Goal: Transaction & Acquisition: Purchase product/service

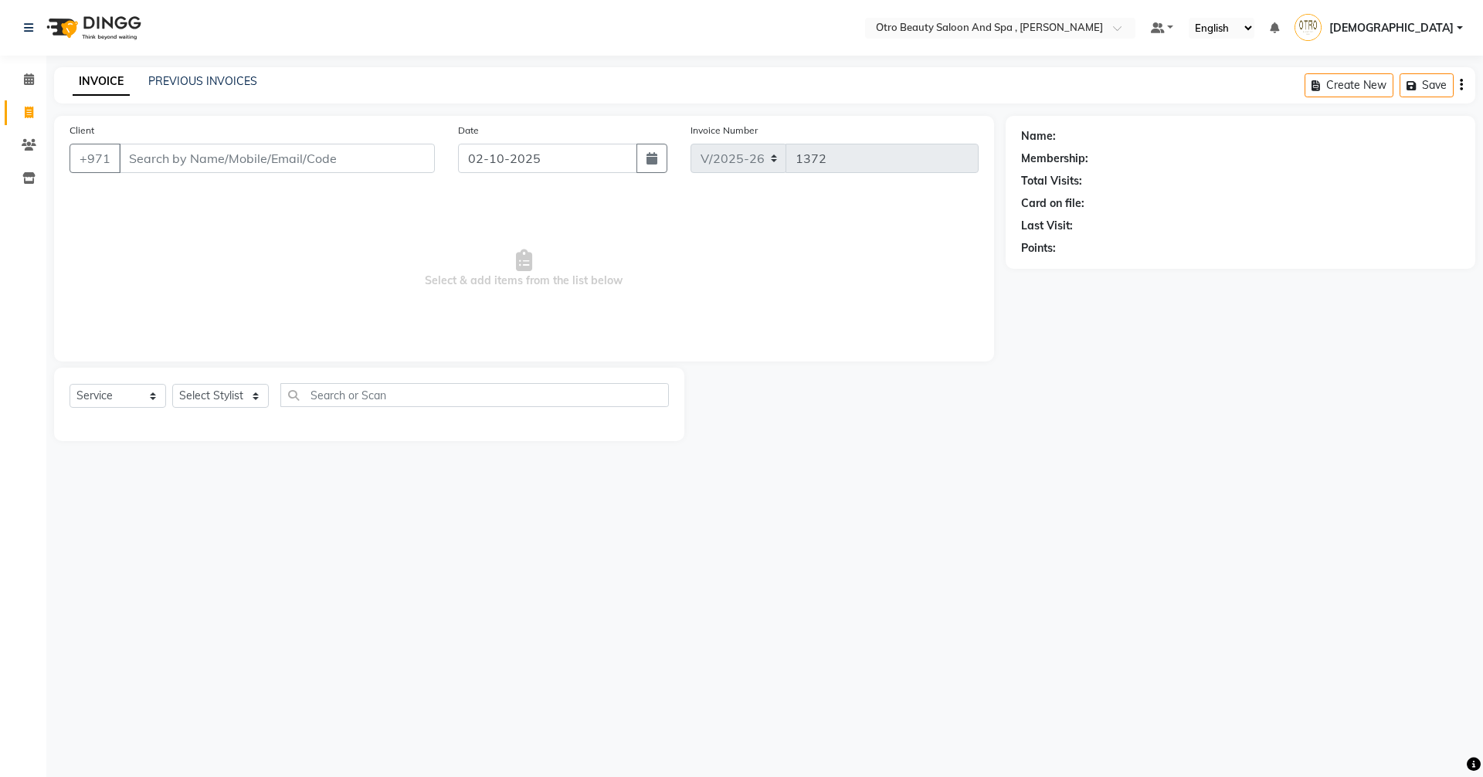
select select "8622"
select select "service"
drag, startPoint x: 0, startPoint y: 0, endPoint x: 253, endPoint y: 399, distance: 472.5
click at [253, 399] on select "Select Stylist [PERSON_NAME] [PERSON_NAME] Hera Karuna [PERSON_NAME] Mamita [PE…" at bounding box center [220, 396] width 97 height 24
select select "86535"
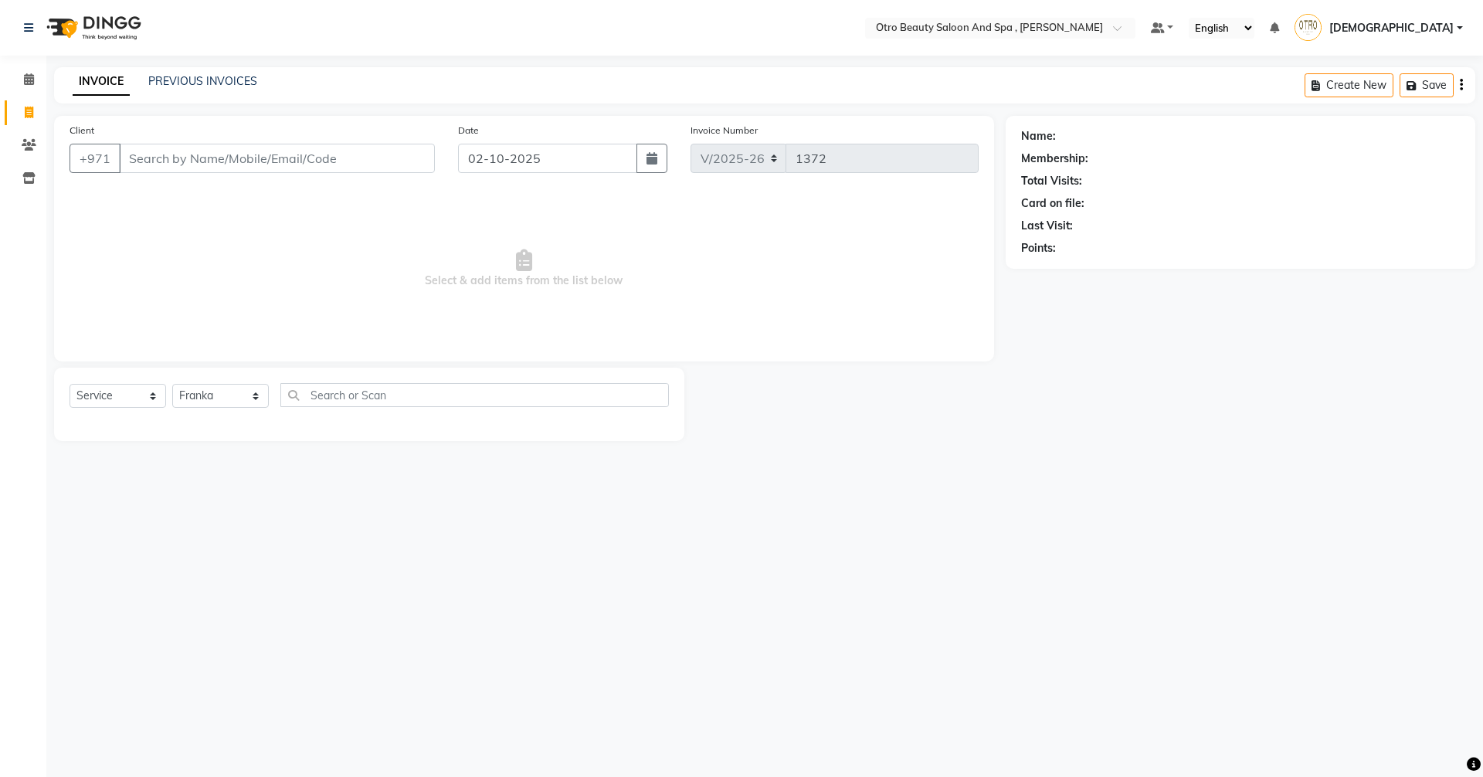
click at [172, 384] on select "Select Stylist [PERSON_NAME] [PERSON_NAME] Hera Karuna [PERSON_NAME] Mamita [PE…" at bounding box center [220, 396] width 97 height 24
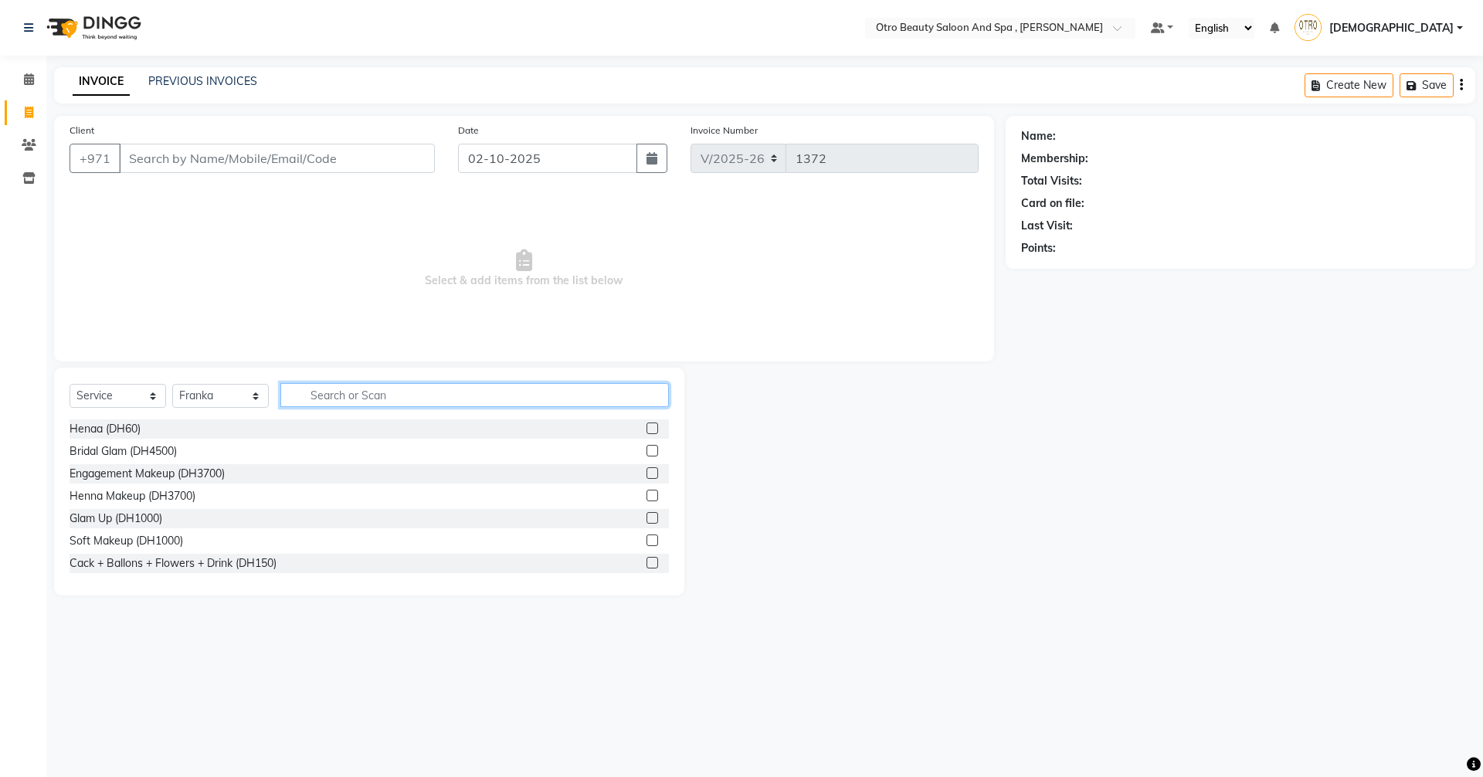
click at [382, 395] on input "text" at bounding box center [474, 395] width 389 height 24
type input "feet"
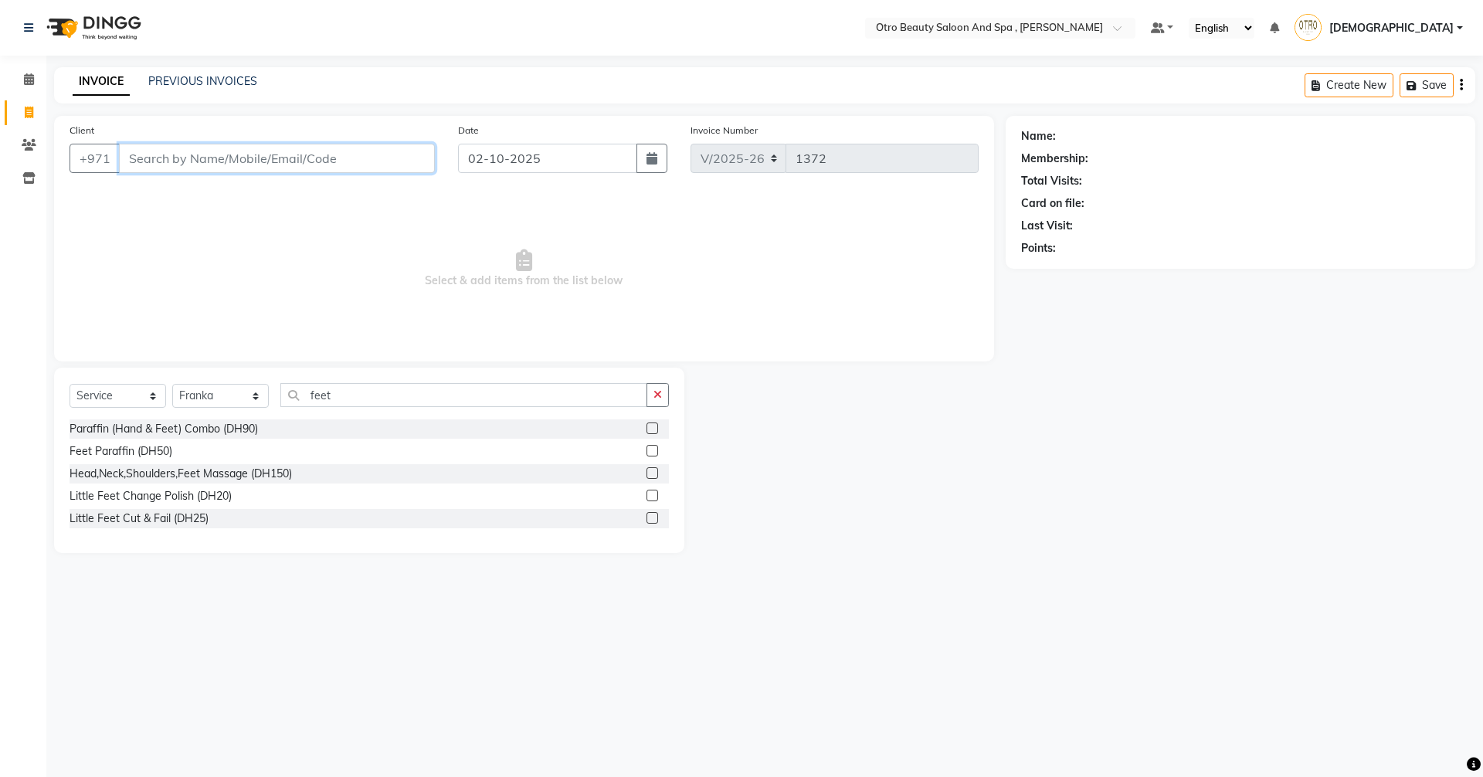
click at [238, 154] on input "Client" at bounding box center [277, 158] width 316 height 29
type input "5227555519"
click at [419, 156] on span "Add Client" at bounding box center [395, 158] width 61 height 15
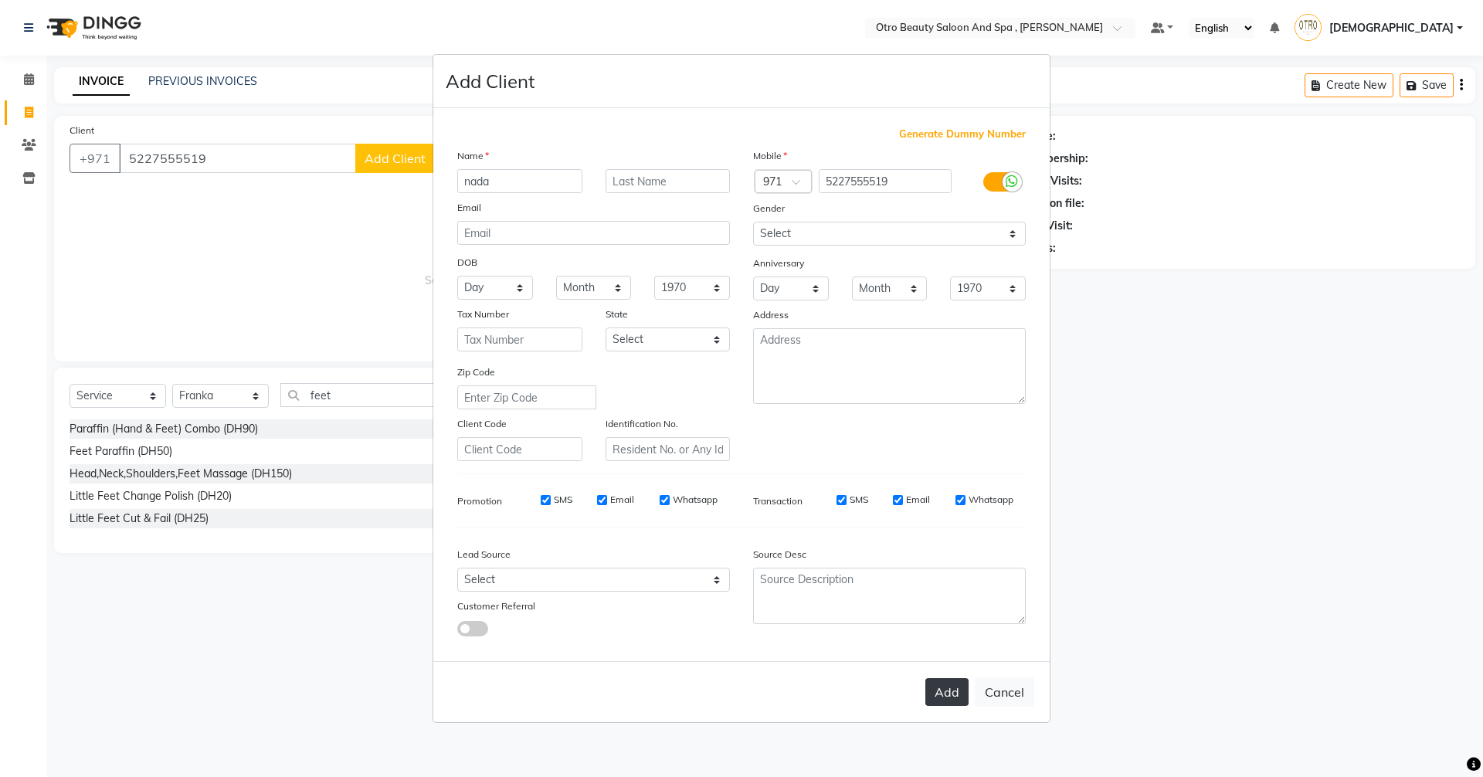
type input "nada"
click at [935, 690] on button "Add" at bounding box center [946, 692] width 43 height 28
type input "52******19"
select select
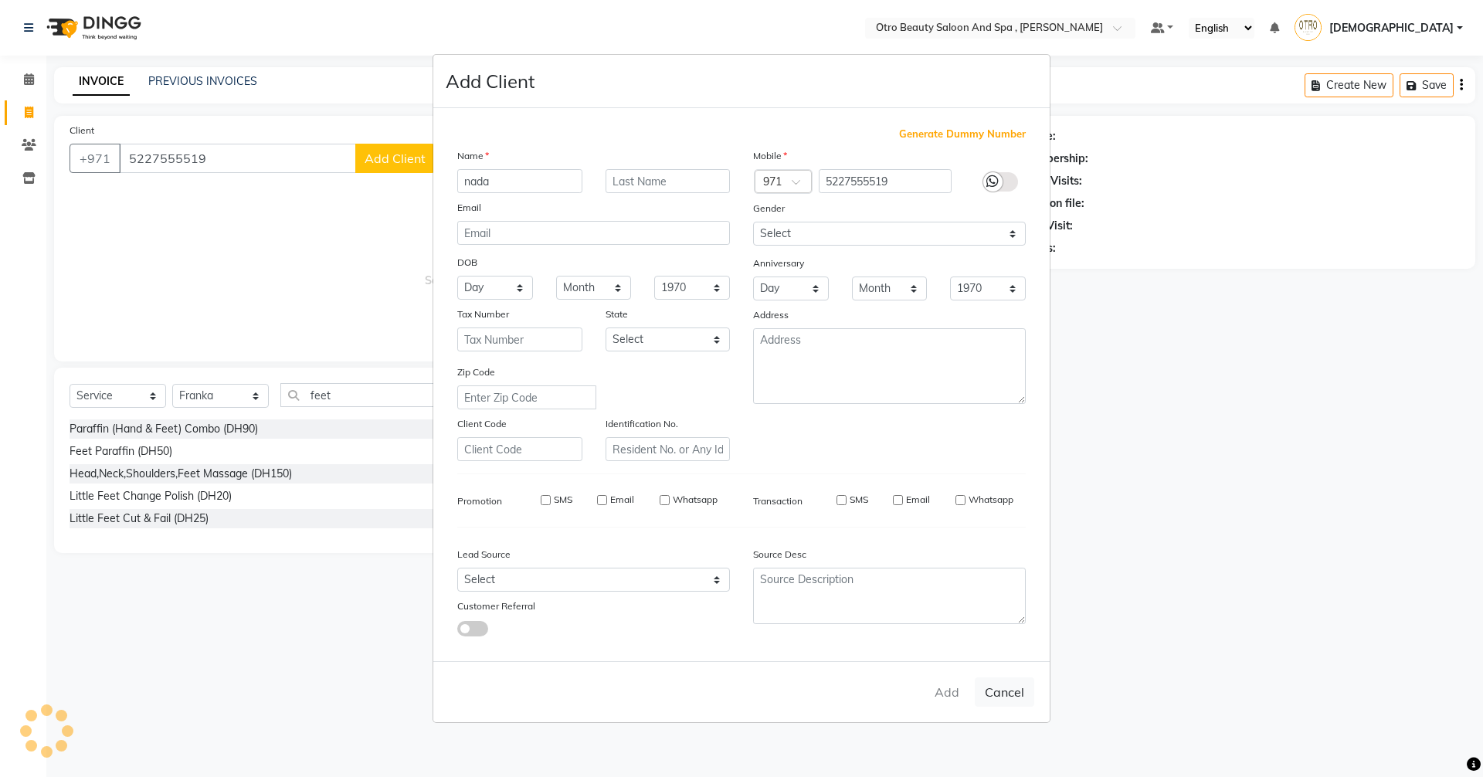
select select
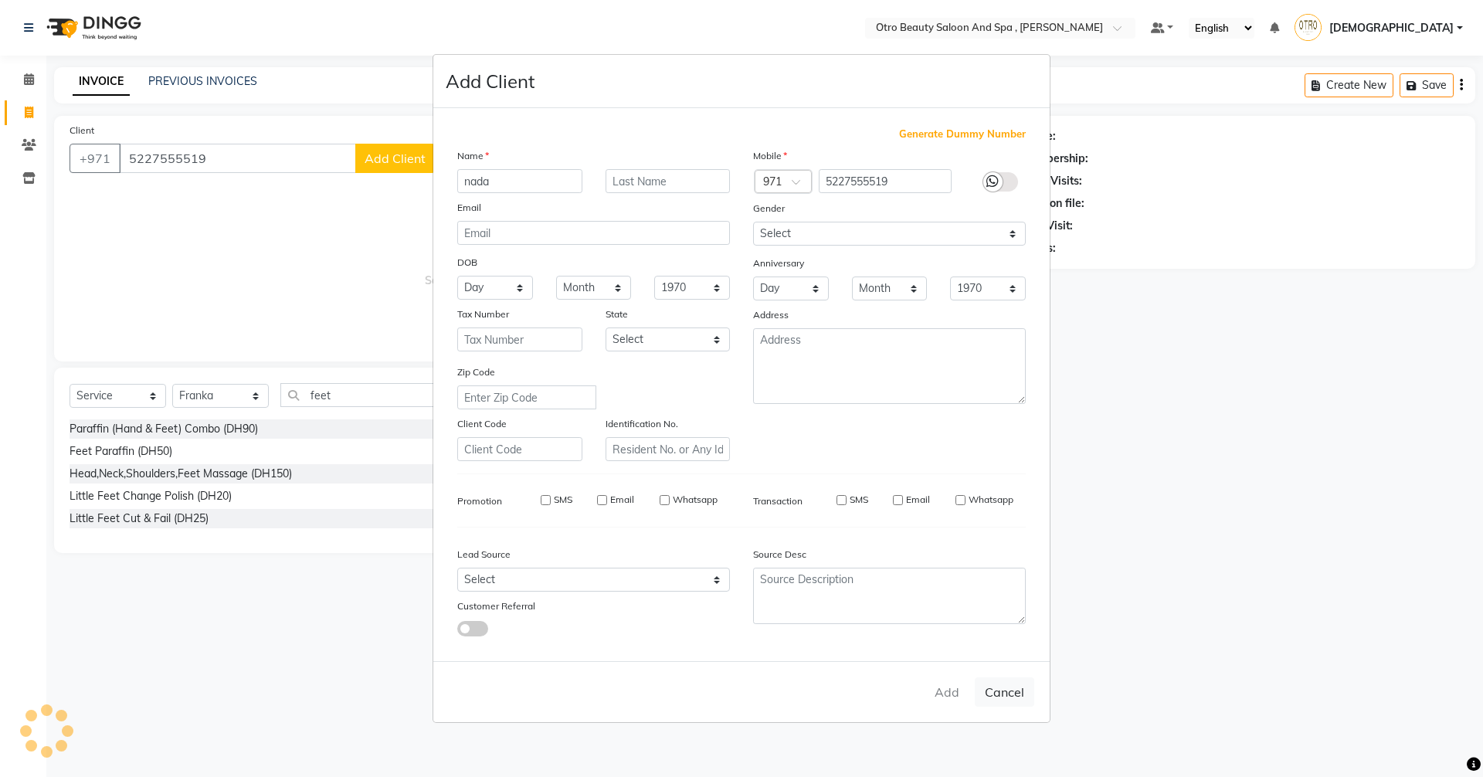
checkbox input "false"
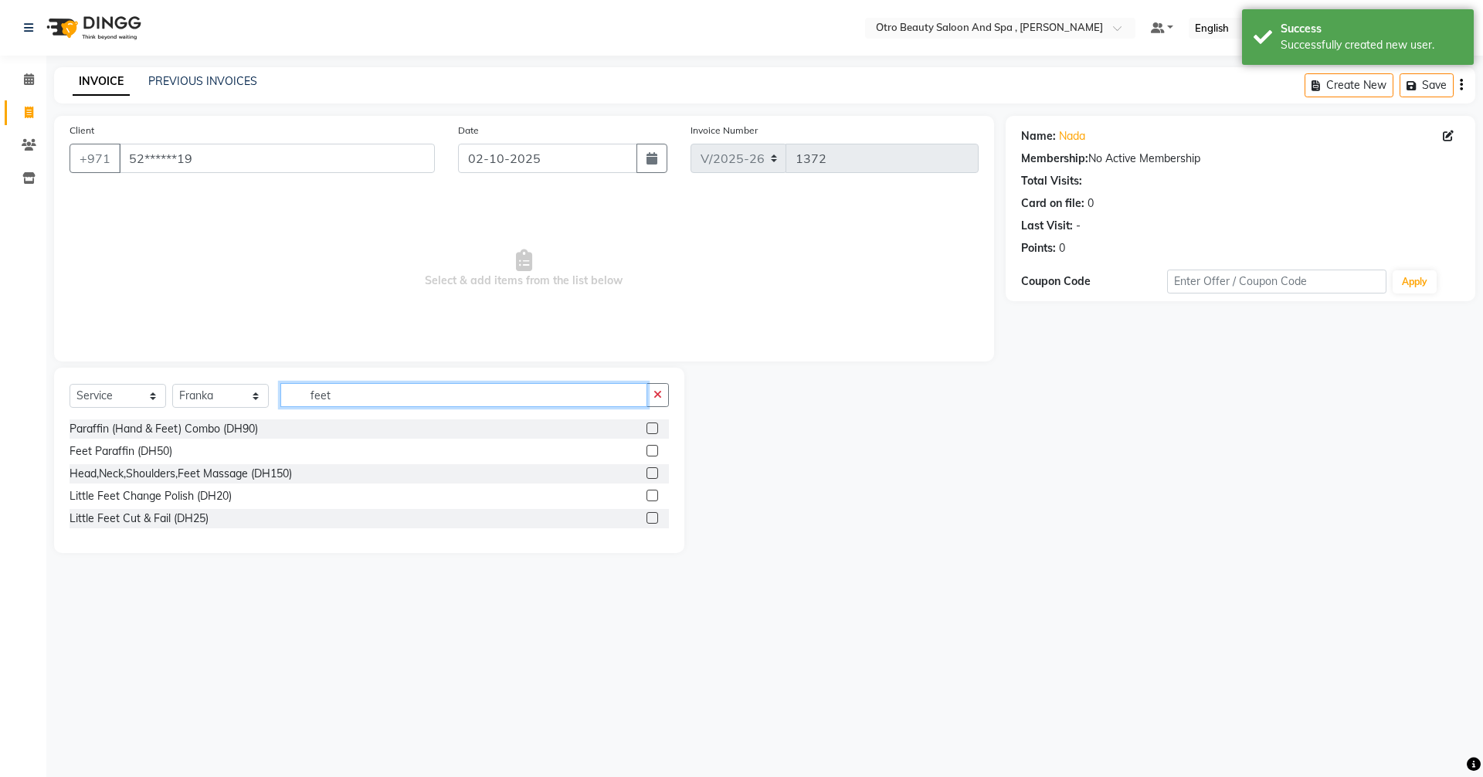
click at [348, 396] on input "feet" at bounding box center [463, 395] width 367 height 24
type input "f"
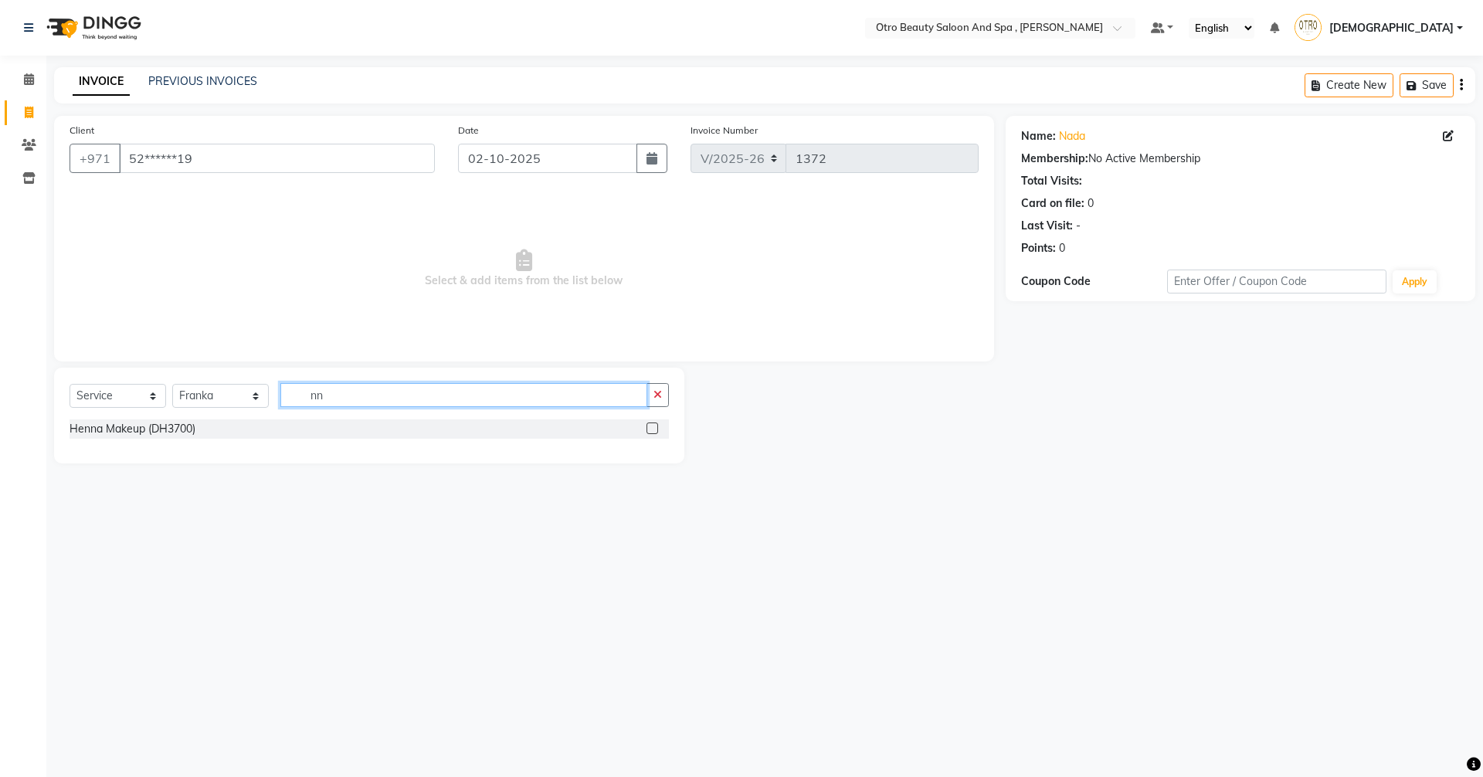
type input "n"
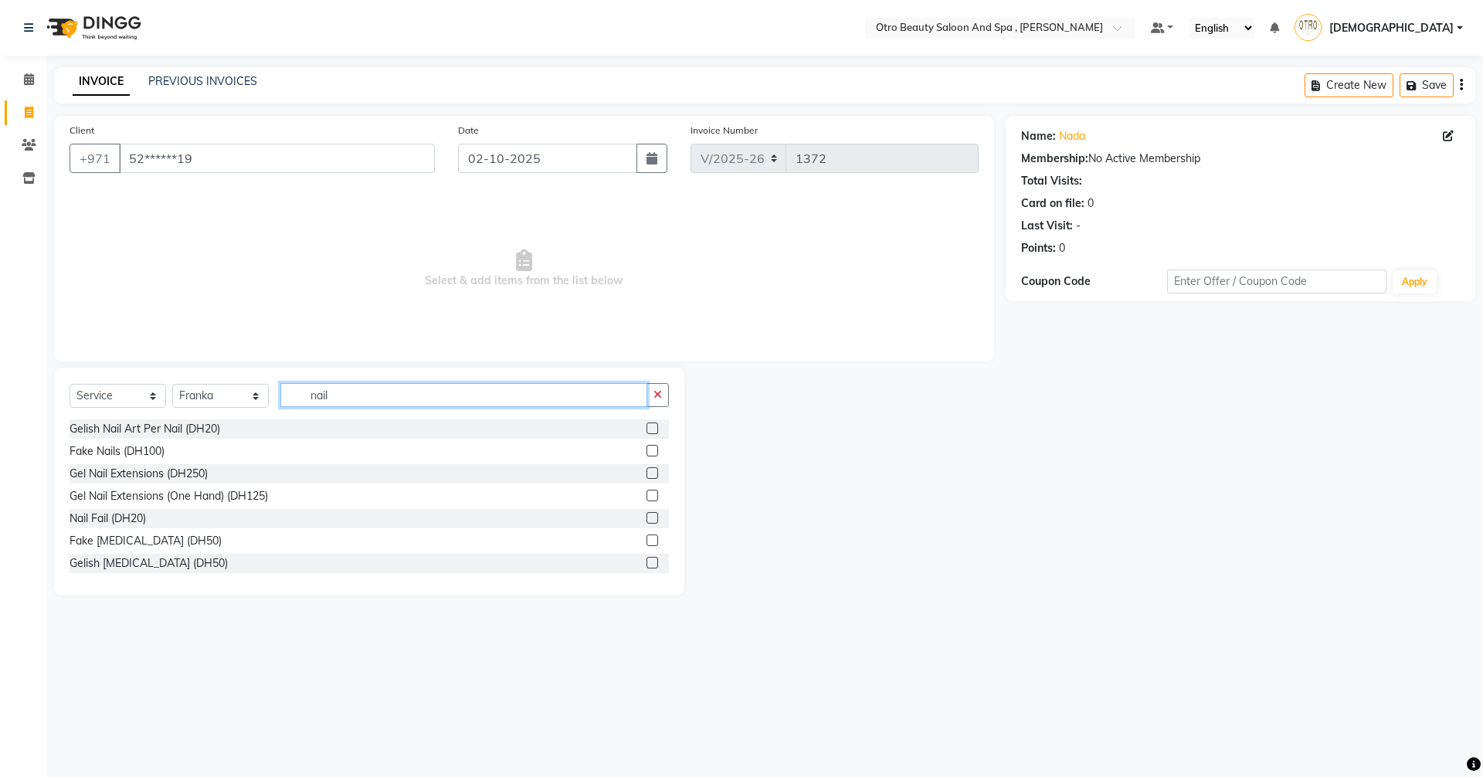
scroll to position [159, 0]
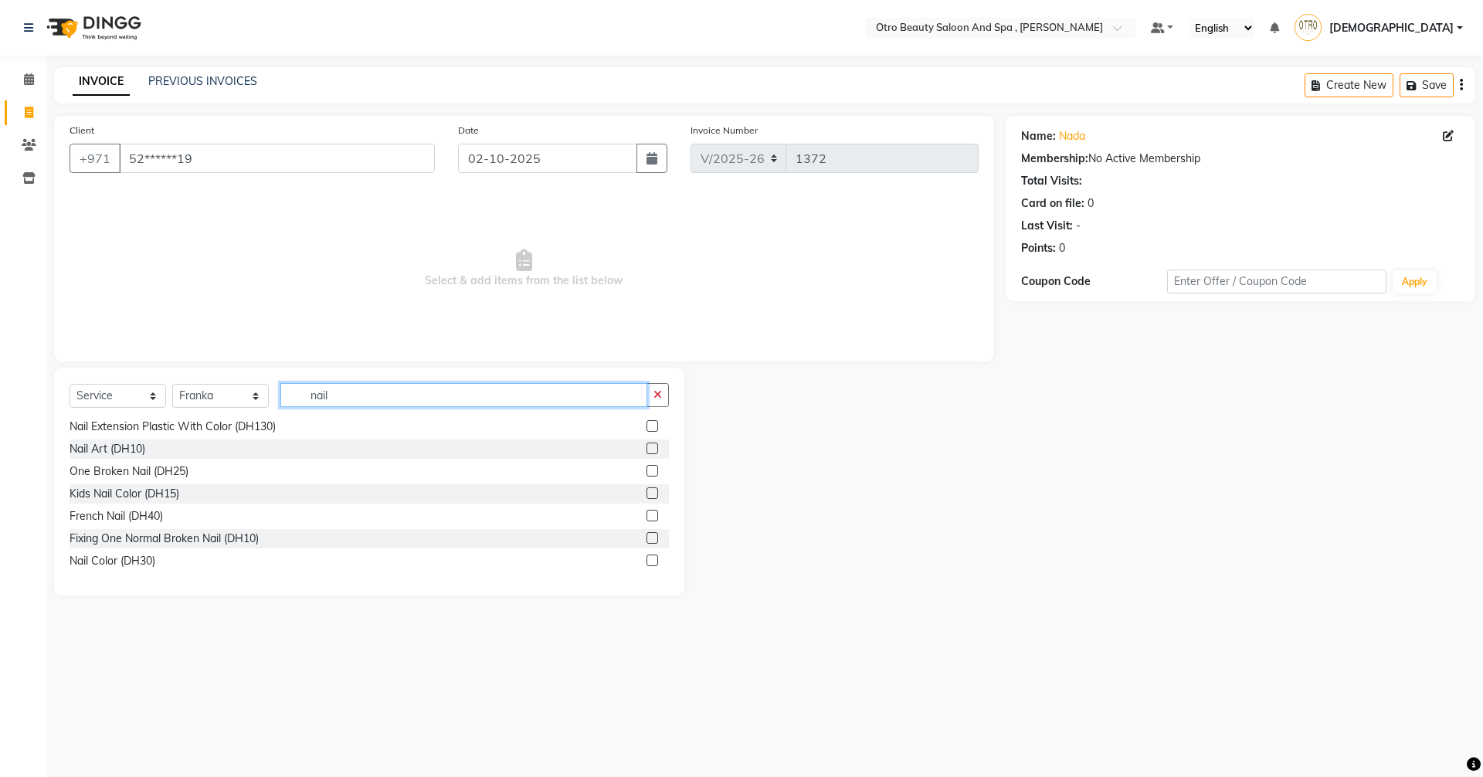
type input "nail"
click at [646, 562] on label at bounding box center [652, 561] width 12 height 12
click at [646, 562] on input "checkbox" at bounding box center [651, 561] width 10 height 10
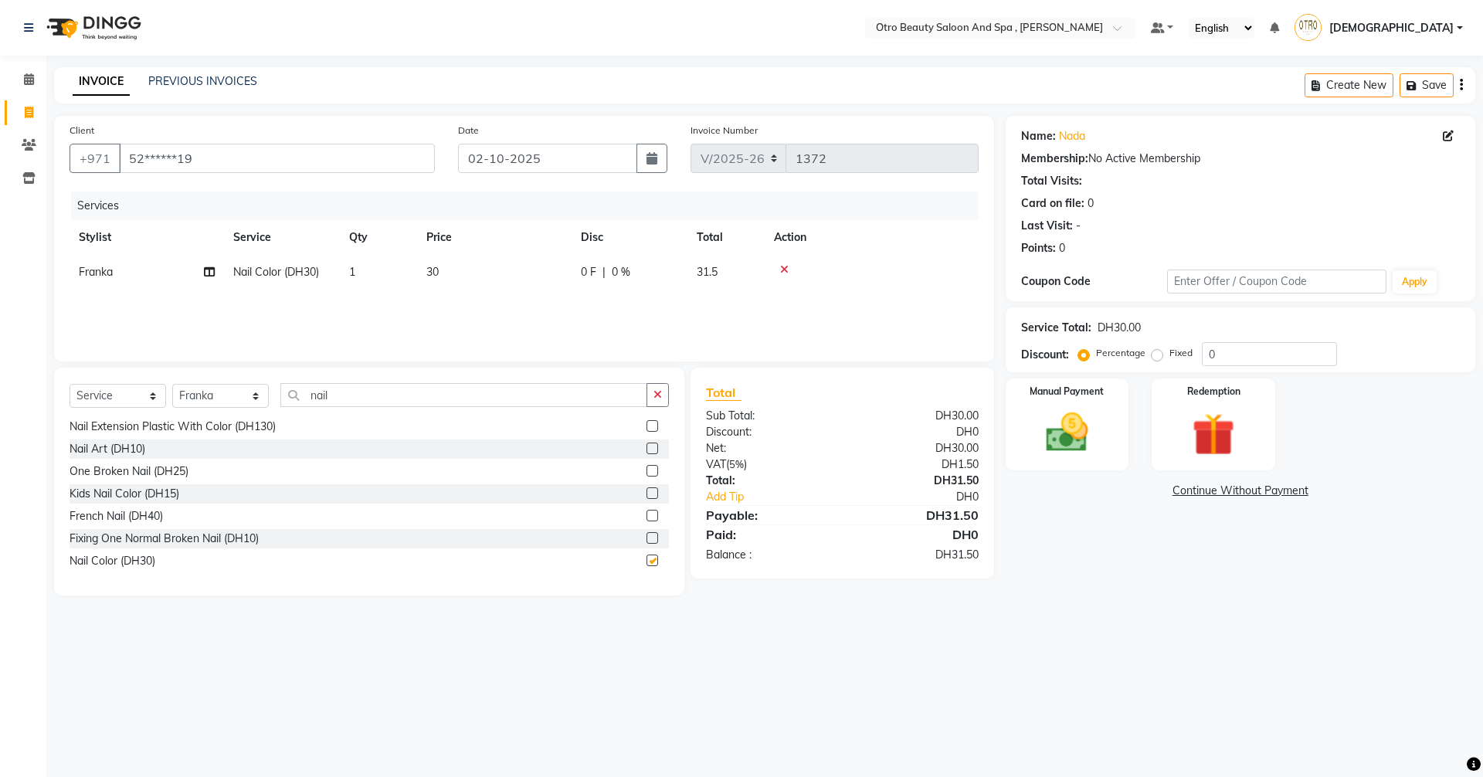
checkbox input "false"
click at [247, 397] on select "Select Stylist [PERSON_NAME] [PERSON_NAME] Hera Karuna [PERSON_NAME] Mamita [PE…" at bounding box center [220, 396] width 97 height 24
select select "86184"
click at [172, 384] on select "Select Stylist [PERSON_NAME] [PERSON_NAME] Hera Karuna [PERSON_NAME] Mamita [PE…" at bounding box center [220, 396] width 97 height 24
drag, startPoint x: 364, startPoint y: 377, endPoint x: 365, endPoint y: 399, distance: 21.6
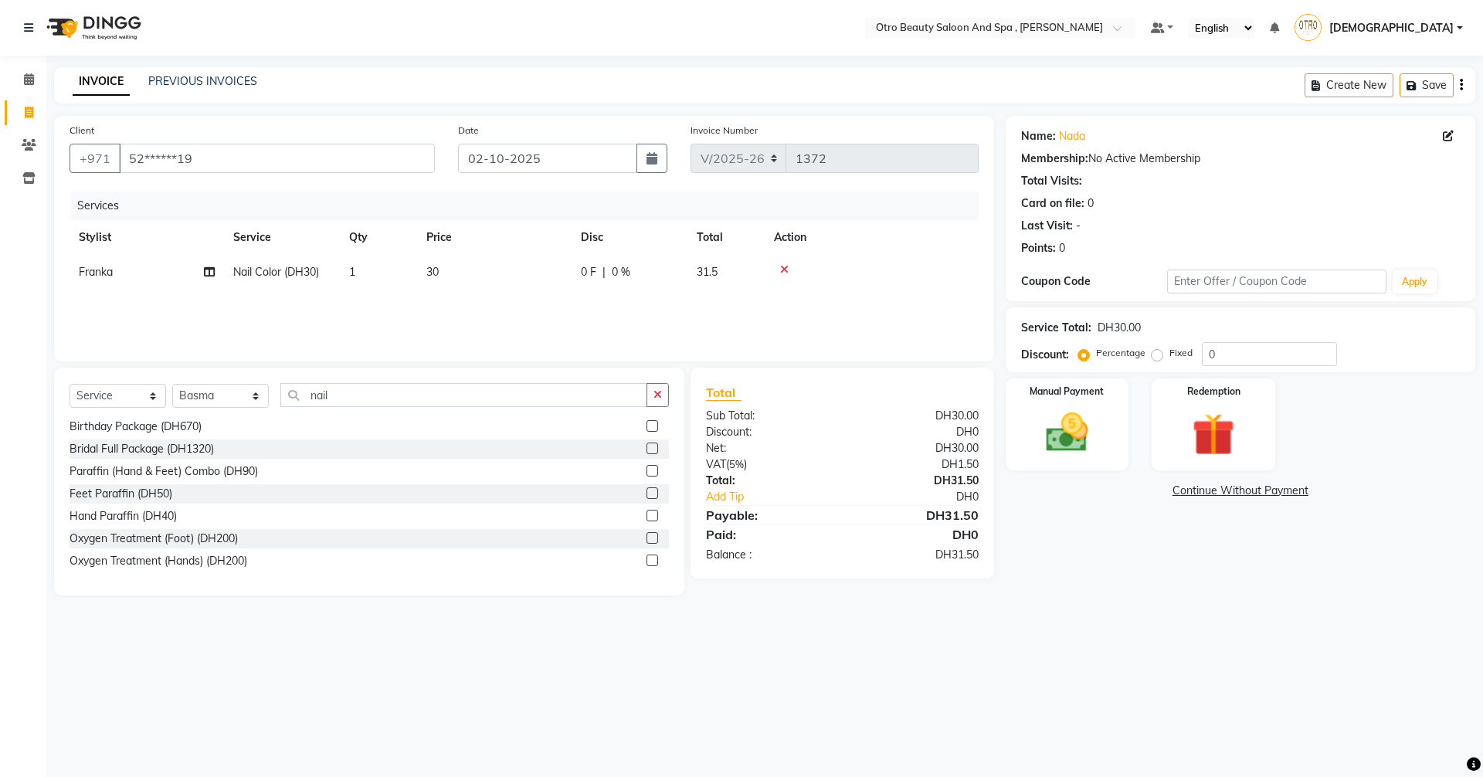
click at [364, 390] on div "Select Service Product Membership Package Voucher Prepaid Gift Card Select Styl…" at bounding box center [369, 482] width 630 height 228
click at [365, 399] on input "nail" at bounding box center [463, 395] width 367 height 24
click at [646, 562] on label at bounding box center [652, 561] width 12 height 12
click at [646, 562] on input "checkbox" at bounding box center [651, 561] width 10 height 10
checkbox input "false"
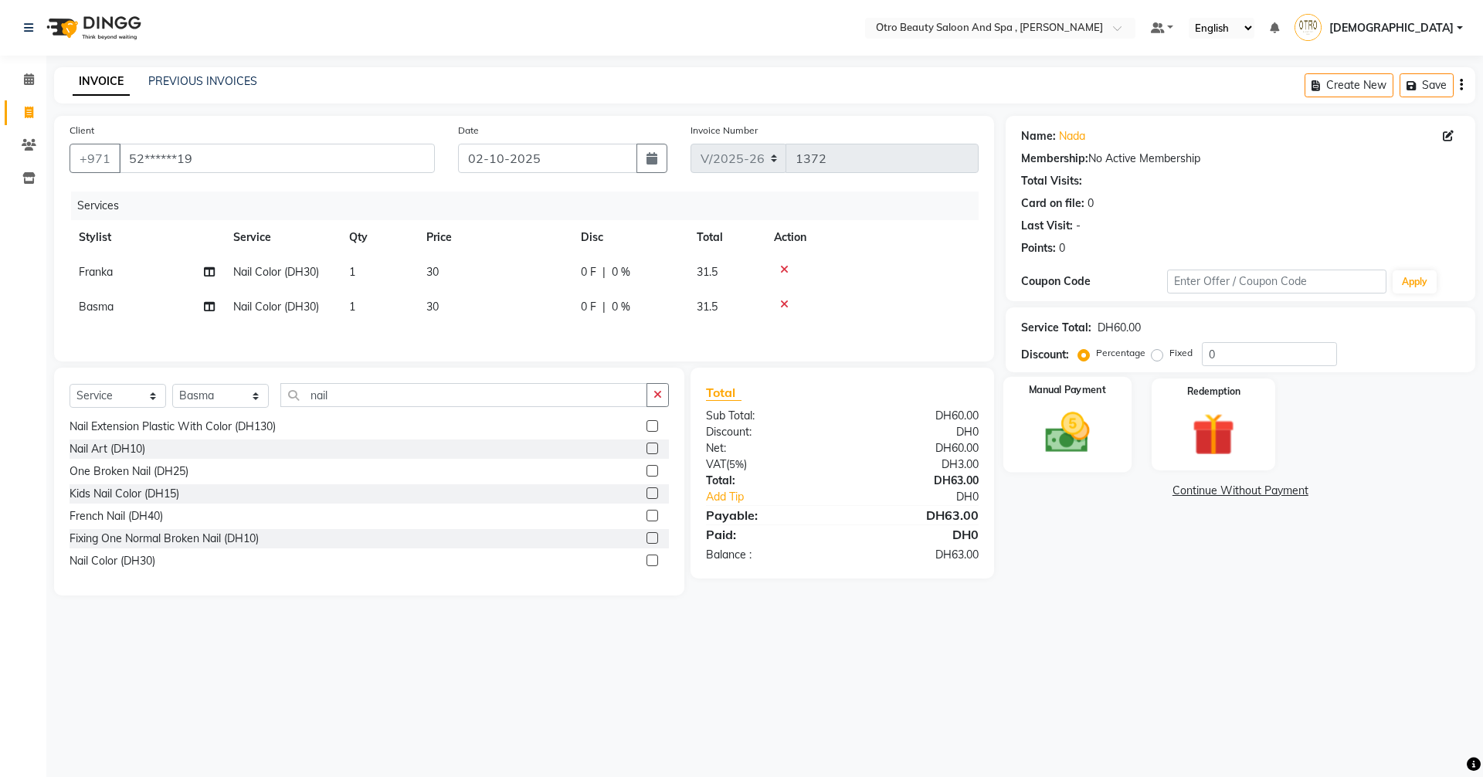
click at [1064, 432] on img at bounding box center [1067, 432] width 72 height 51
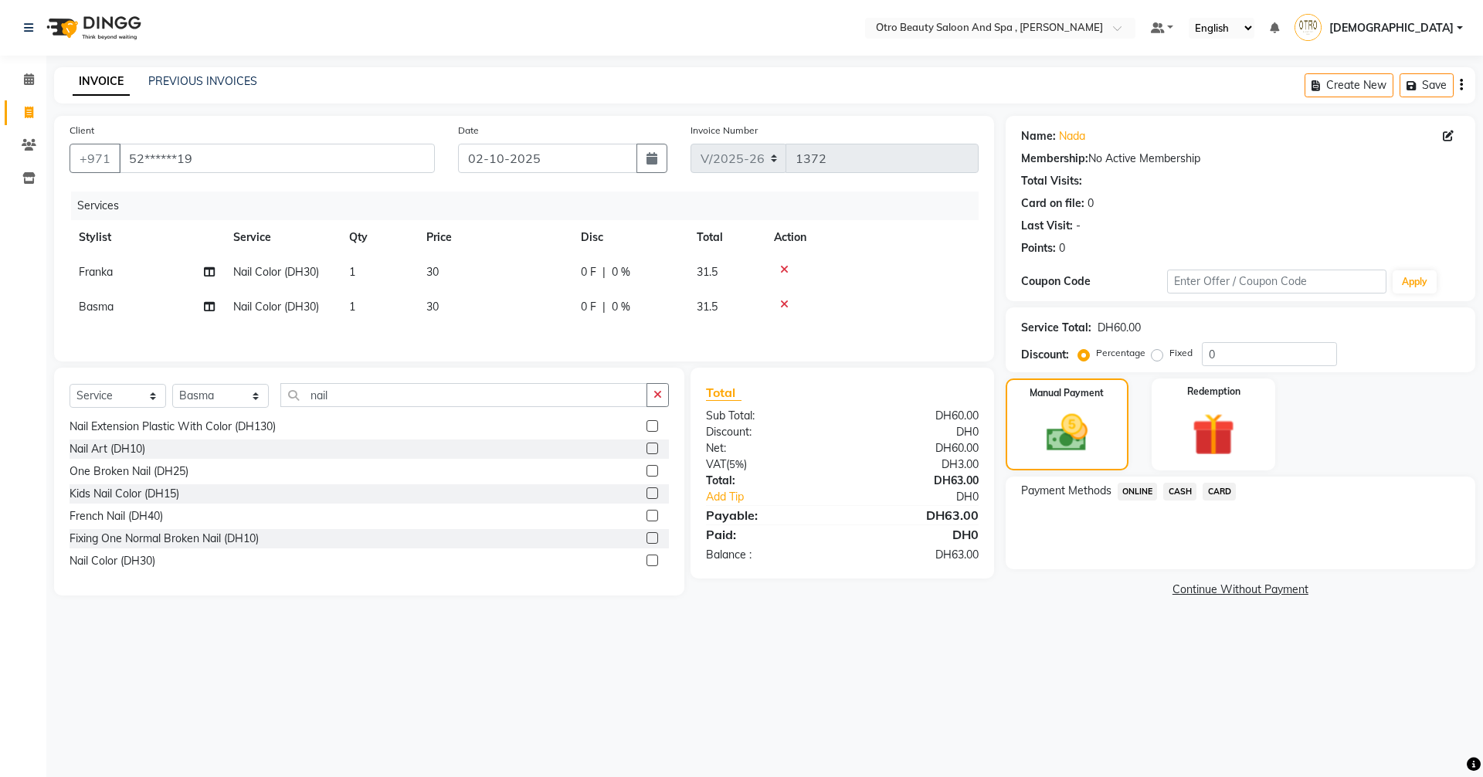
click at [1223, 490] on span "CARD" at bounding box center [1219, 492] width 33 height 18
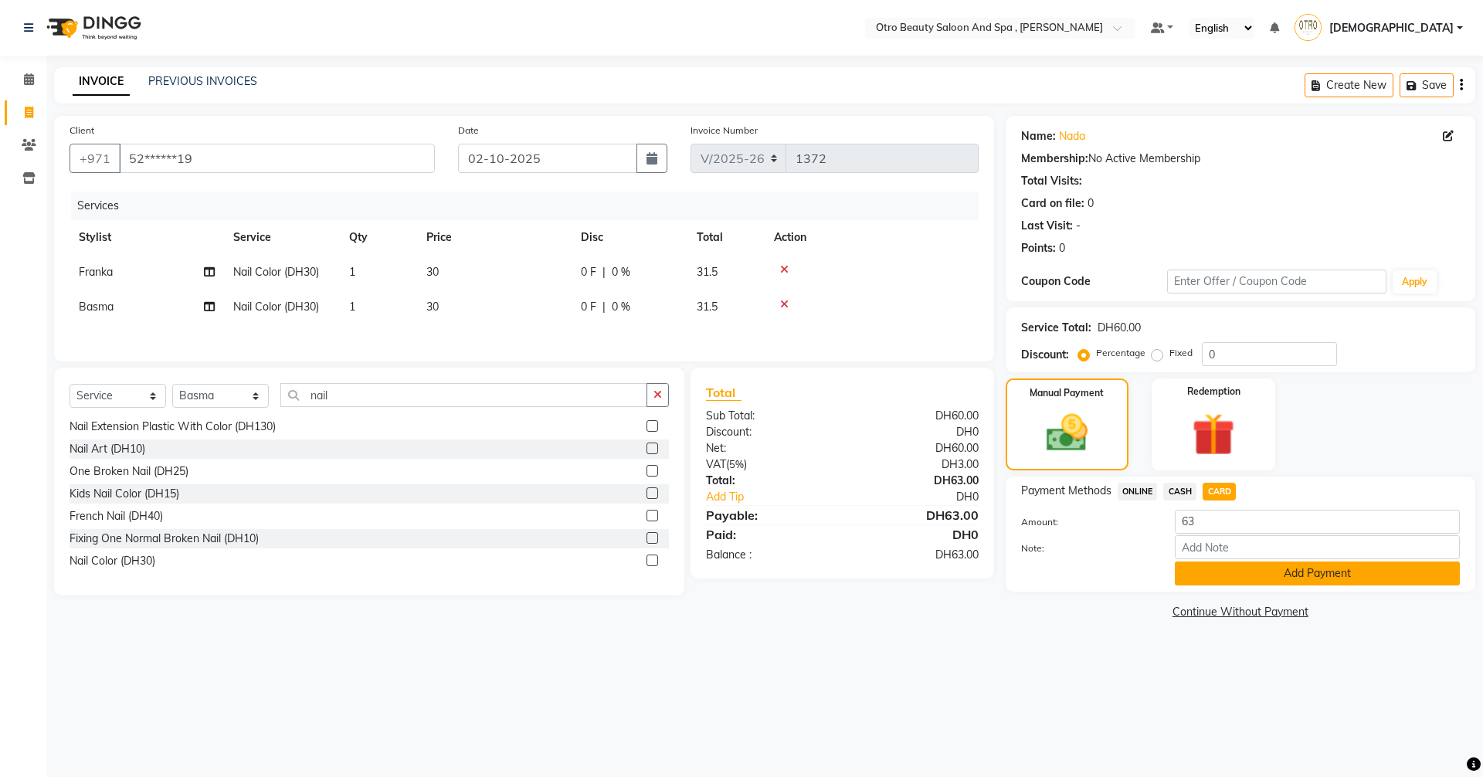
click at [1222, 578] on button "Add Payment" at bounding box center [1317, 574] width 285 height 24
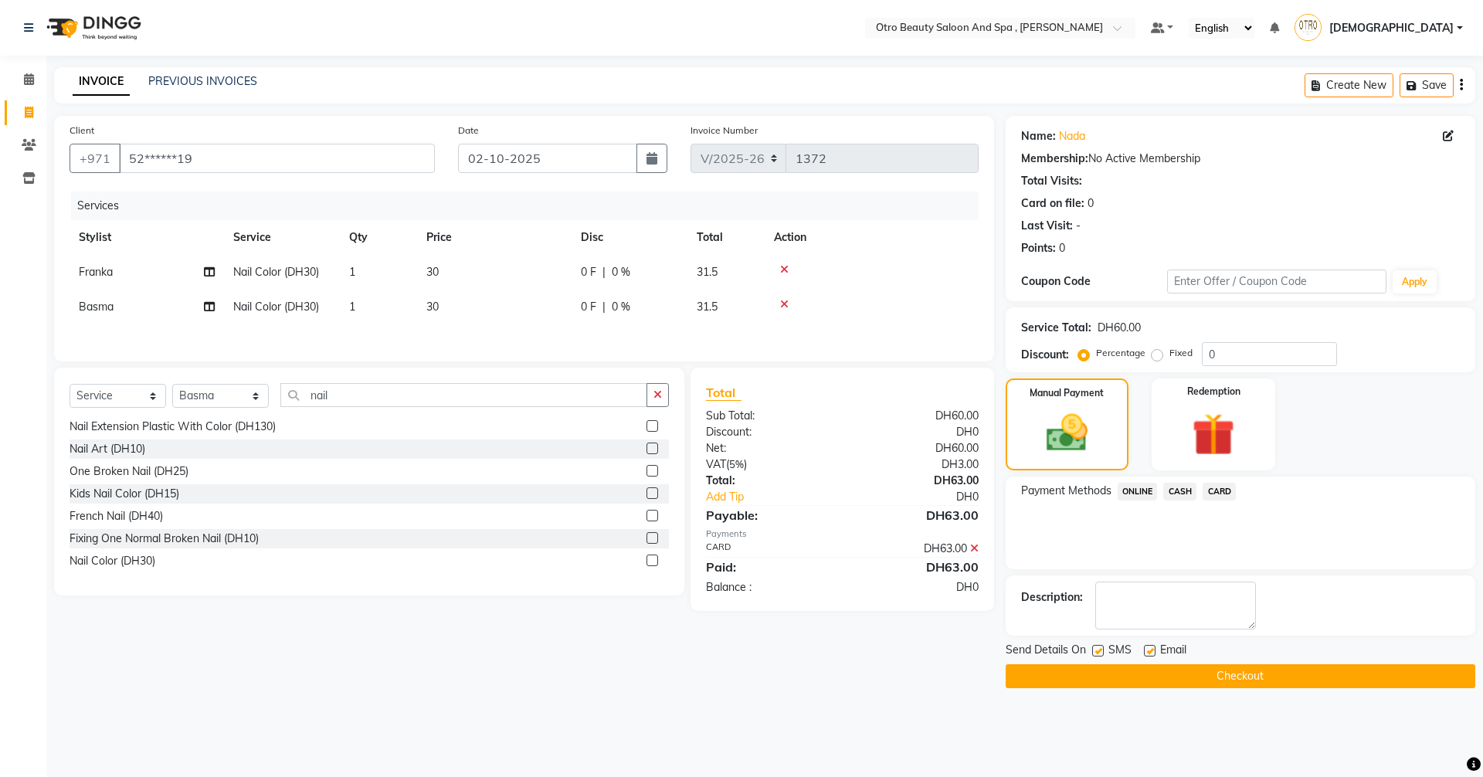
click at [1272, 675] on button "Checkout" at bounding box center [1241, 676] width 470 height 24
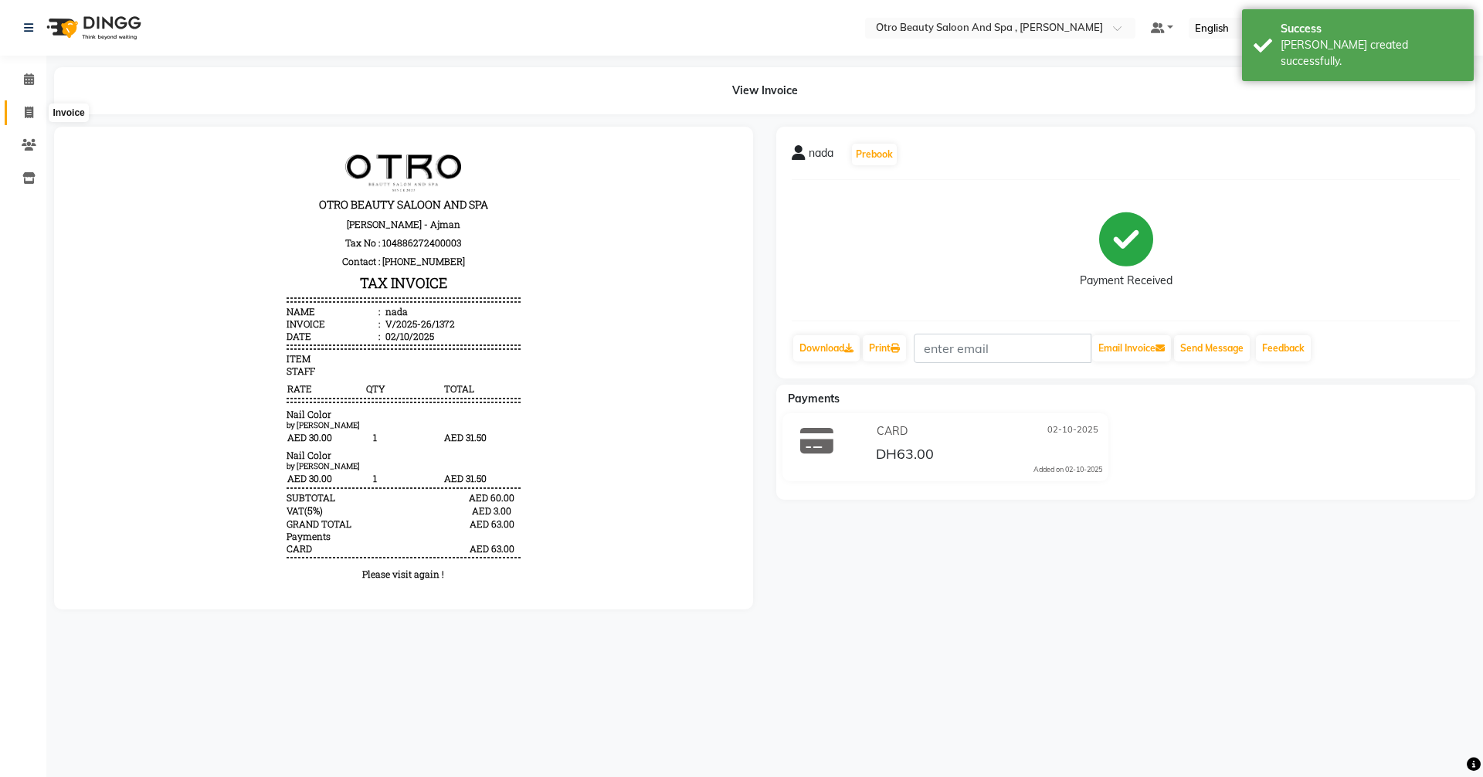
click at [28, 109] on icon at bounding box center [29, 113] width 8 height 12
select select "service"
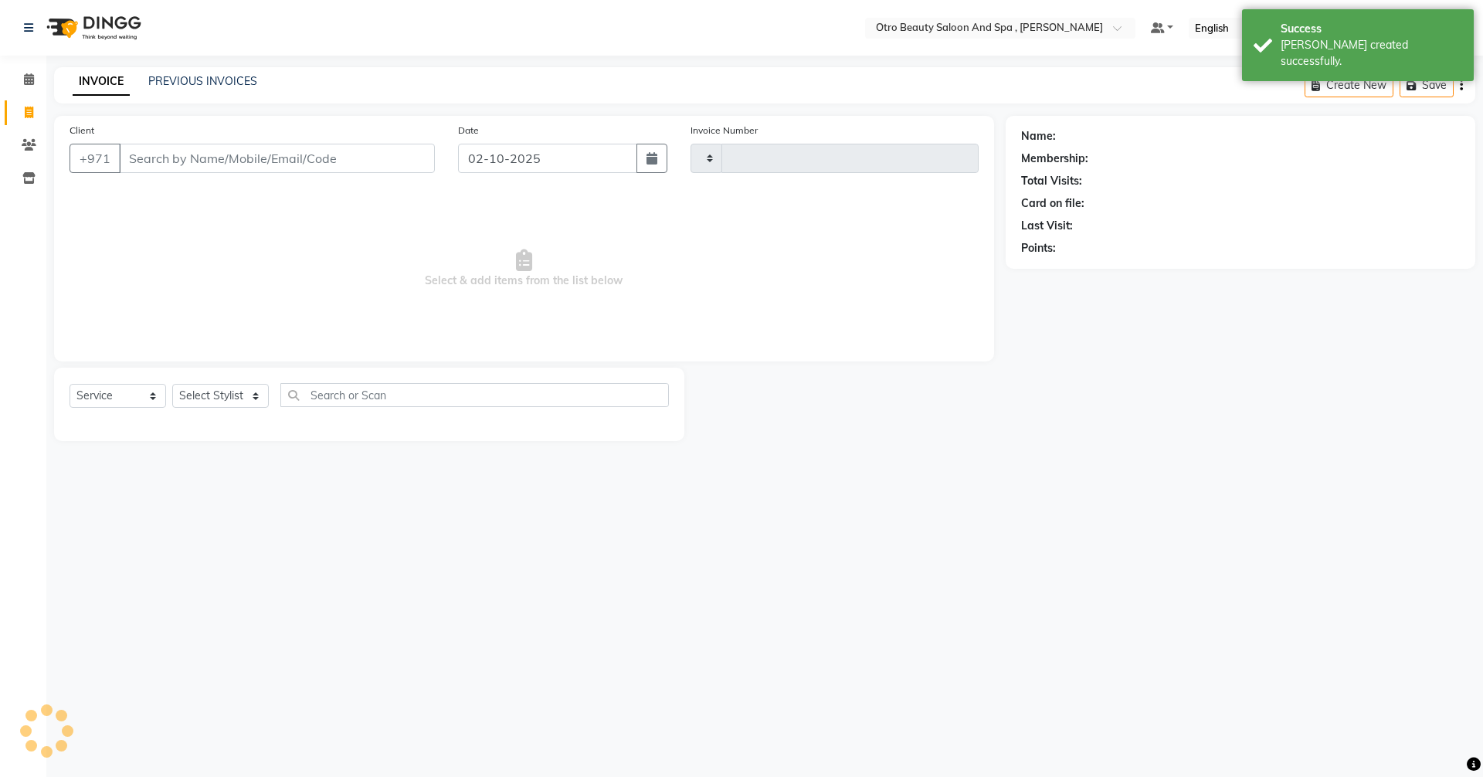
type input "1373"
select select "8622"
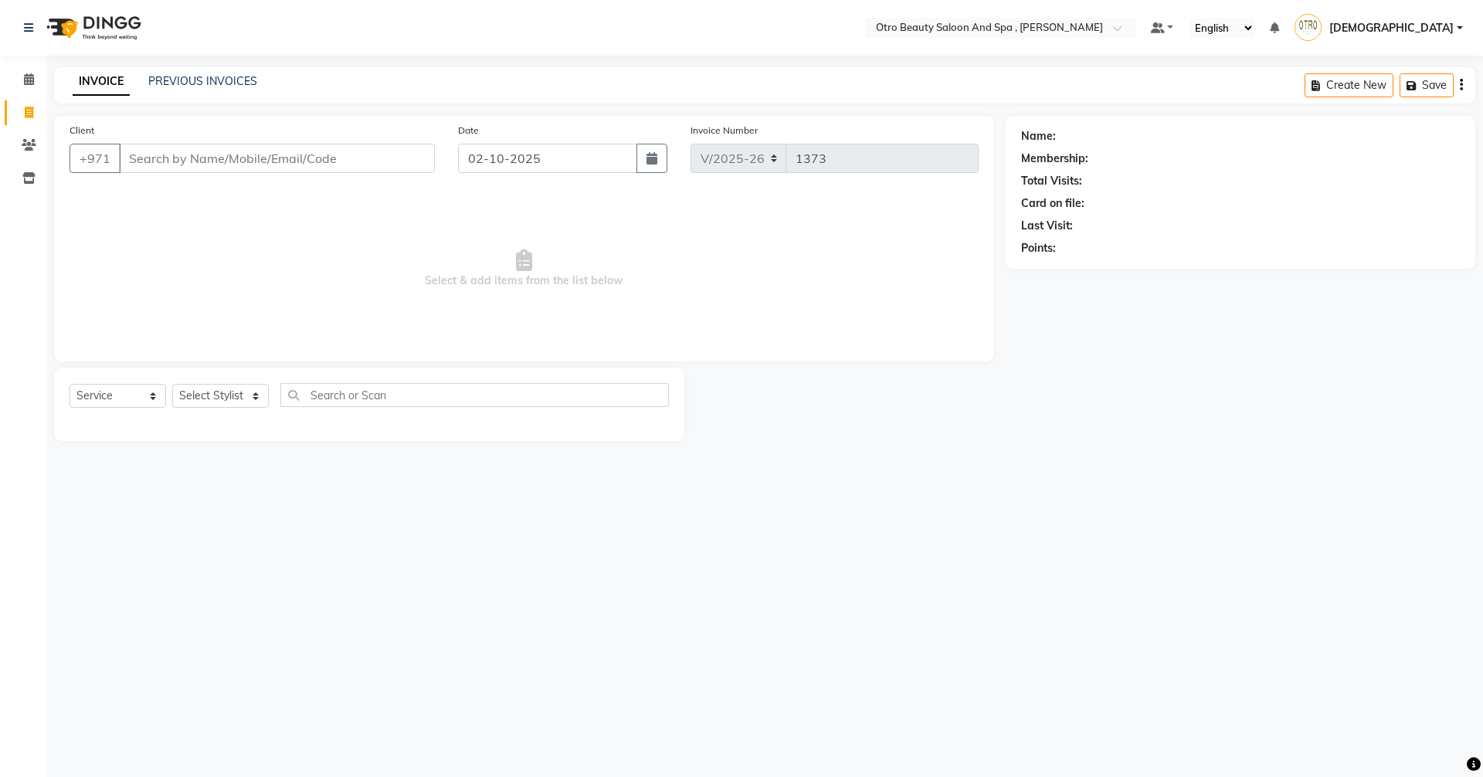
type input "`"
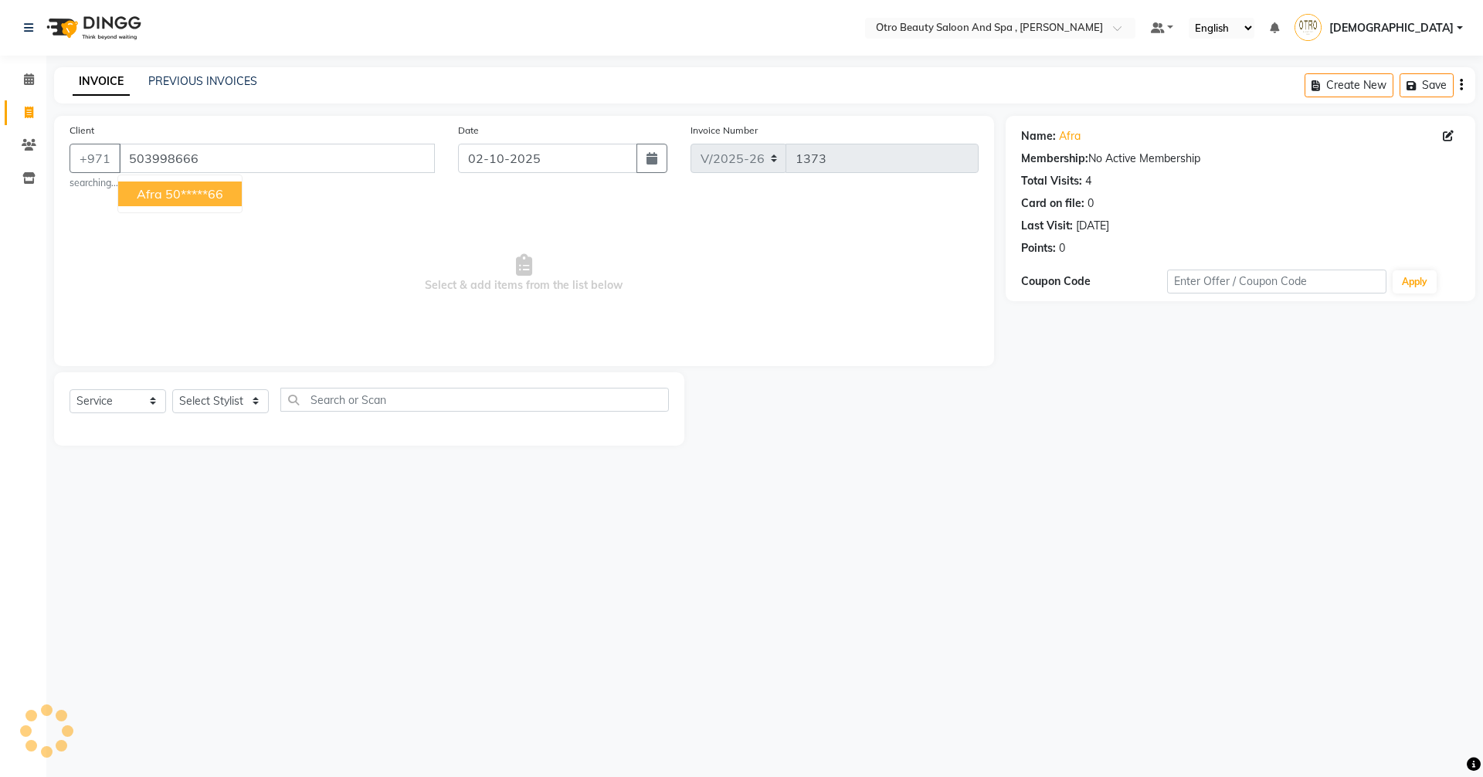
click at [175, 199] on ngb-highlight "50*****66" at bounding box center [194, 193] width 58 height 15
type input "50*****66"
click at [256, 399] on select "Select Stylist [PERSON_NAME] [PERSON_NAME] Hera Karuna [PERSON_NAME] Mamita [PE…" at bounding box center [220, 401] width 97 height 24
select select "86183"
click at [172, 389] on select "Select Stylist [PERSON_NAME] [PERSON_NAME] Hera Karuna [PERSON_NAME] Mamita [PE…" at bounding box center [220, 401] width 97 height 24
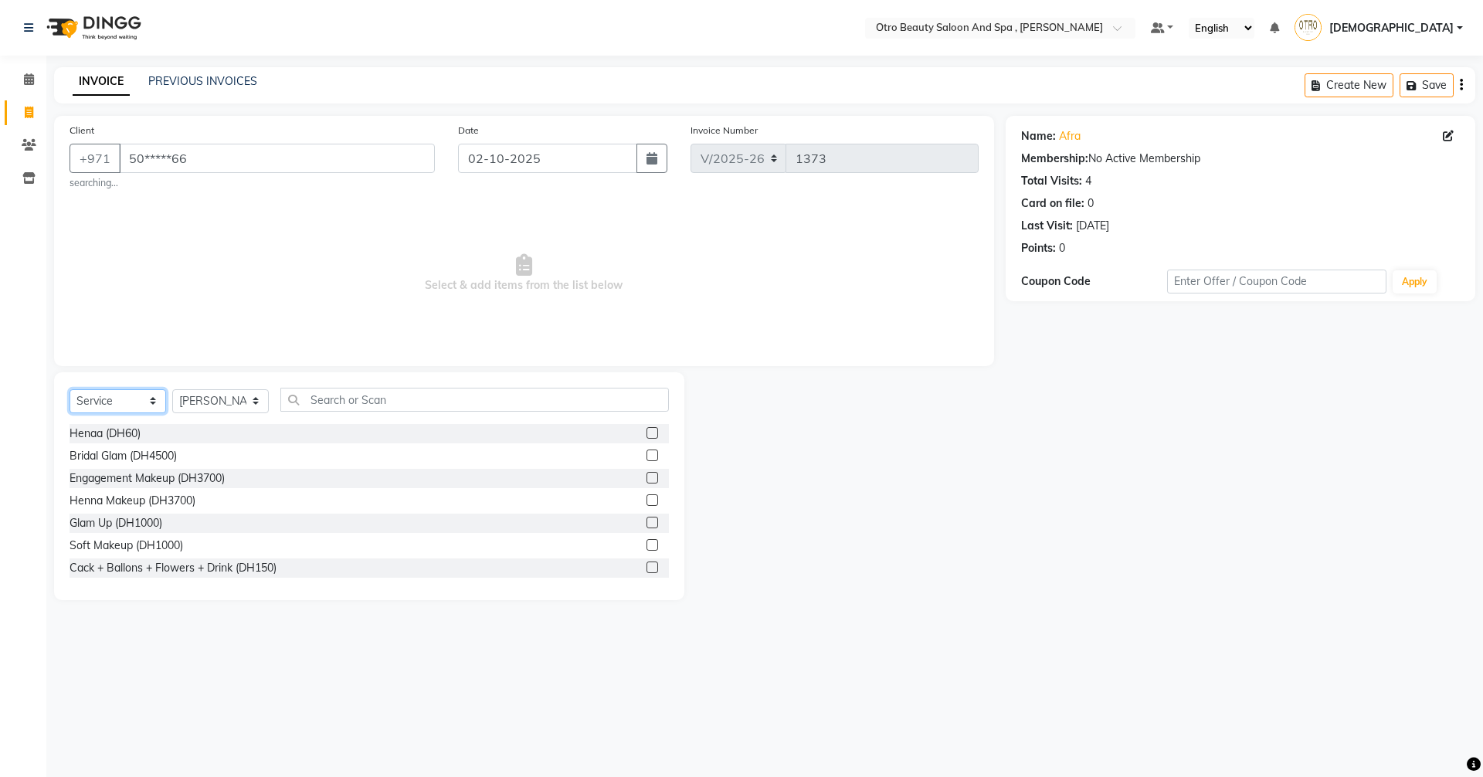
click at [152, 405] on select "Select Service Product Membership Package Voucher Prepaid Gift Card" at bounding box center [118, 401] width 97 height 24
select select "package"
click at [70, 389] on select "Select Service Product Membership Package Voucher Prepaid Gift Card" at bounding box center [118, 401] width 97 height 24
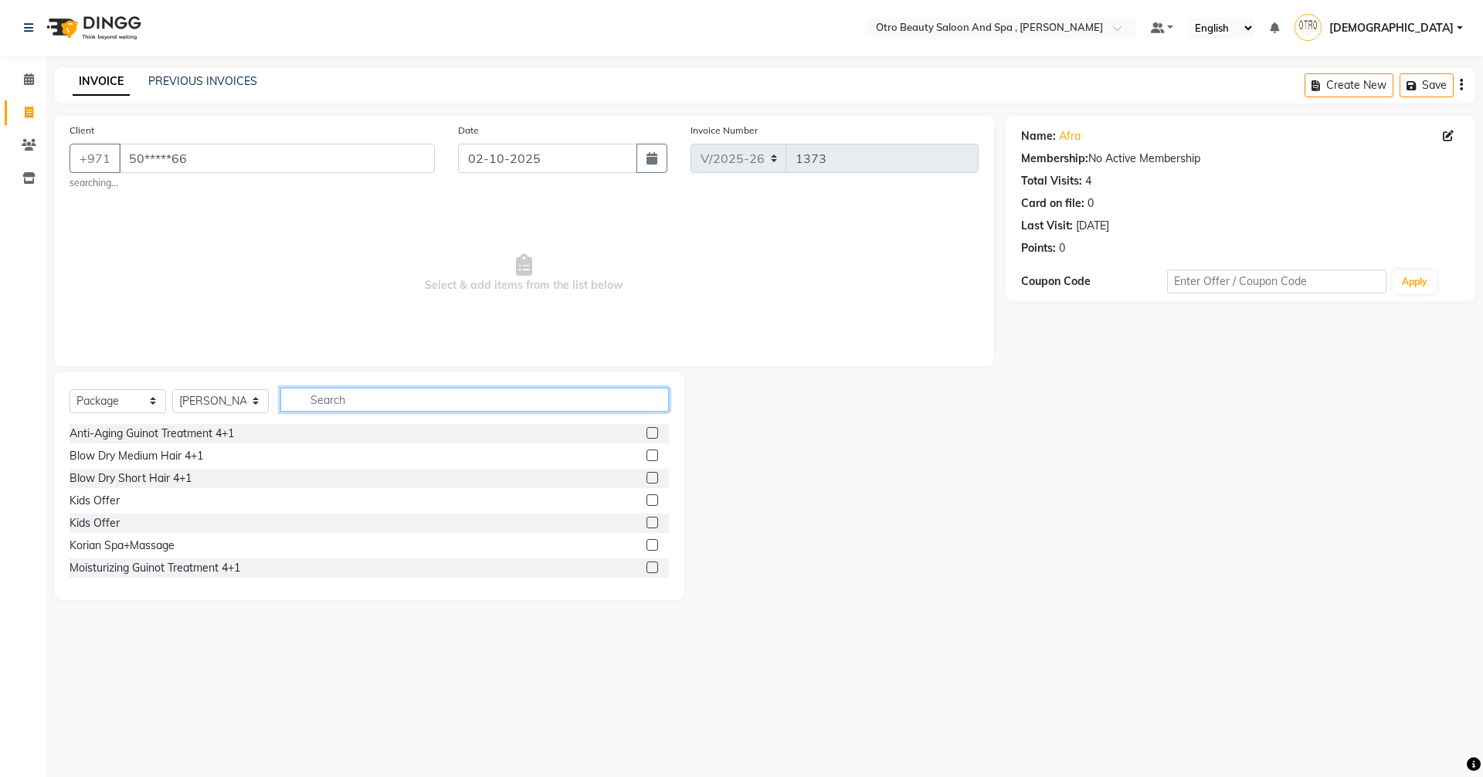
click at [303, 407] on input "text" at bounding box center [474, 400] width 389 height 24
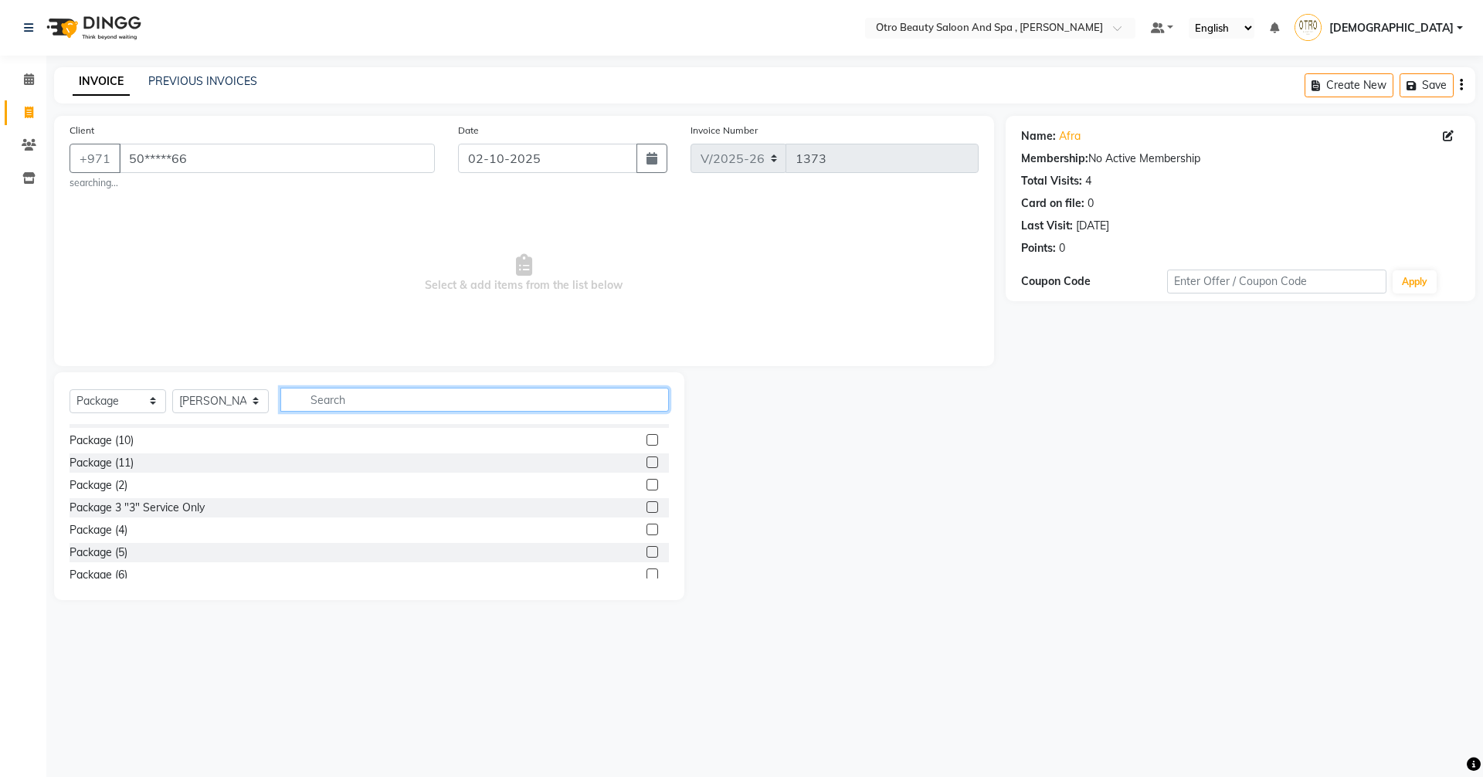
scroll to position [229, 0]
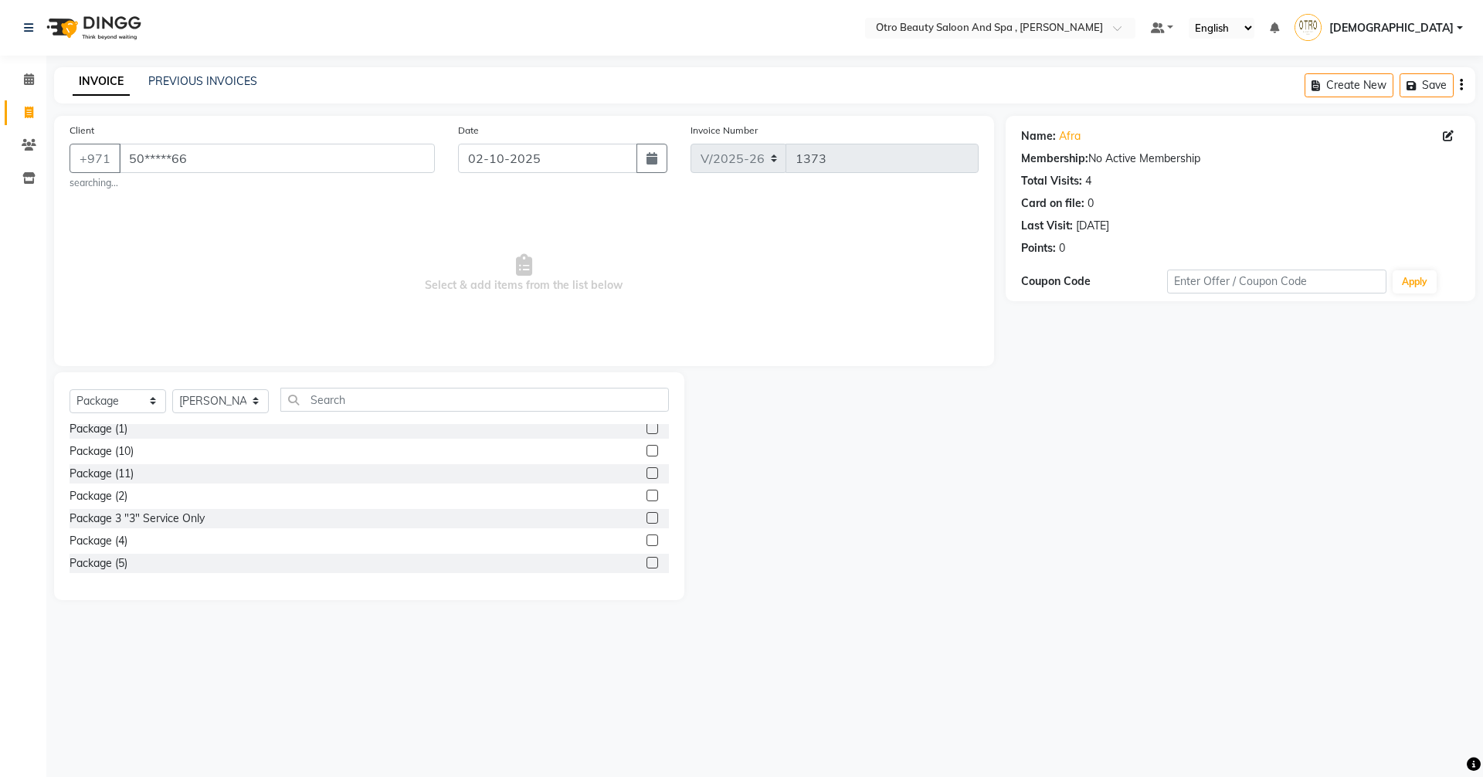
click at [646, 450] on label at bounding box center [652, 451] width 12 height 12
click at [646, 450] on input "checkbox" at bounding box center [651, 451] width 10 height 10
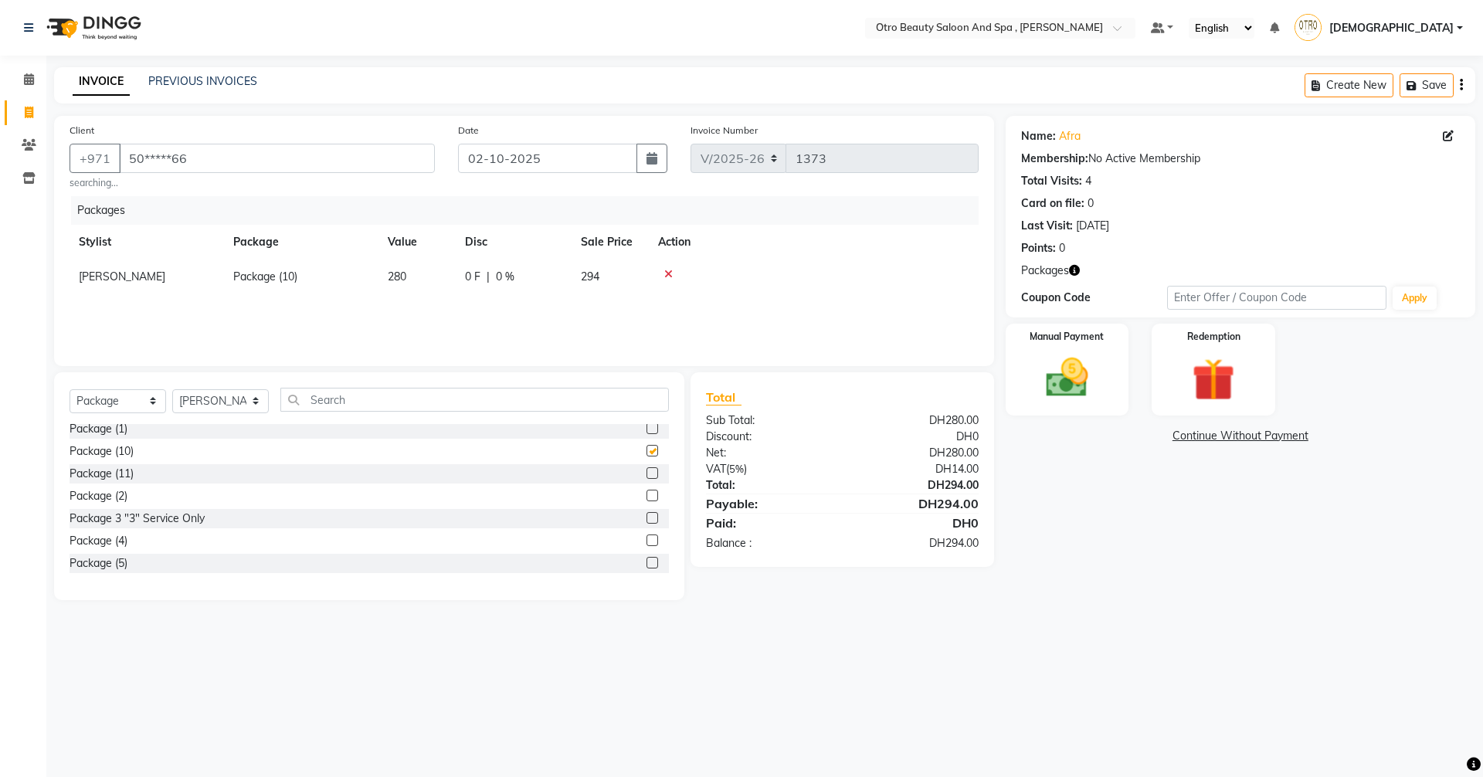
checkbox input "false"
click at [256, 402] on select "Select Stylist [PERSON_NAME] [PERSON_NAME] Hera Karuna [PERSON_NAME] Mamita [PE…" at bounding box center [220, 401] width 97 height 24
select select "86184"
click at [172, 389] on select "Select Stylist [PERSON_NAME] [PERSON_NAME] Hera Karuna [PERSON_NAME] Mamita [PE…" at bounding box center [220, 401] width 97 height 24
click at [361, 393] on input "text" at bounding box center [474, 400] width 389 height 24
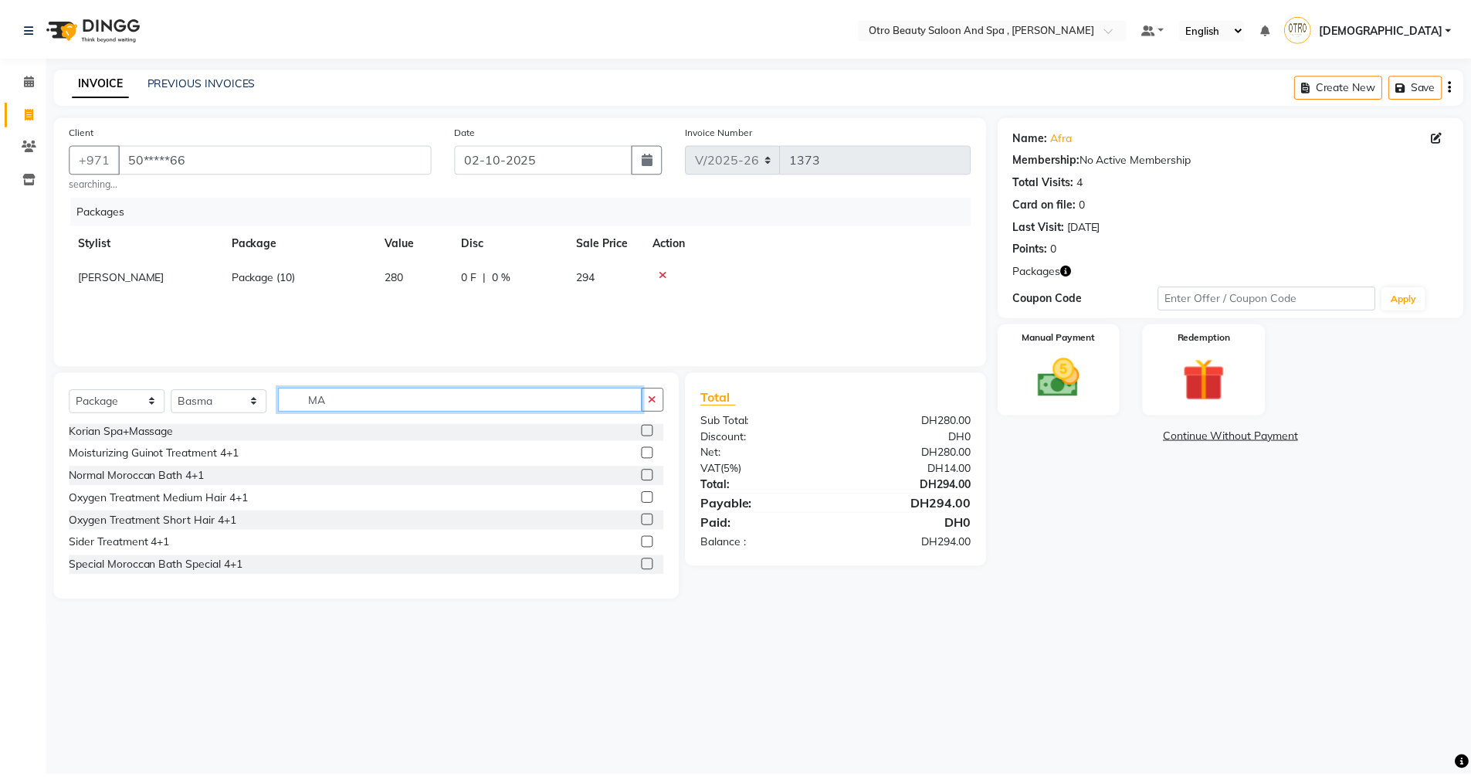
scroll to position [0, 0]
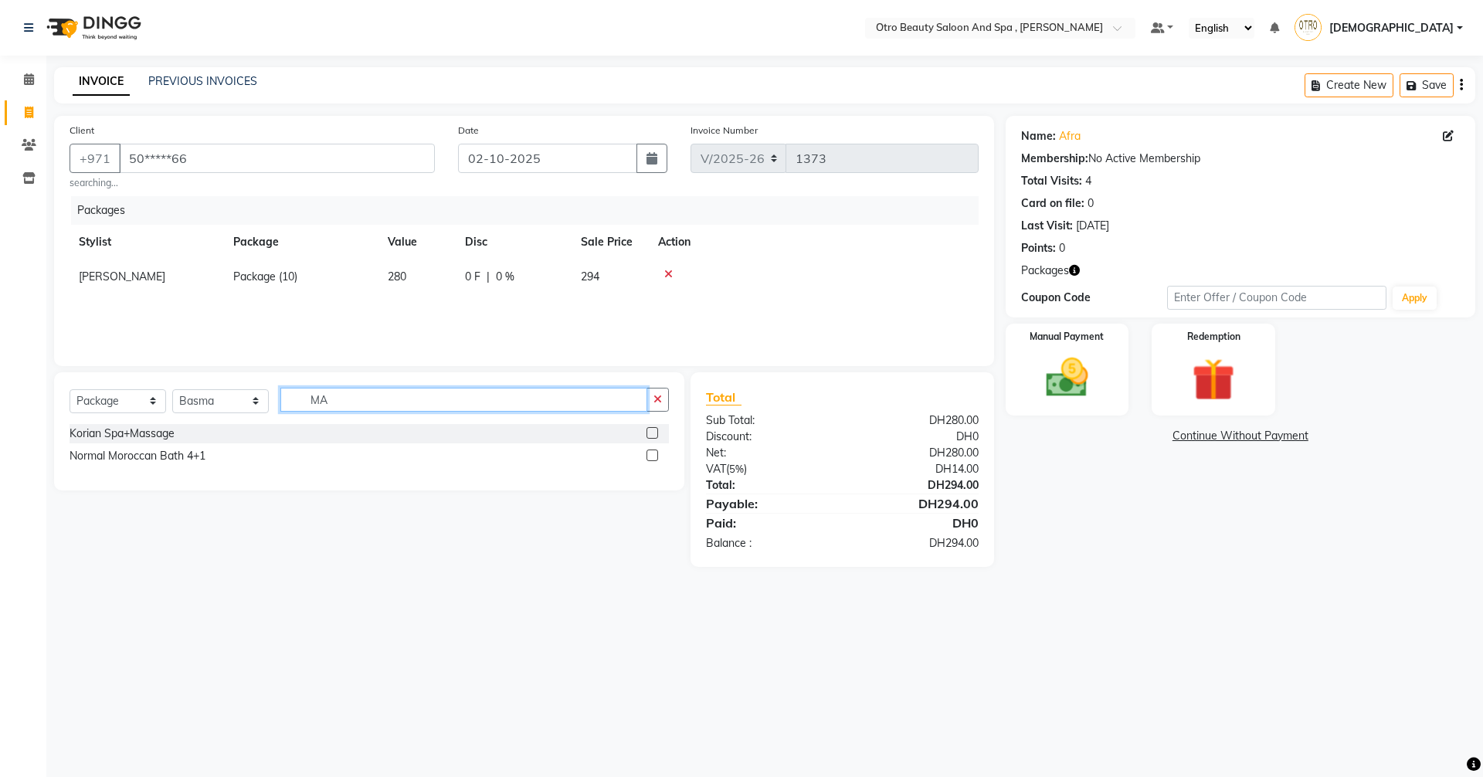
type input "M"
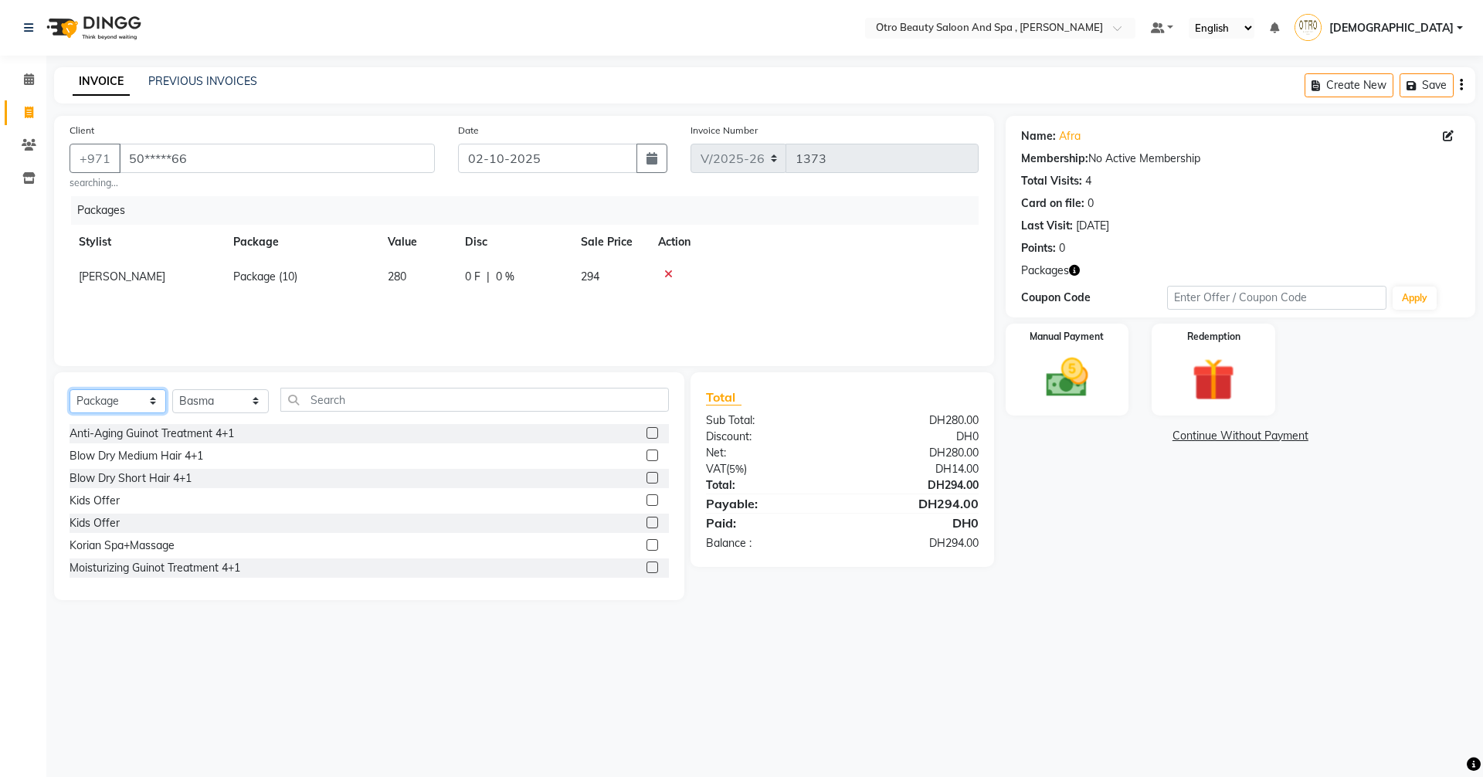
click at [154, 400] on select "Select Service Product Membership Package Voucher Prepaid Gift Card" at bounding box center [118, 401] width 97 height 24
select select "service"
click at [70, 389] on select "Select Service Product Membership Package Voucher Prepaid Gift Card" at bounding box center [118, 401] width 97 height 24
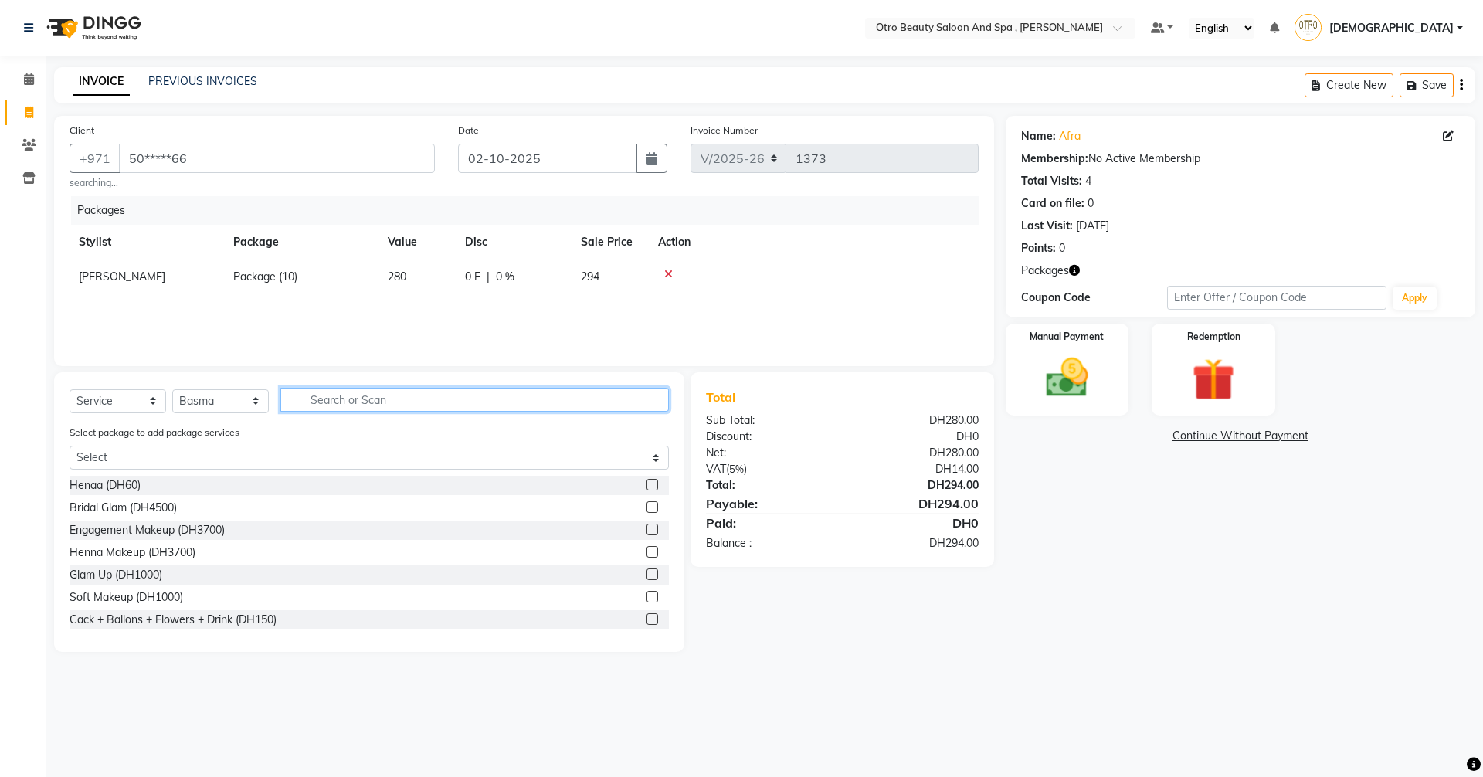
click at [319, 402] on input "text" at bounding box center [474, 400] width 389 height 24
type input "MANI"
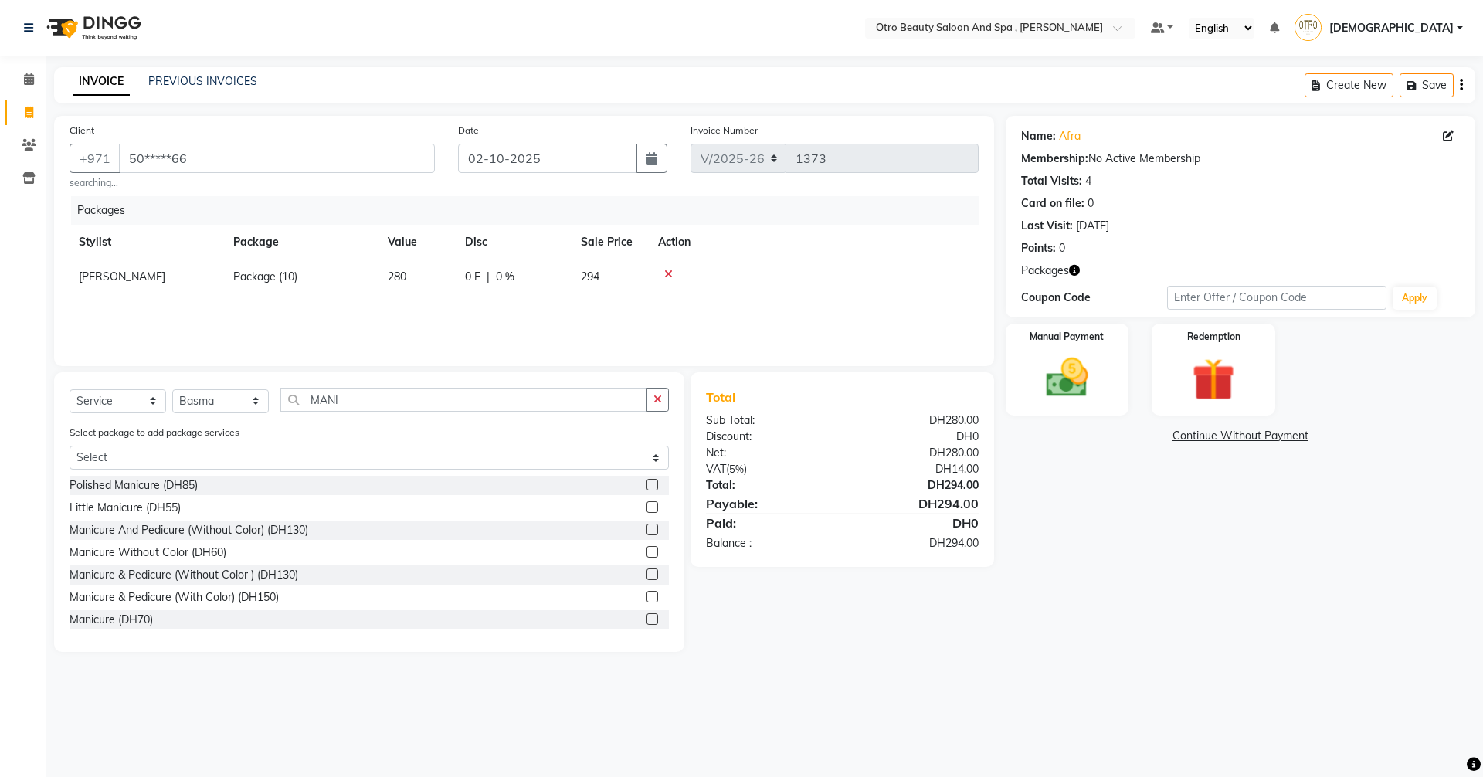
click at [646, 599] on label at bounding box center [652, 597] width 12 height 12
click at [646, 599] on input "checkbox" at bounding box center [651, 597] width 10 height 10
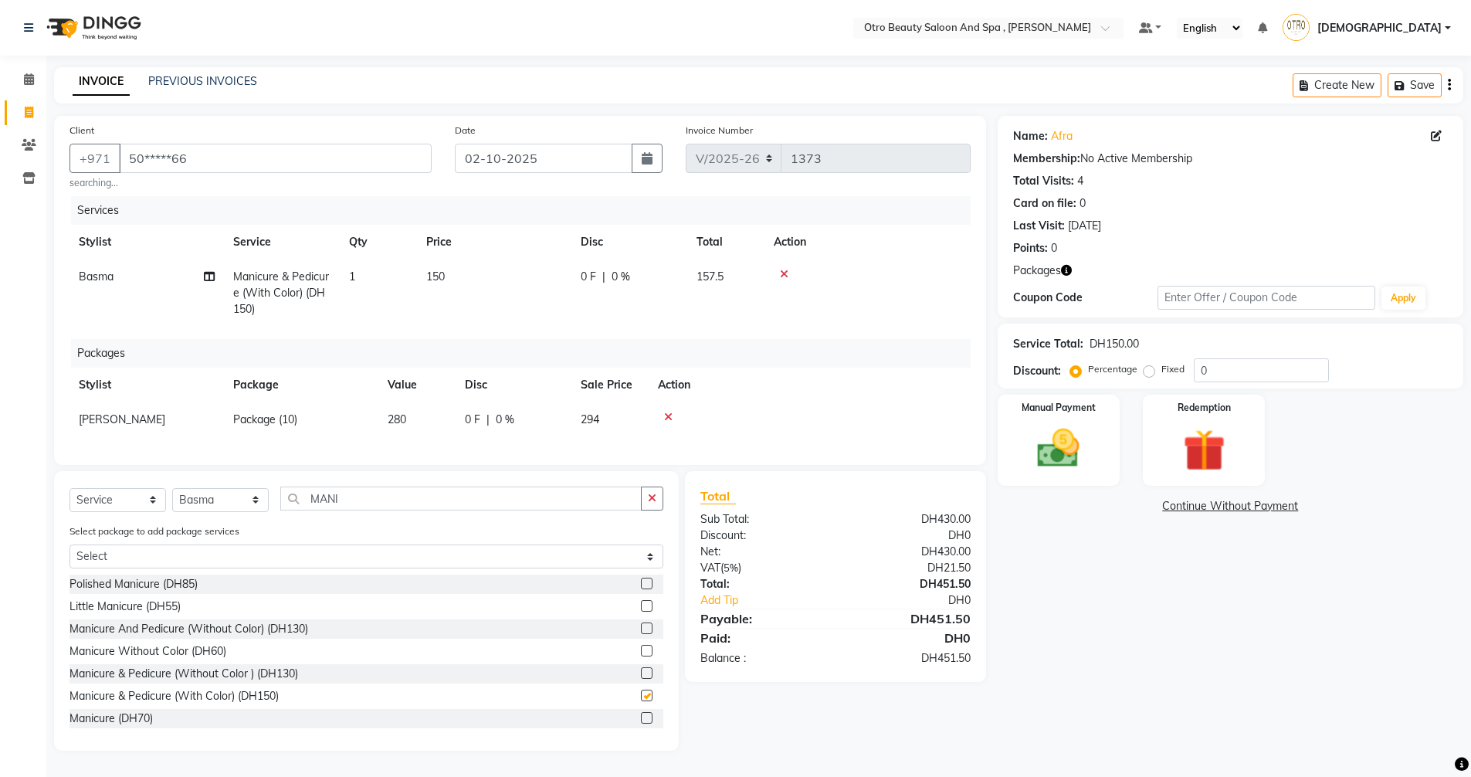
checkbox input "false"
click at [208, 280] on icon at bounding box center [209, 276] width 11 height 11
select select "86184"
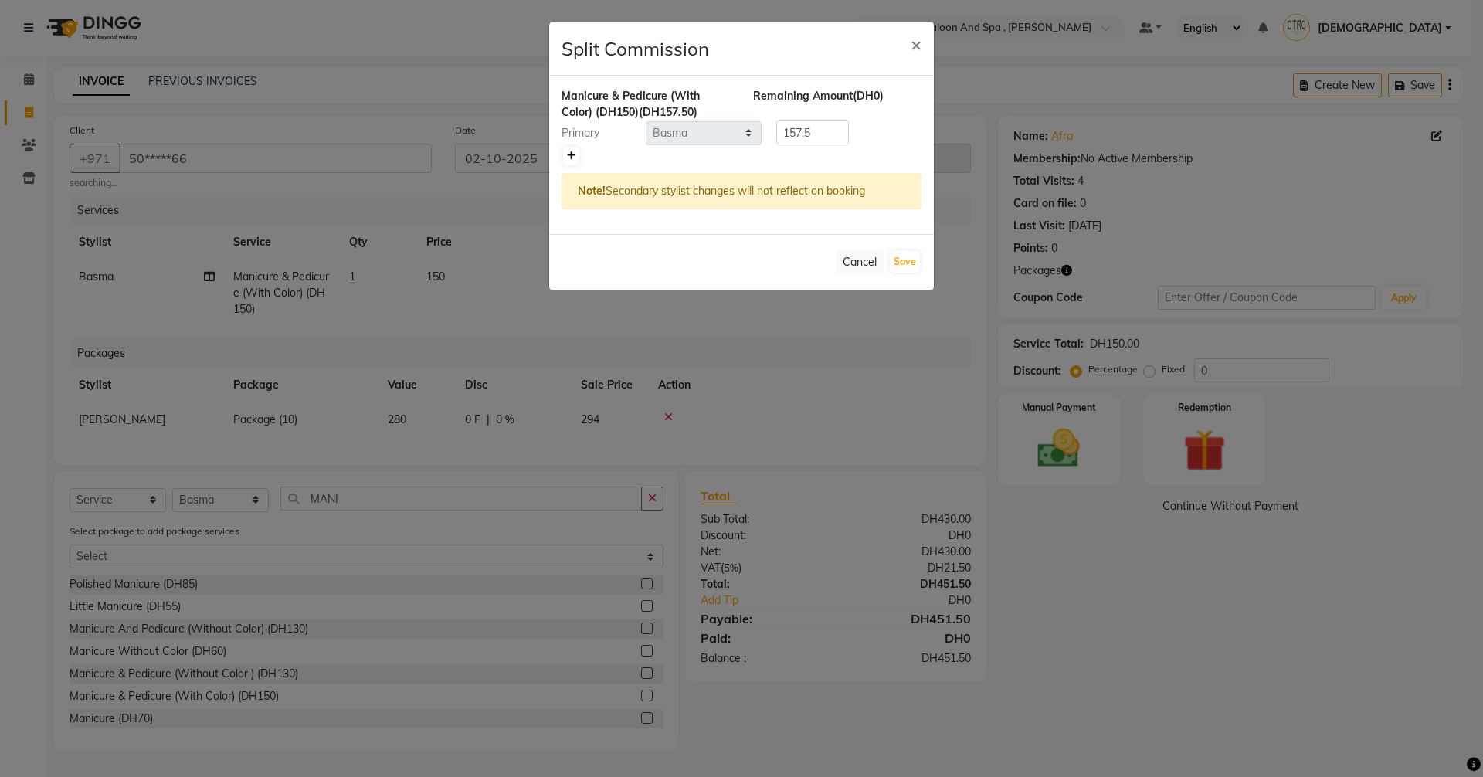
click at [565, 154] on link at bounding box center [571, 156] width 16 height 19
type input "78.75"
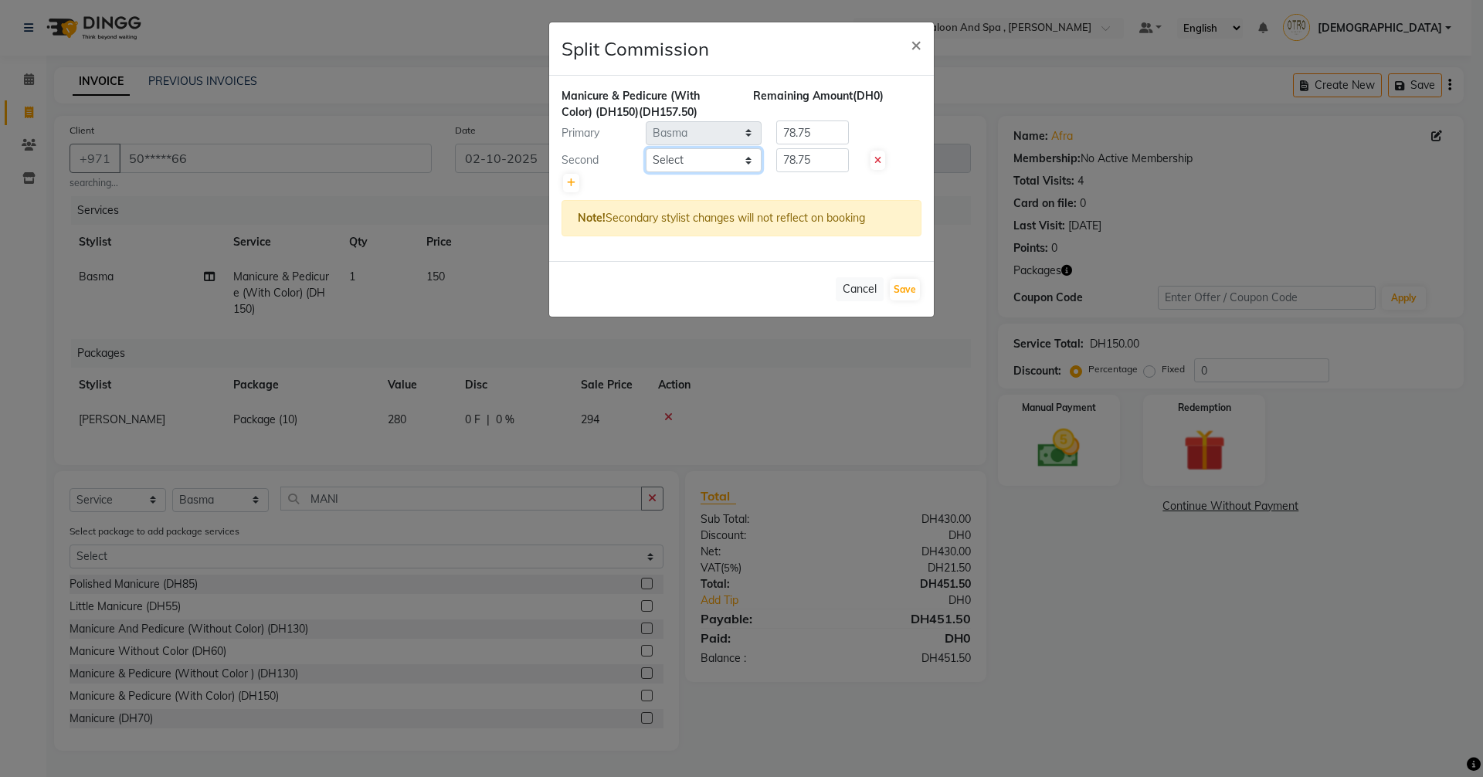
click at [752, 159] on select "Select [PERSON_NAME] [PERSON_NAME] Hera Karuna [PERSON_NAME] Mamita [PERSON_NAM…" at bounding box center [704, 160] width 116 height 24
select select "88126"
click at [646, 148] on select "Select [PERSON_NAME] [PERSON_NAME] Hera Karuna [PERSON_NAME] Mamita [PERSON_NAM…" at bounding box center [704, 160] width 116 height 24
click at [910, 285] on button "Save" at bounding box center [905, 290] width 30 height 22
select select "Select"
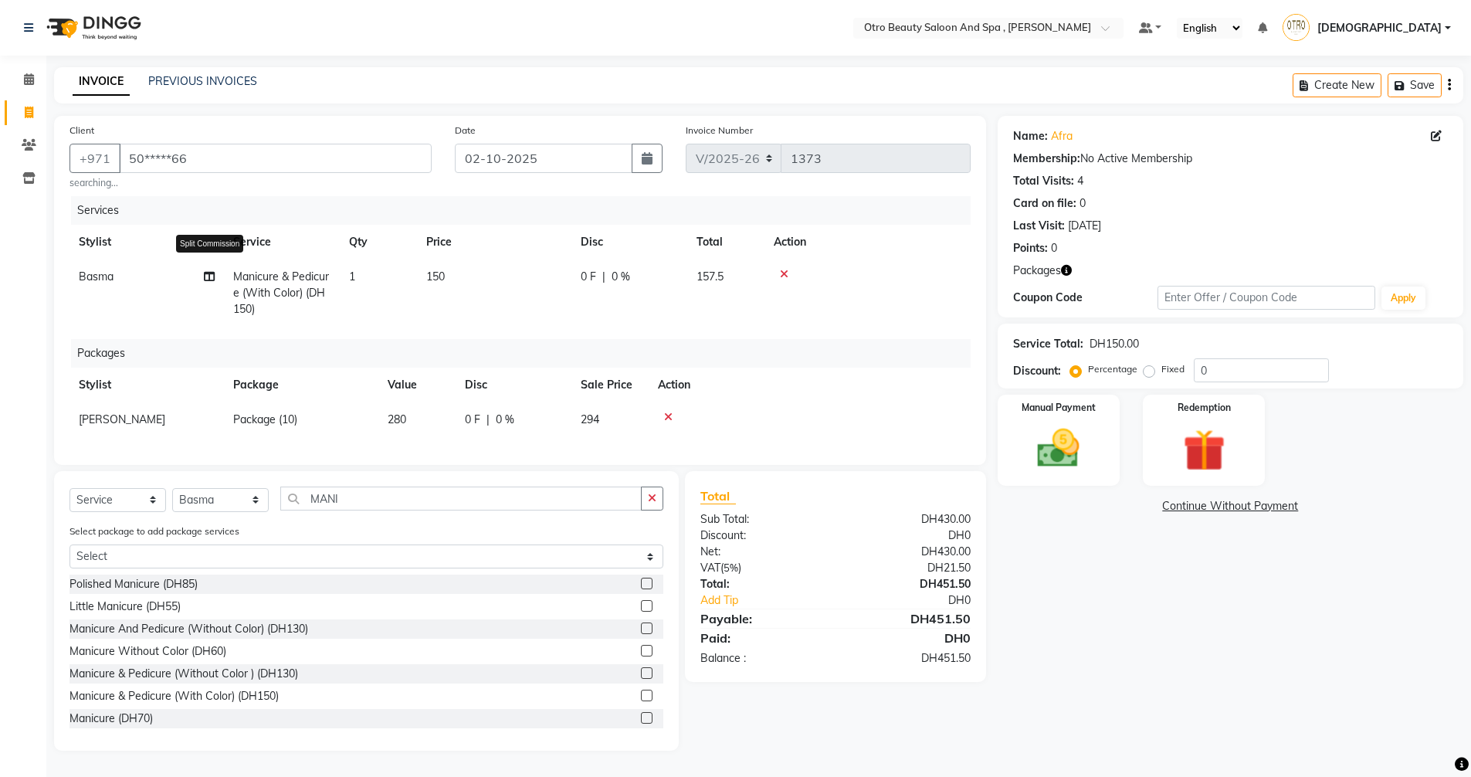
click at [213, 273] on icon at bounding box center [209, 276] width 11 height 11
select select "86184"
select select "88126"
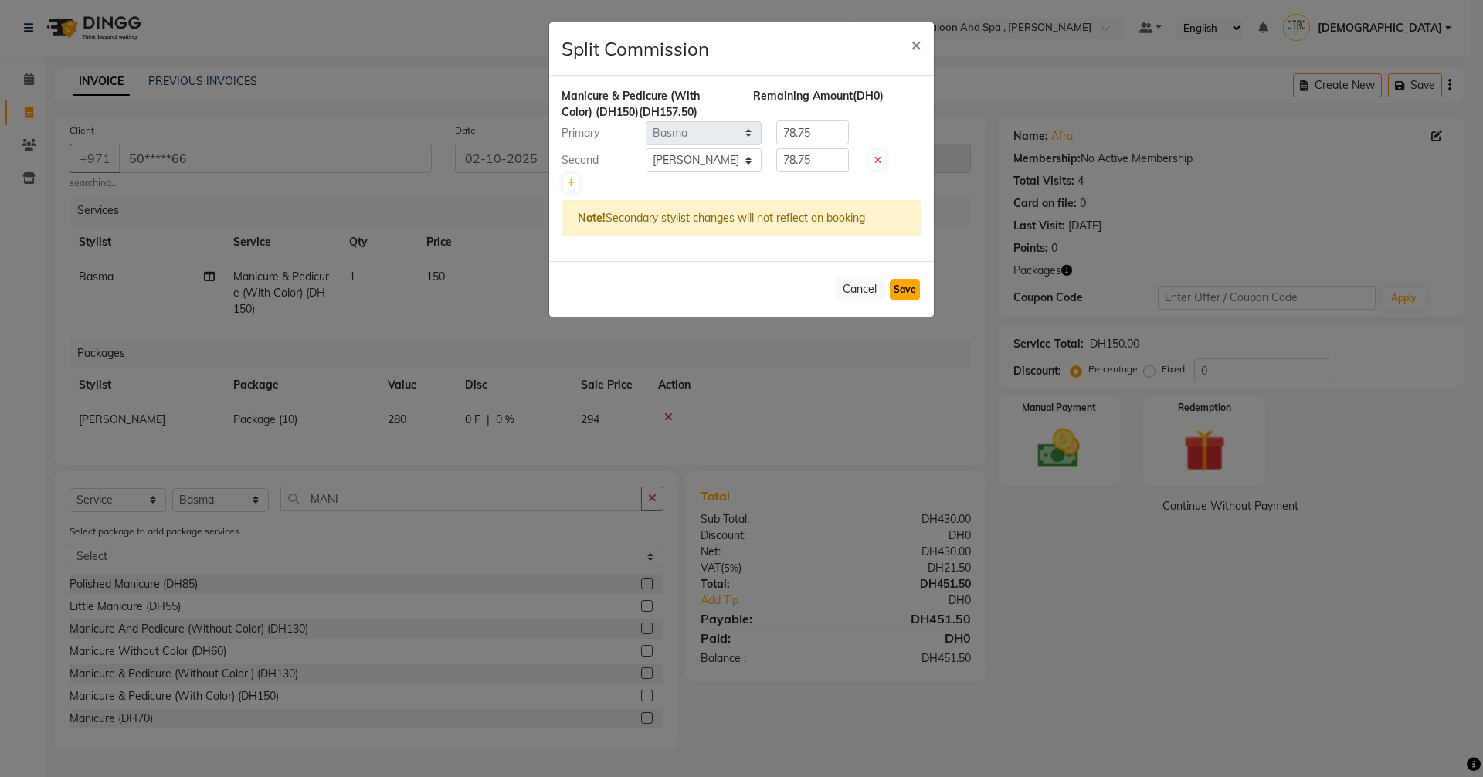
drag, startPoint x: 913, startPoint y: 294, endPoint x: 609, endPoint y: 316, distance: 304.4
click at [912, 294] on button "Save" at bounding box center [905, 290] width 30 height 22
select select "Select"
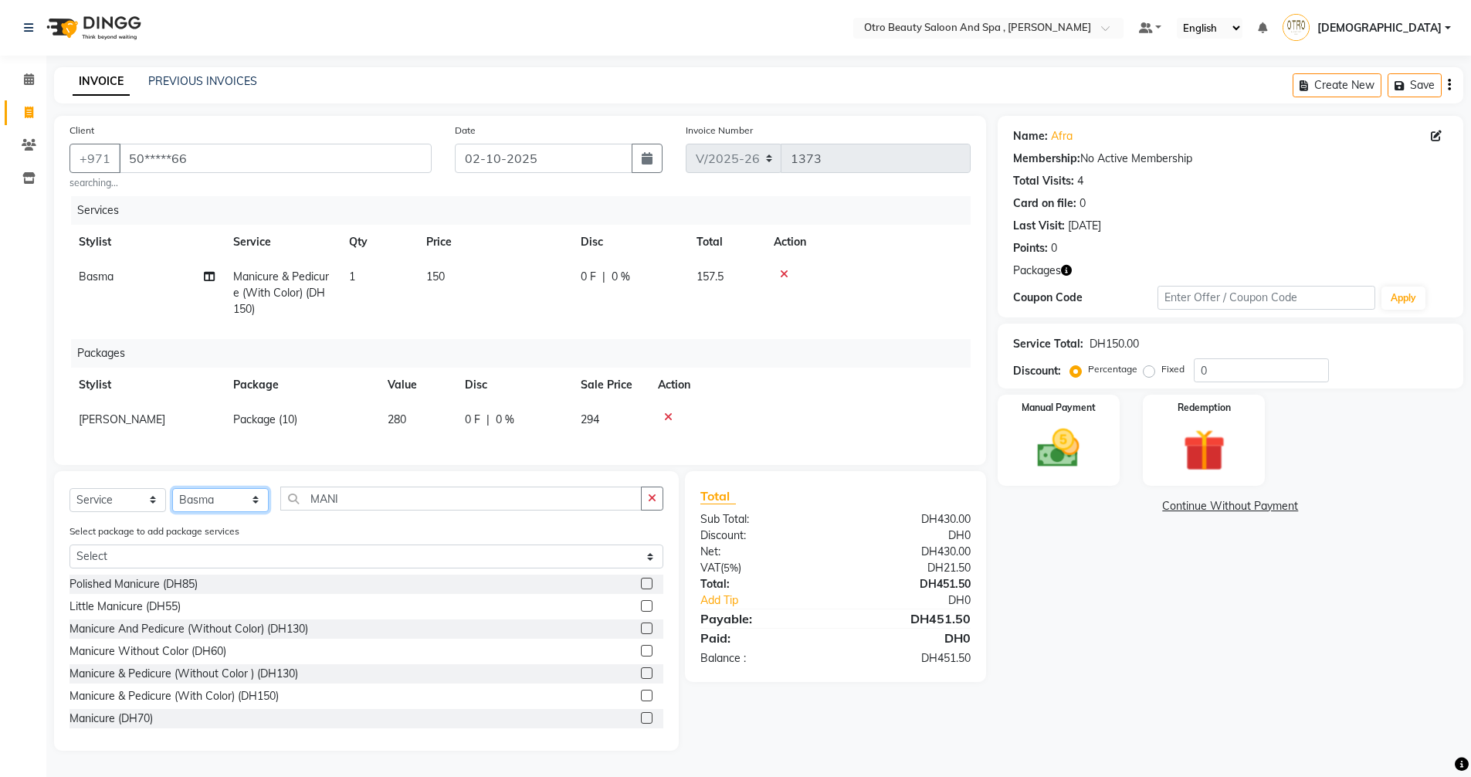
click at [259, 510] on select "Select Stylist [PERSON_NAME] [PERSON_NAME] Hera Karuna [PERSON_NAME] Mamita [PE…" at bounding box center [220, 500] width 97 height 24
select select "86535"
click at [172, 499] on select "Select Stylist [PERSON_NAME] [PERSON_NAME] Hera Karuna [PERSON_NAME] Mamita [PE…" at bounding box center [220, 500] width 97 height 24
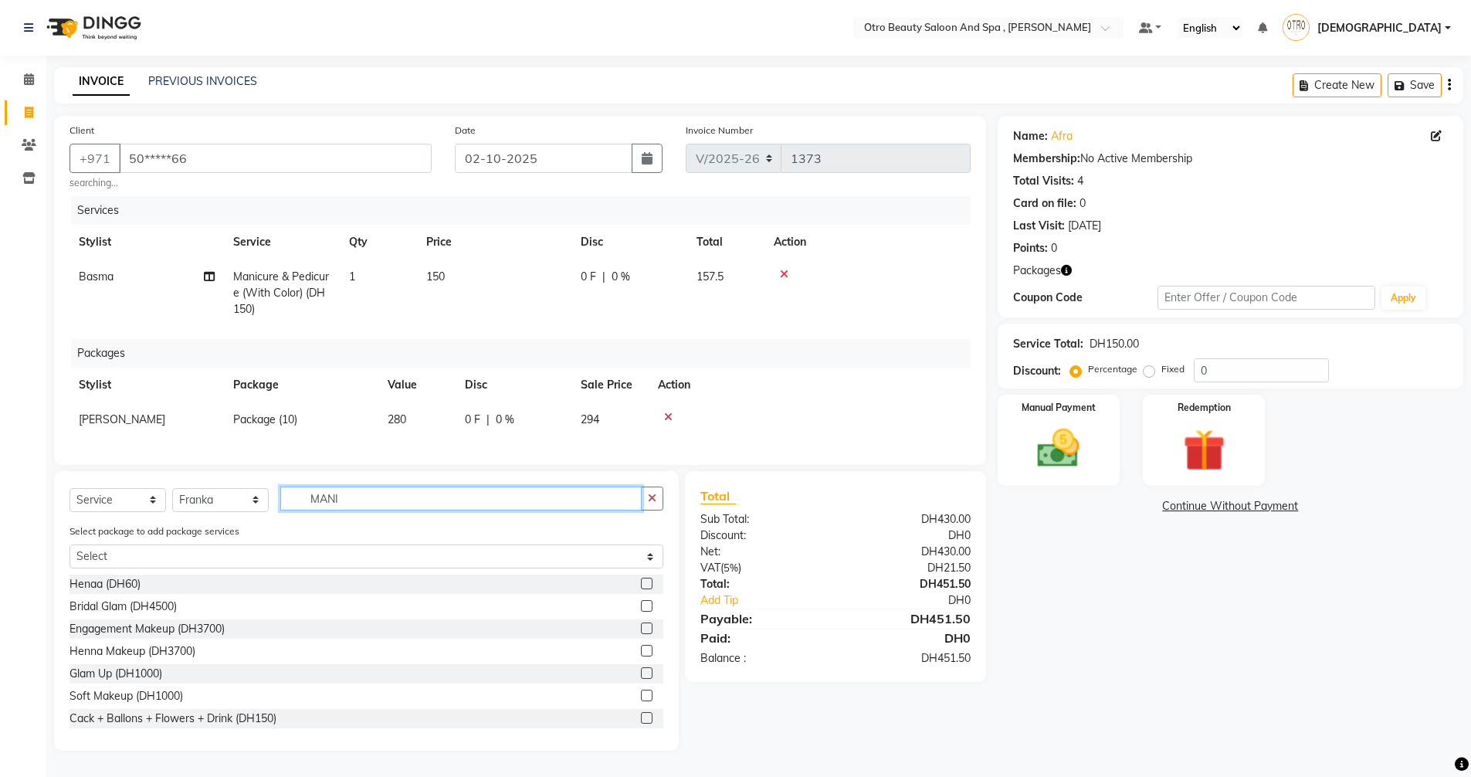
click at [382, 511] on input "MANI" at bounding box center [460, 499] width 361 height 24
type input "M"
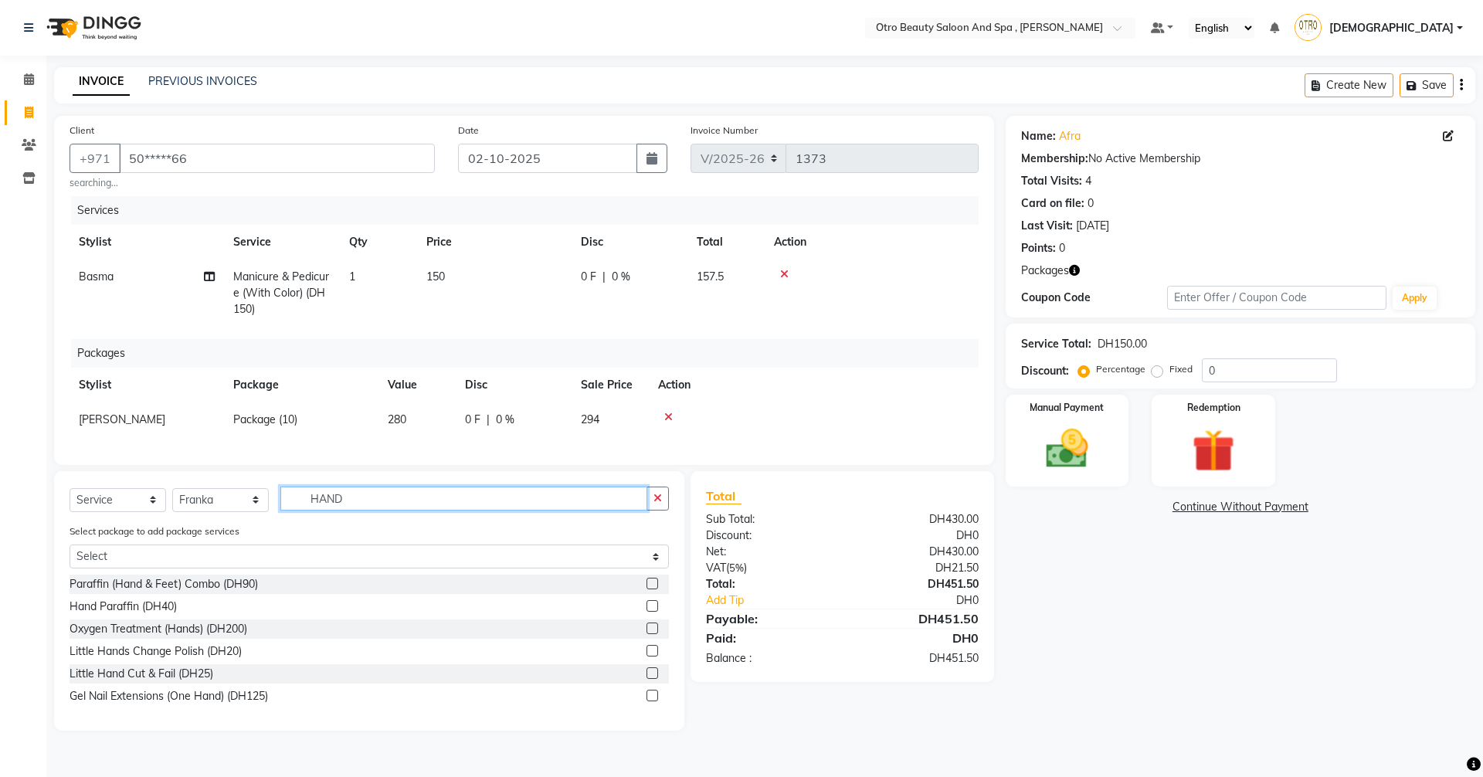
type input "HAND"
click at [653, 612] on label at bounding box center [652, 606] width 12 height 12
click at [653, 612] on input "checkbox" at bounding box center [651, 607] width 10 height 10
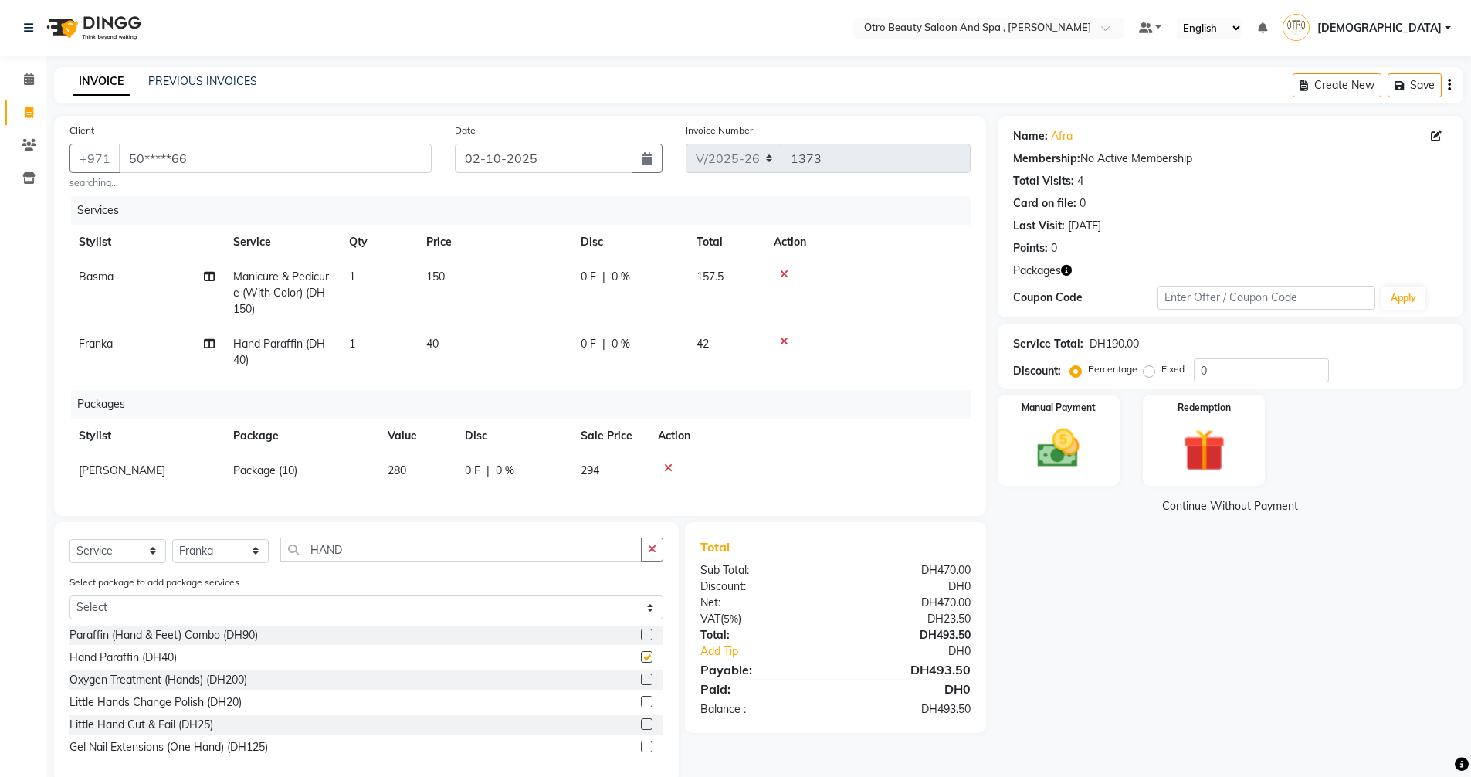
checkbox input "false"
click at [404, 562] on input "HAND" at bounding box center [460, 550] width 361 height 24
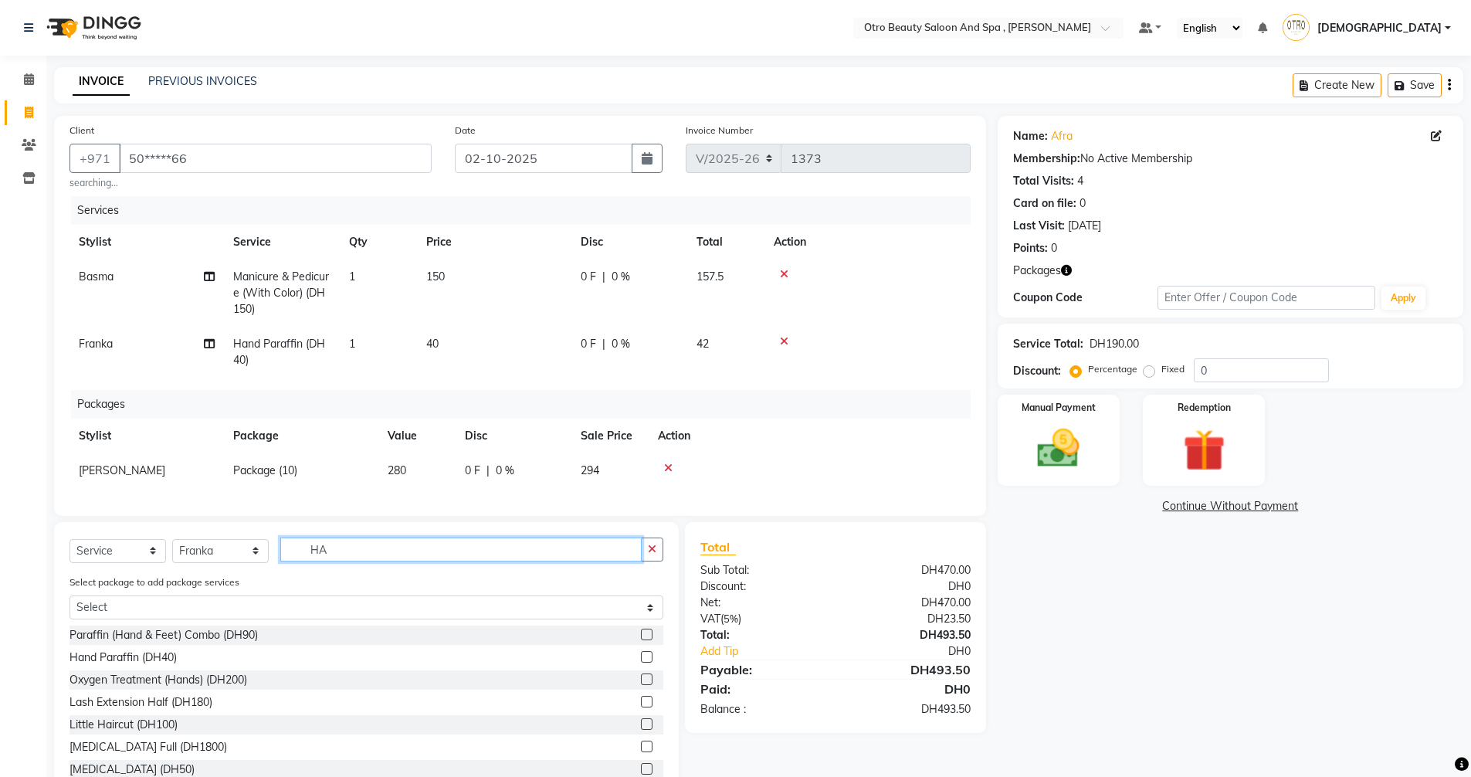
type input "H"
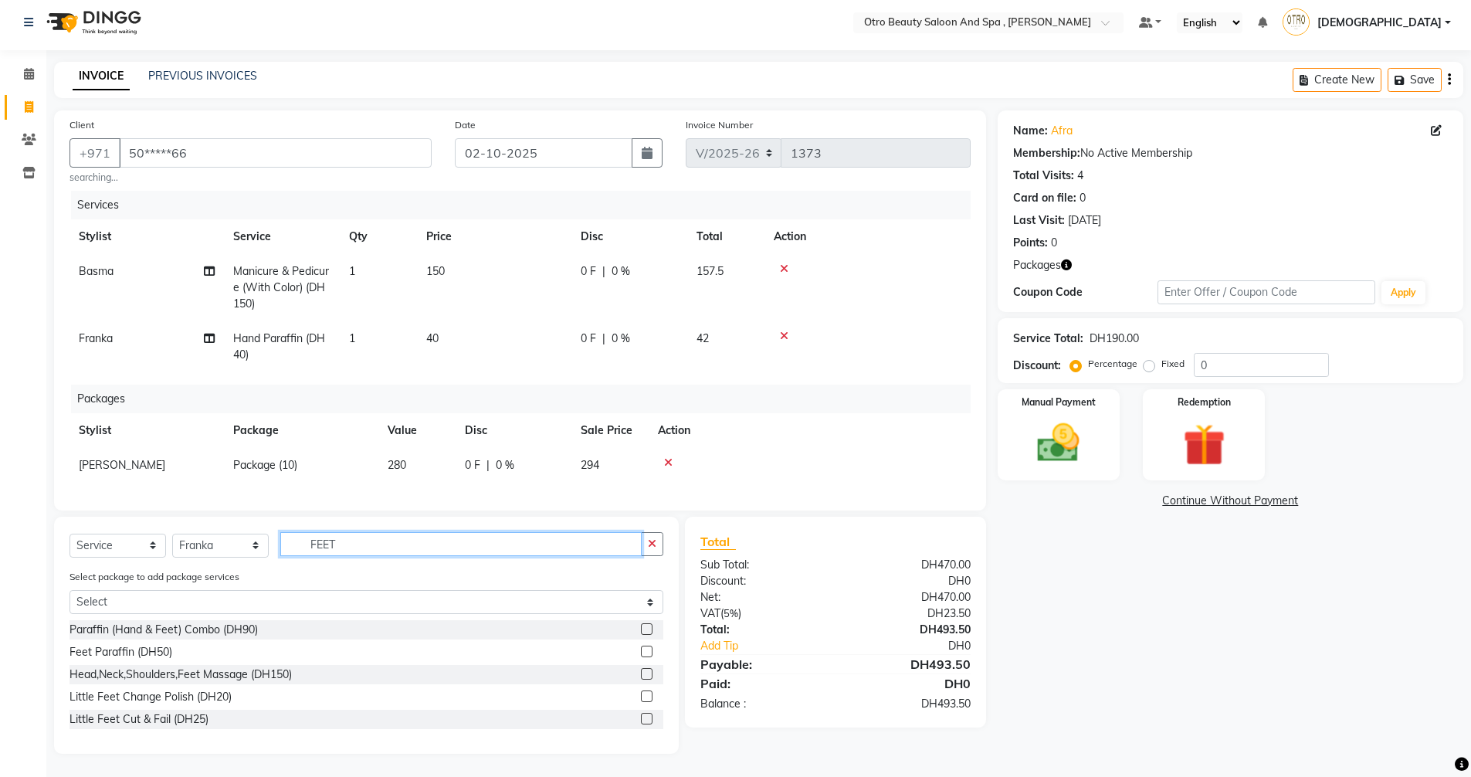
scroll to position [17, 0]
type input "FEET"
click at [646, 653] on label at bounding box center [647, 652] width 12 height 12
click at [646, 653] on input "checkbox" at bounding box center [646, 652] width 10 height 10
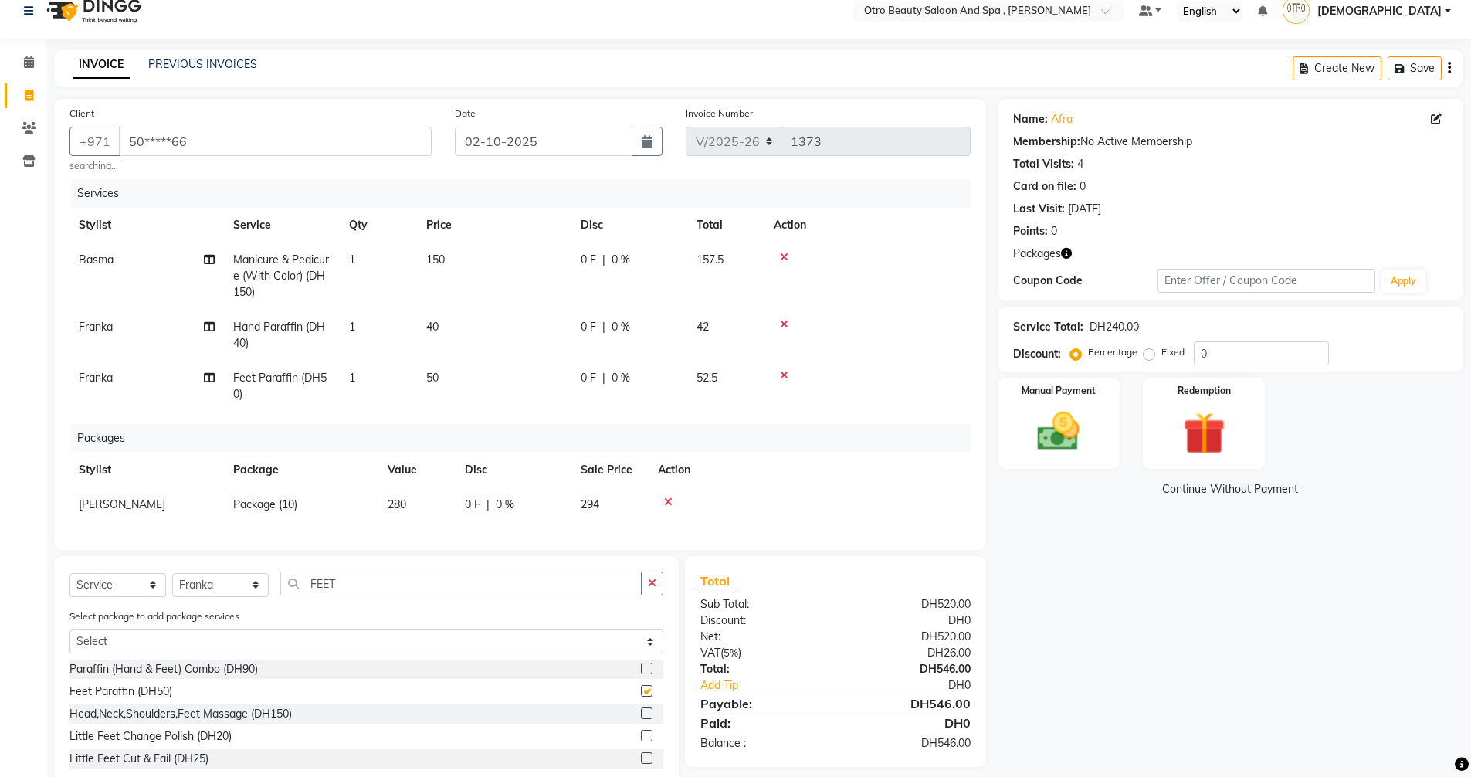
checkbox input "false"
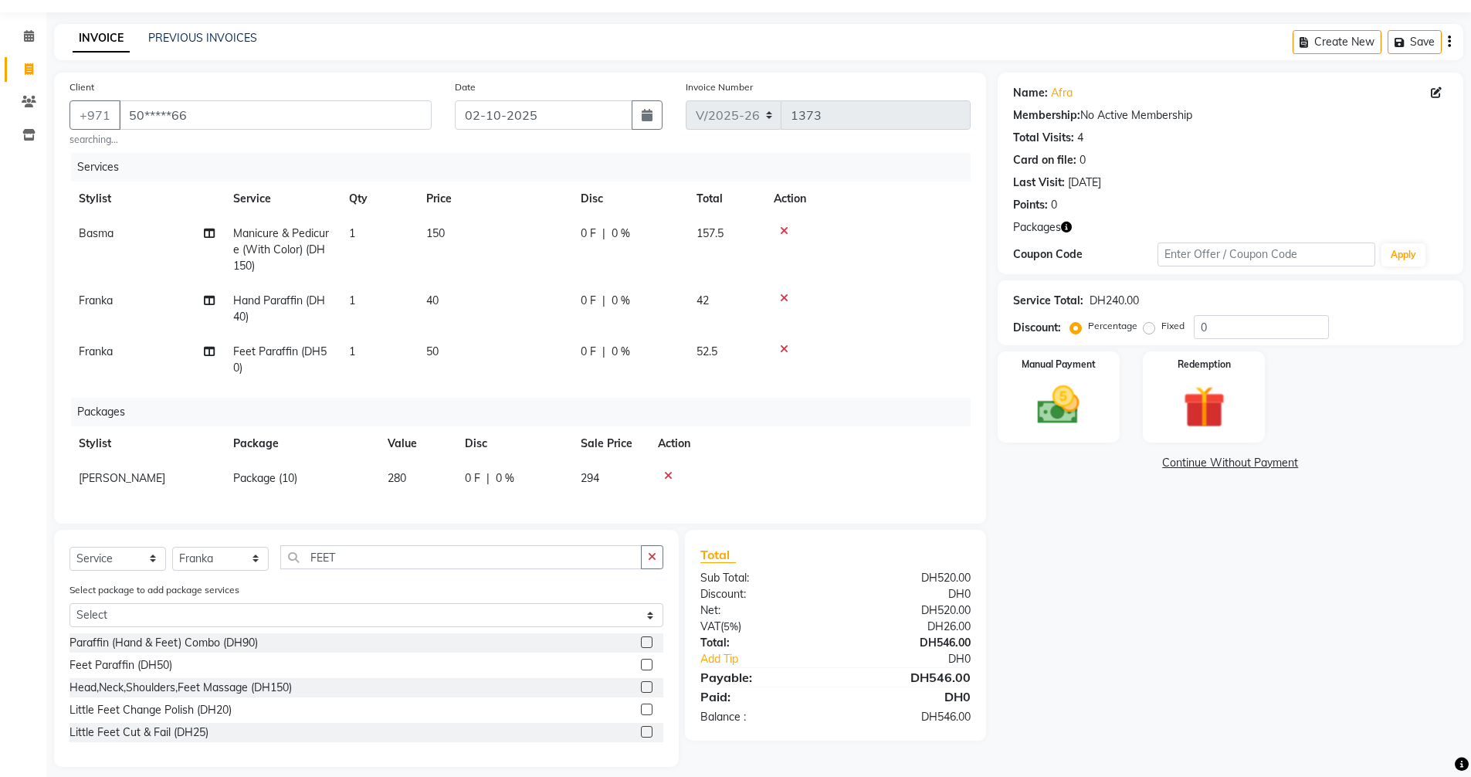
scroll to position [68, 0]
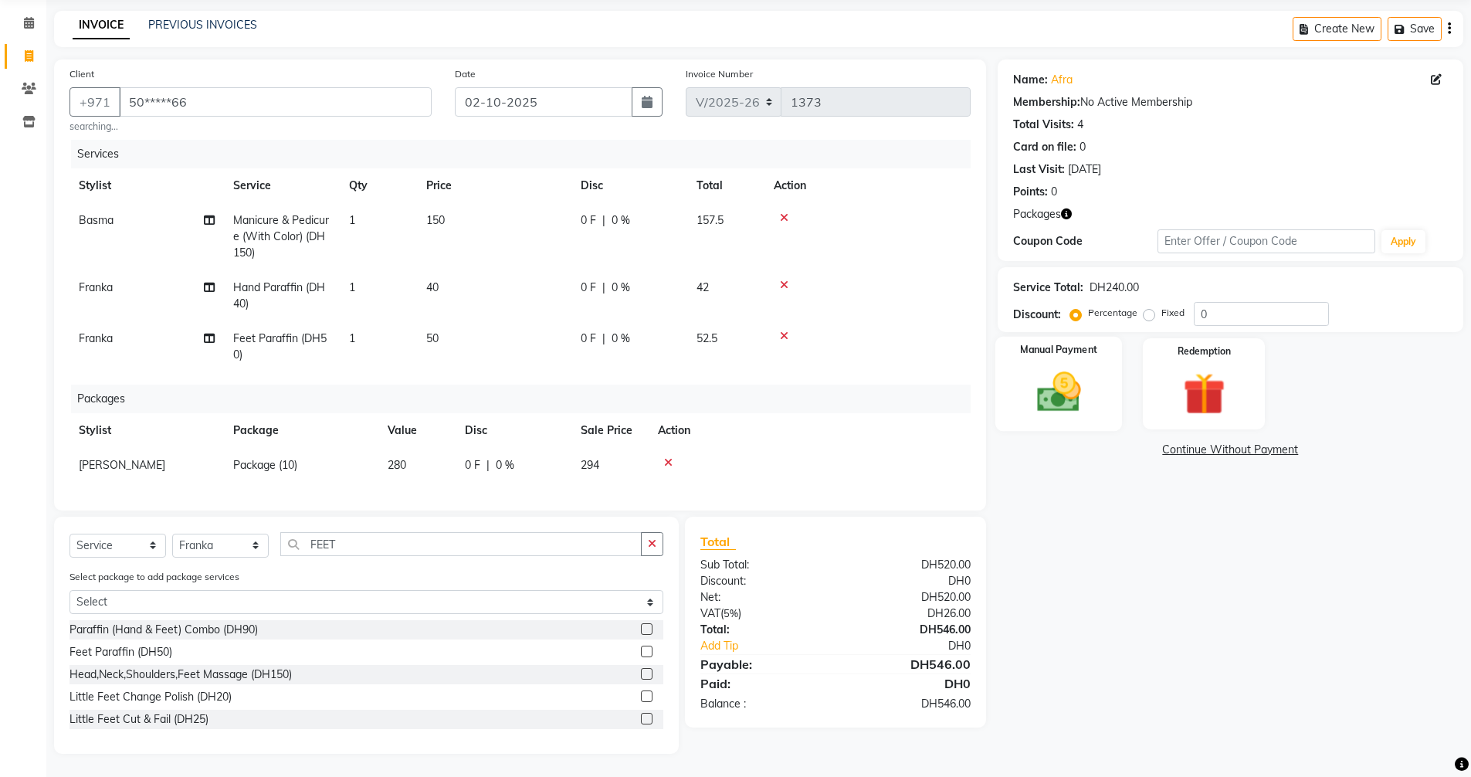
click at [1050, 389] on img at bounding box center [1058, 392] width 71 height 50
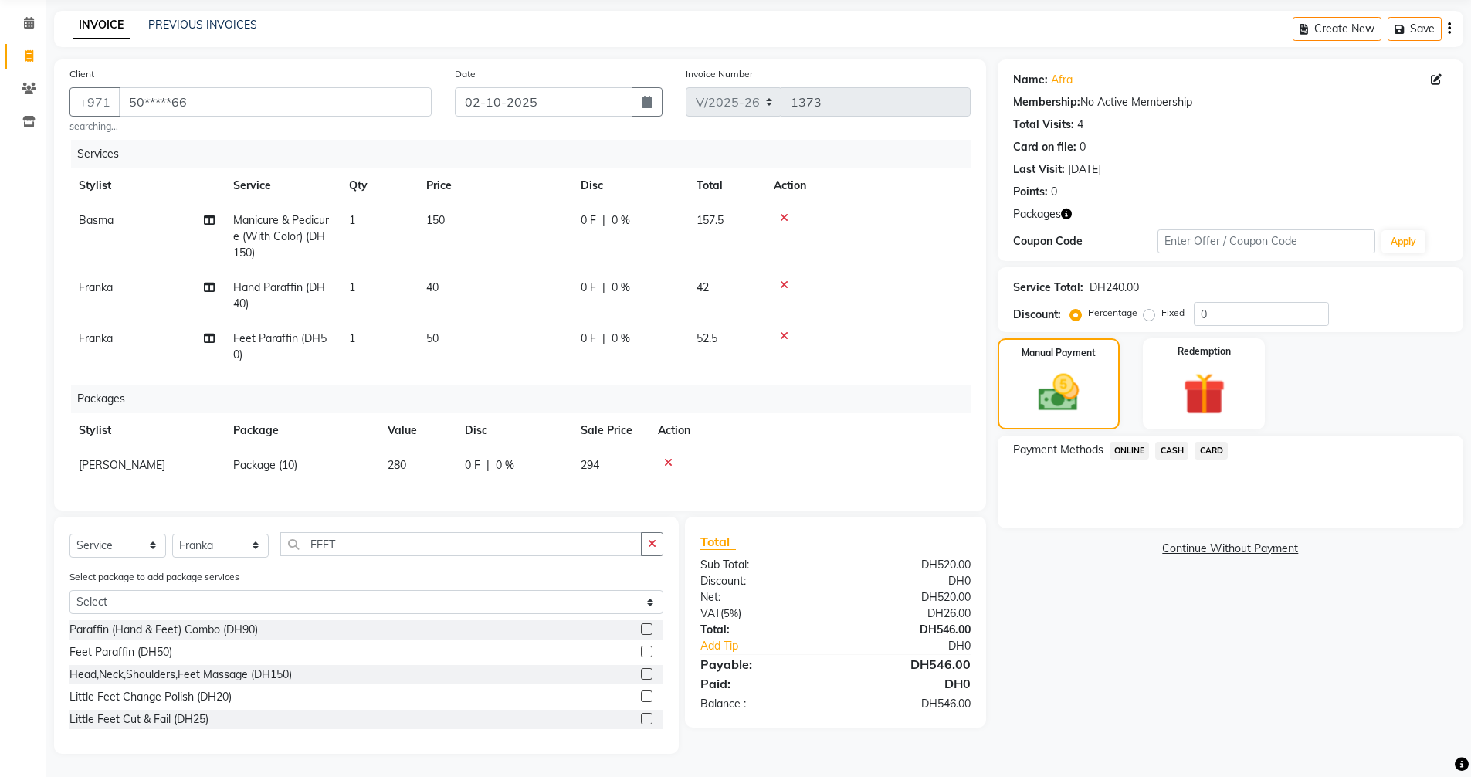
click at [1215, 442] on span "CARD" at bounding box center [1211, 451] width 33 height 18
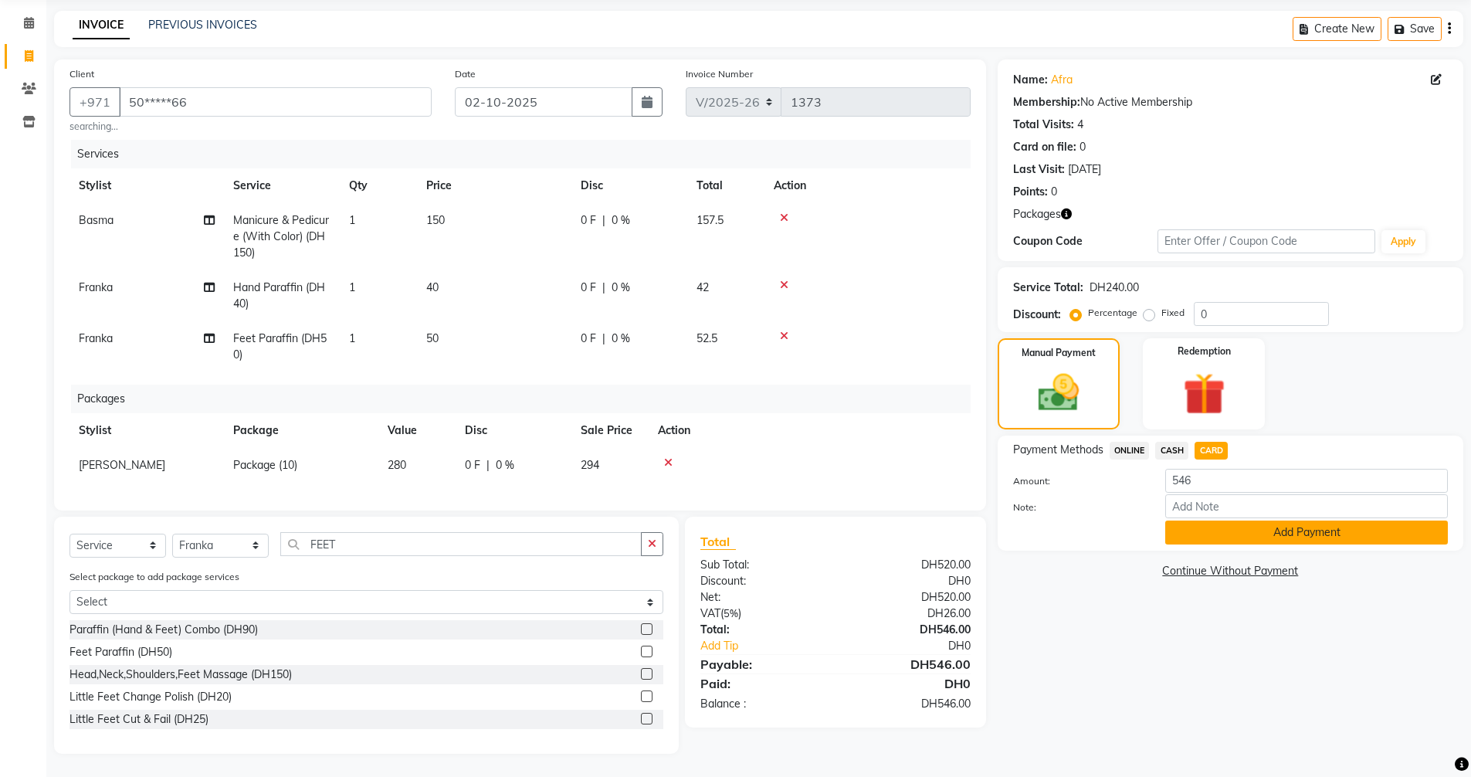
click at [1255, 523] on button "Add Payment" at bounding box center [1307, 533] width 283 height 24
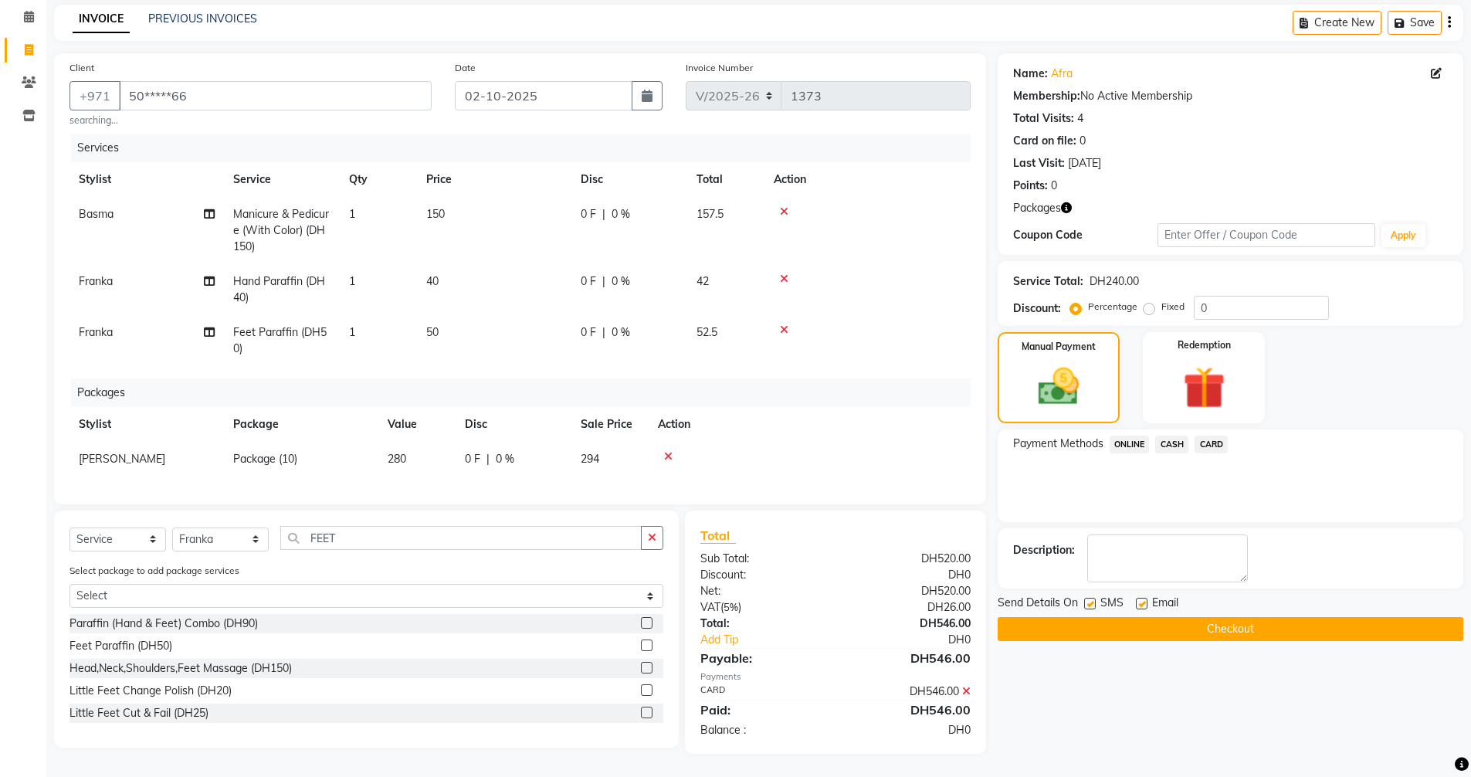
click at [1247, 621] on button "Checkout" at bounding box center [1231, 629] width 466 height 24
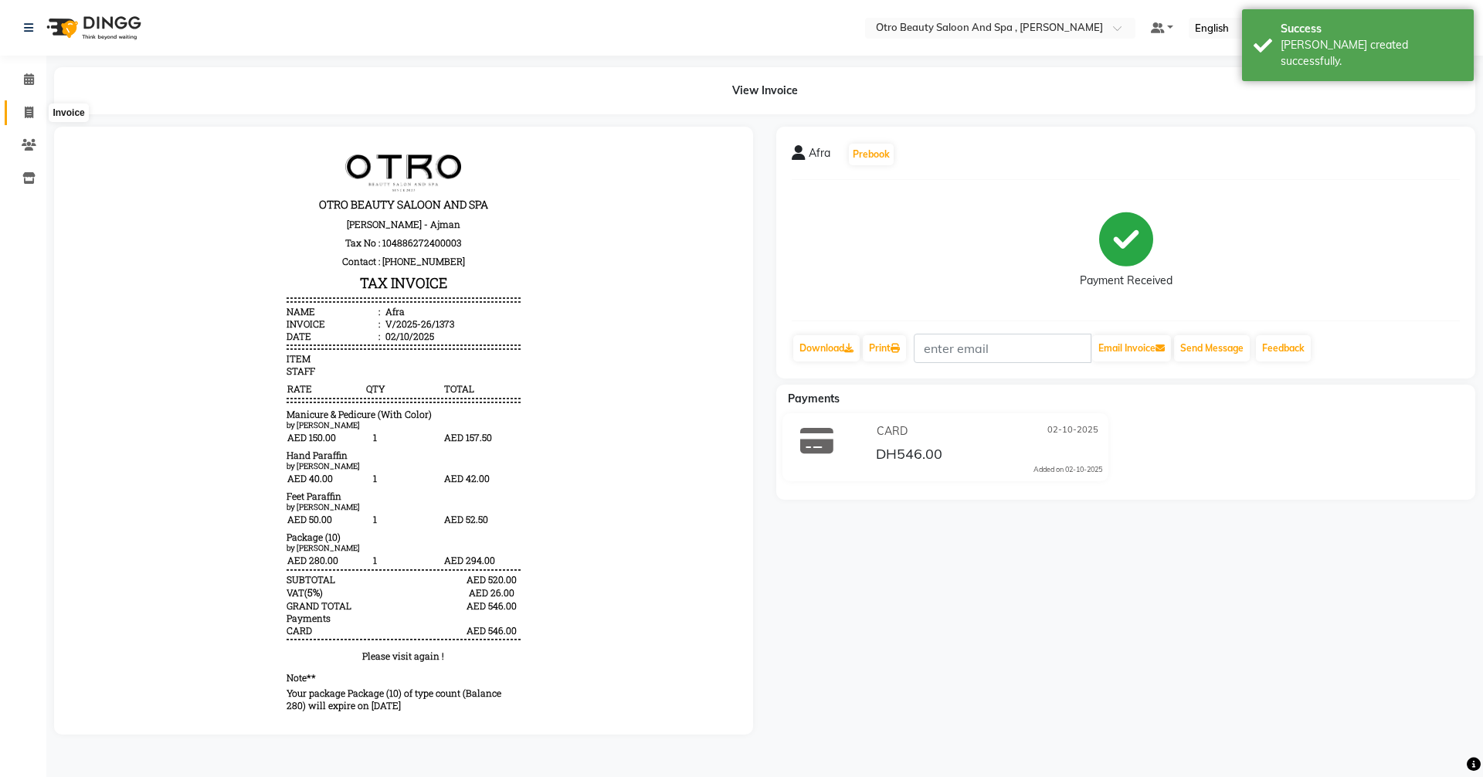
click at [27, 115] on icon at bounding box center [29, 113] width 8 height 12
select select "service"
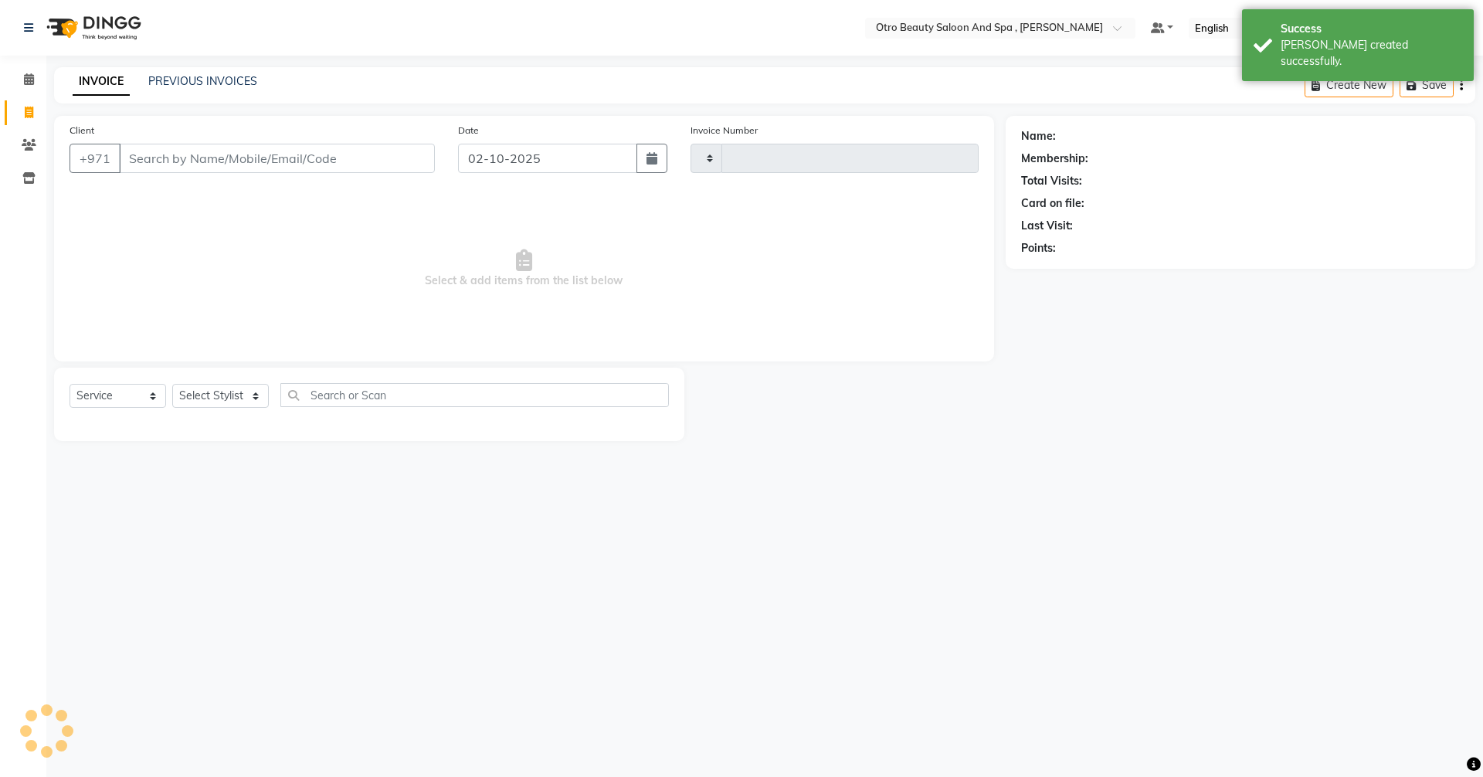
type input "1374"
select select "8622"
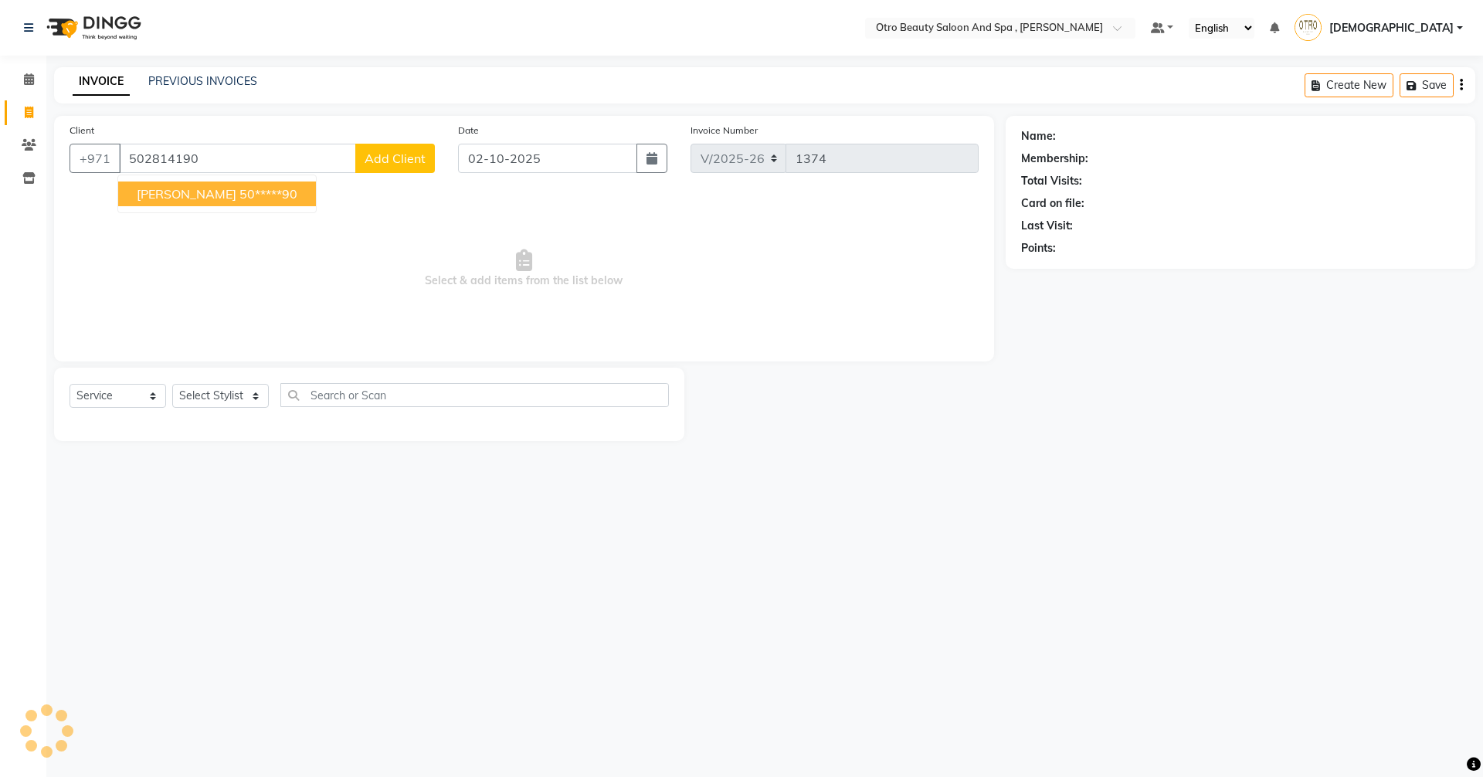
type input "502814190"
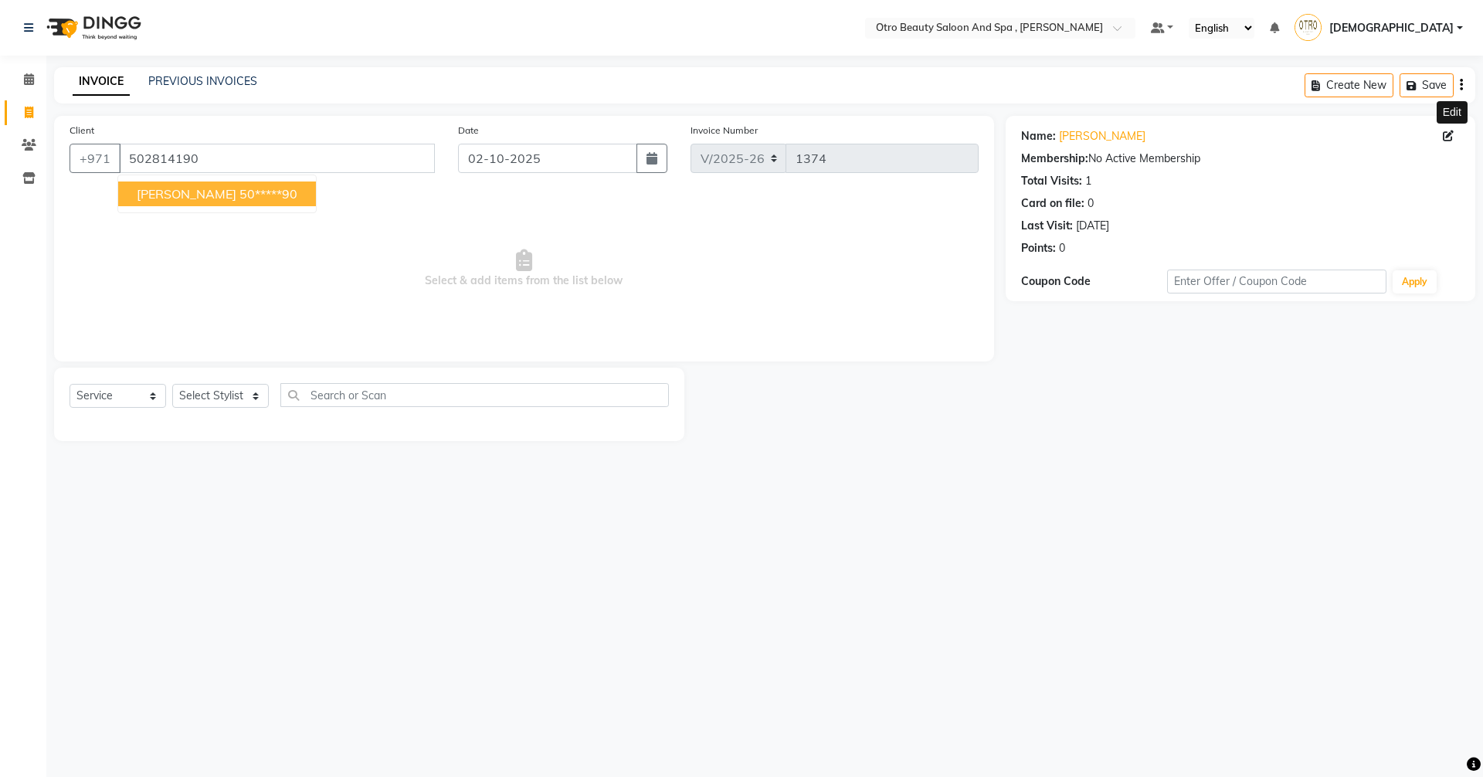
click at [1453, 137] on icon at bounding box center [1448, 136] width 11 height 11
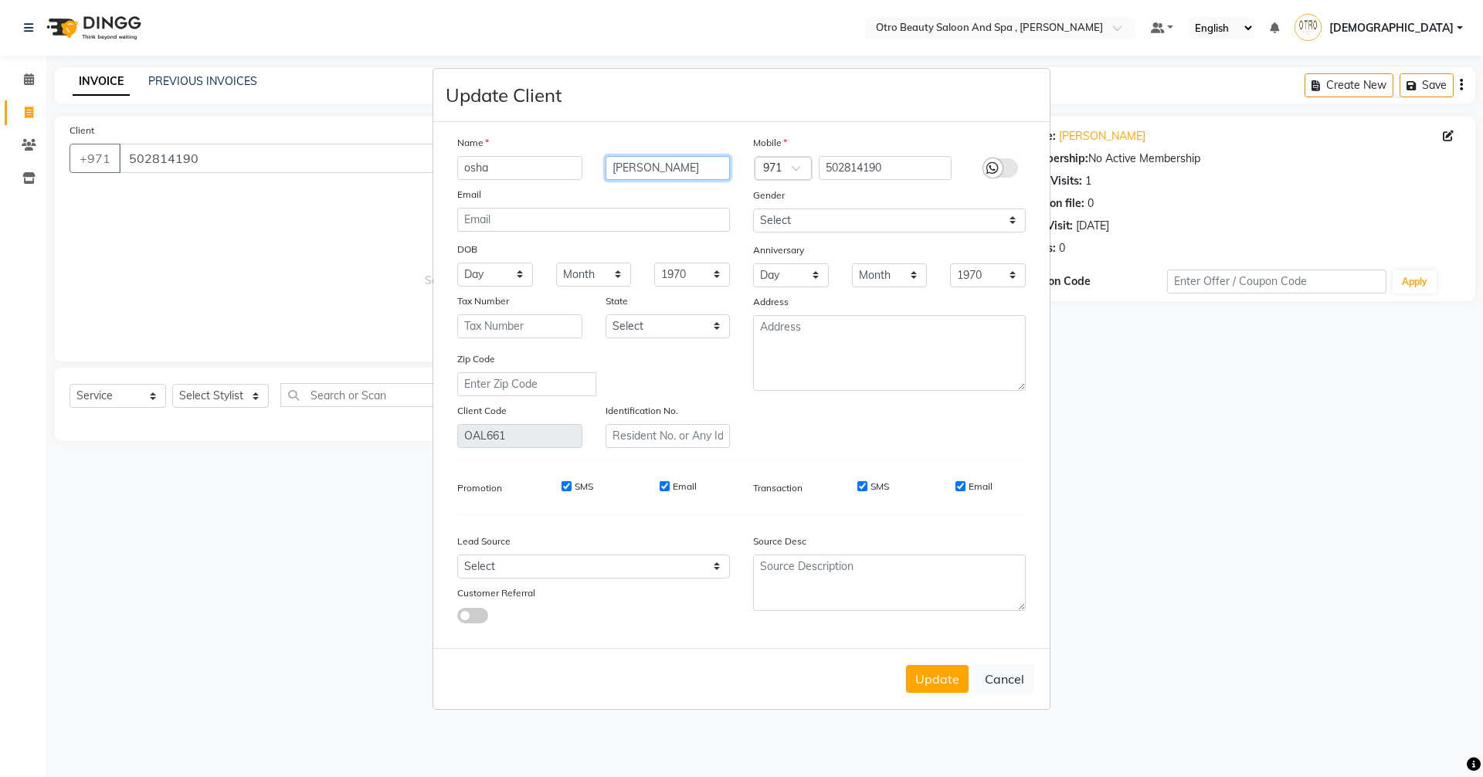
click at [645, 167] on input "[PERSON_NAME]" at bounding box center [668, 168] width 125 height 24
type input "A"
click at [511, 160] on input "osha" at bounding box center [519, 168] width 125 height 24
type input "o"
type input "A"
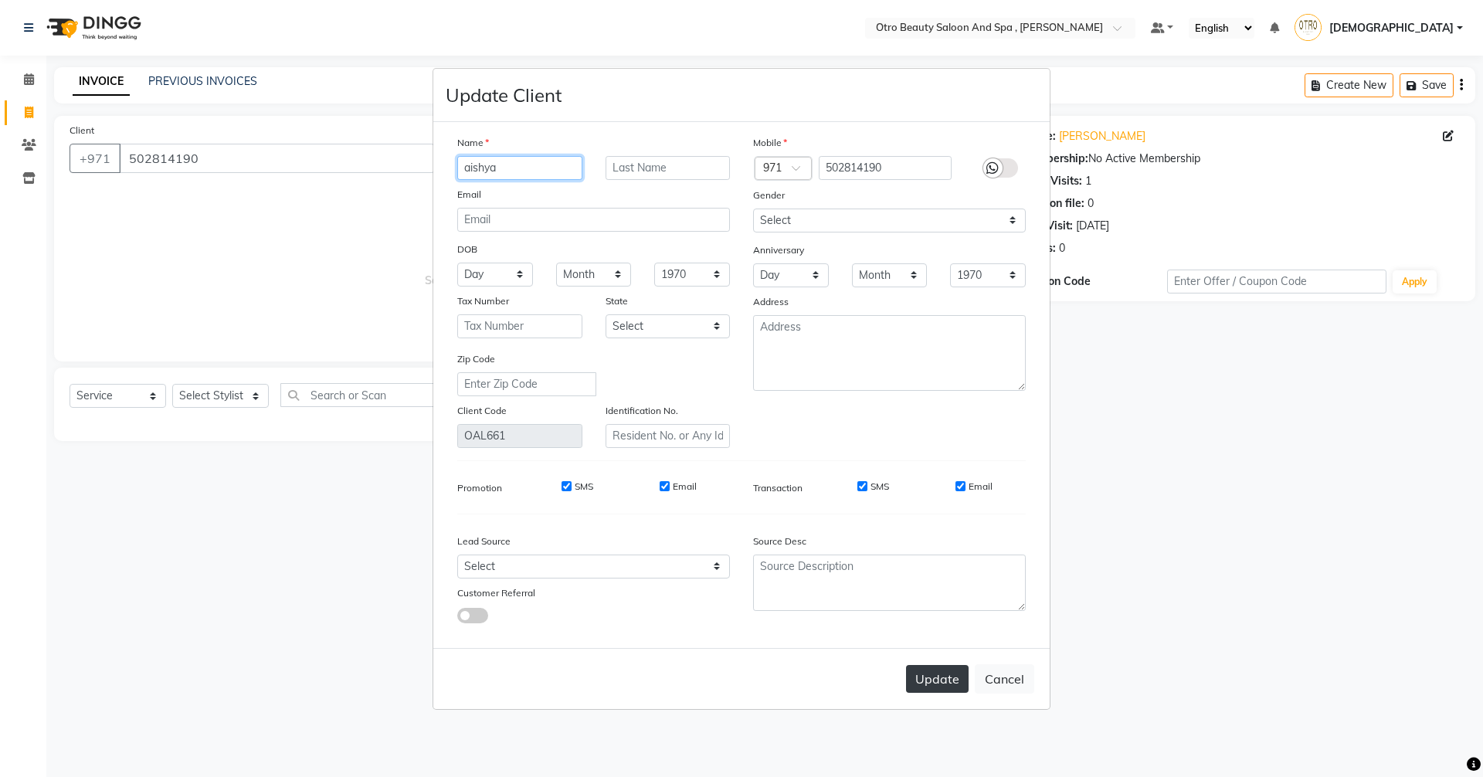
type input "aishya"
click at [945, 683] on button "Update" at bounding box center [937, 679] width 63 height 28
type input "50*****90"
select select
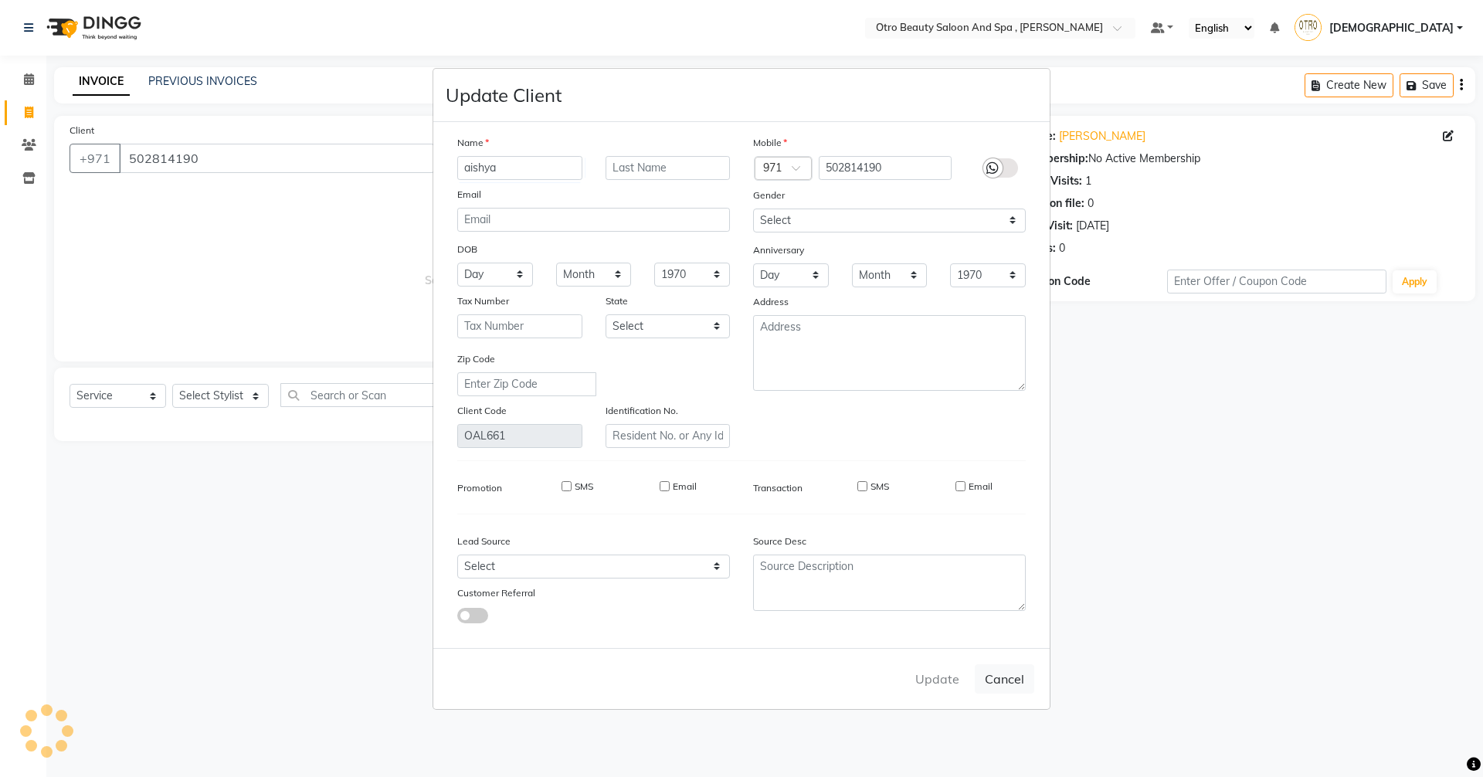
select select
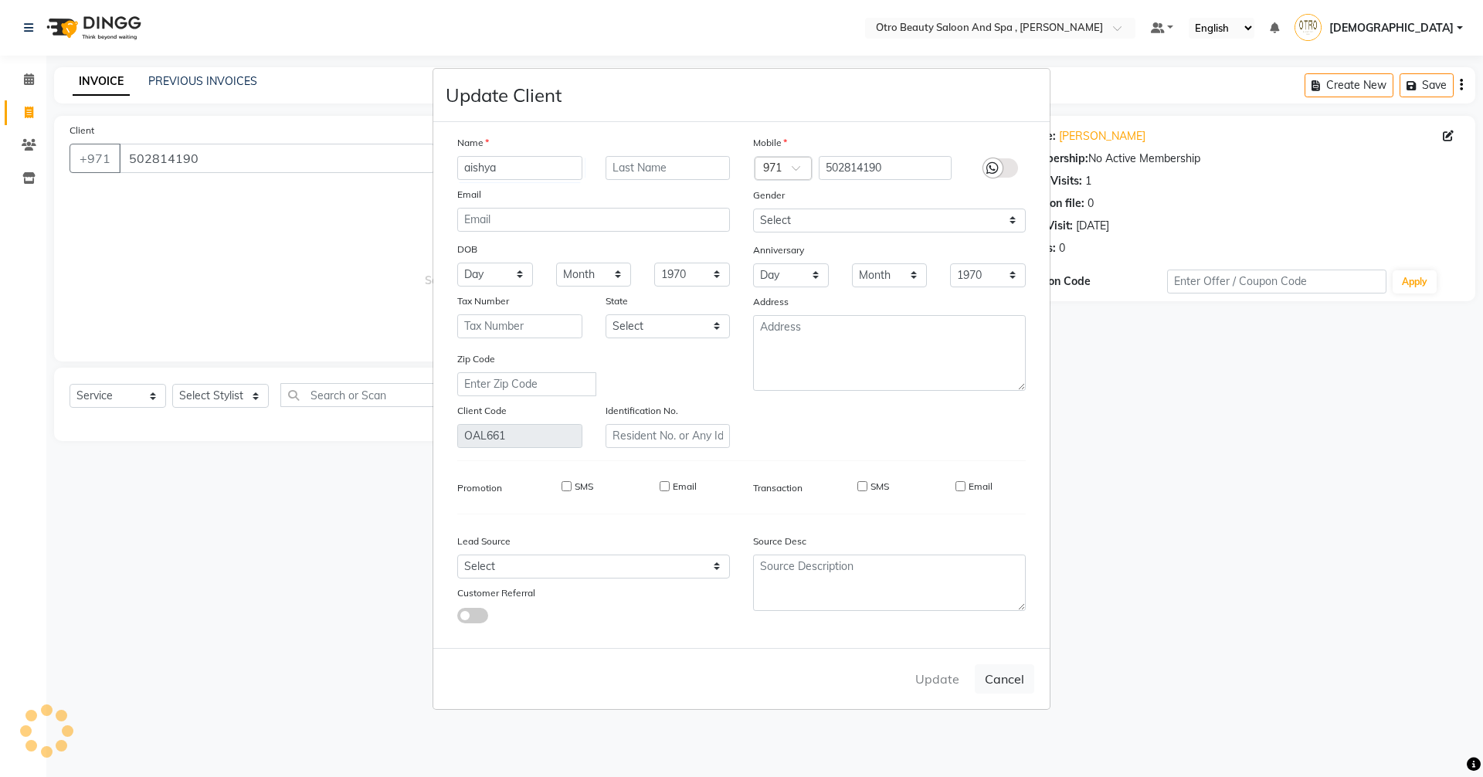
checkbox input "false"
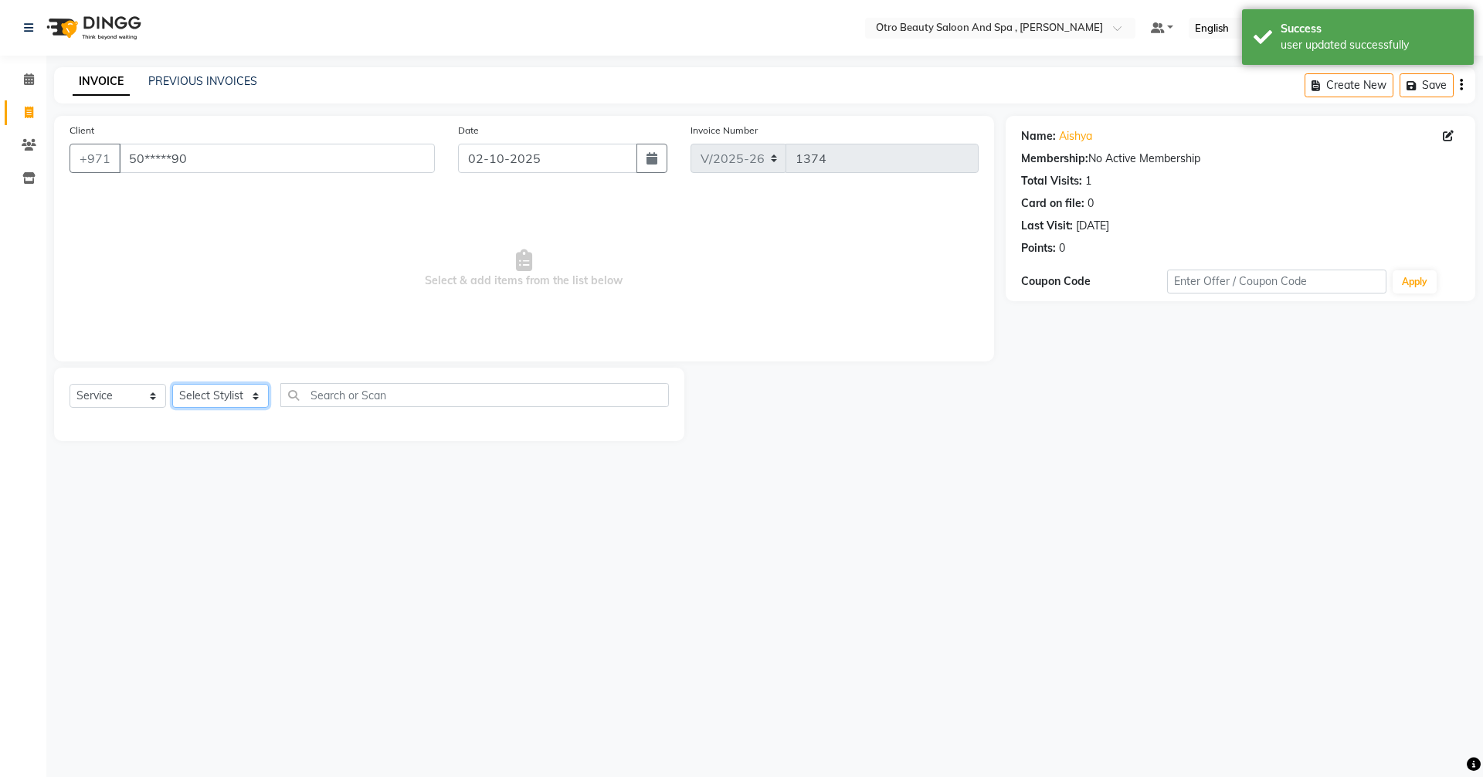
click at [254, 393] on select "Select Stylist [PERSON_NAME] [PERSON_NAME] Hera Karuna [PERSON_NAME] Mamita [PE…" at bounding box center [220, 396] width 97 height 24
select select "86568"
click at [172, 384] on select "Select Stylist [PERSON_NAME] [PERSON_NAME] Hera Karuna [PERSON_NAME] Mamita [PE…" at bounding box center [220, 396] width 97 height 24
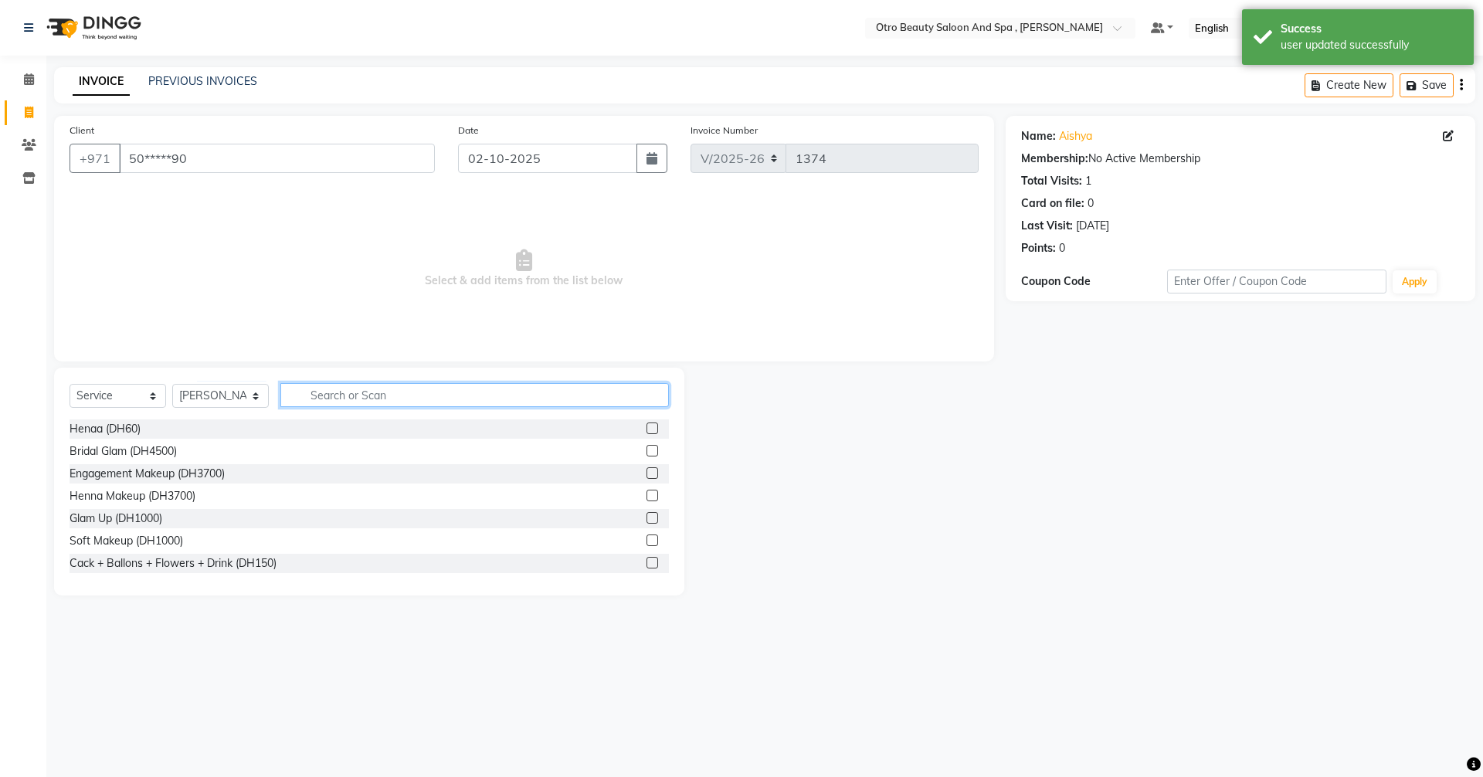
click at [389, 397] on input "text" at bounding box center [474, 395] width 389 height 24
type input "mani cu"
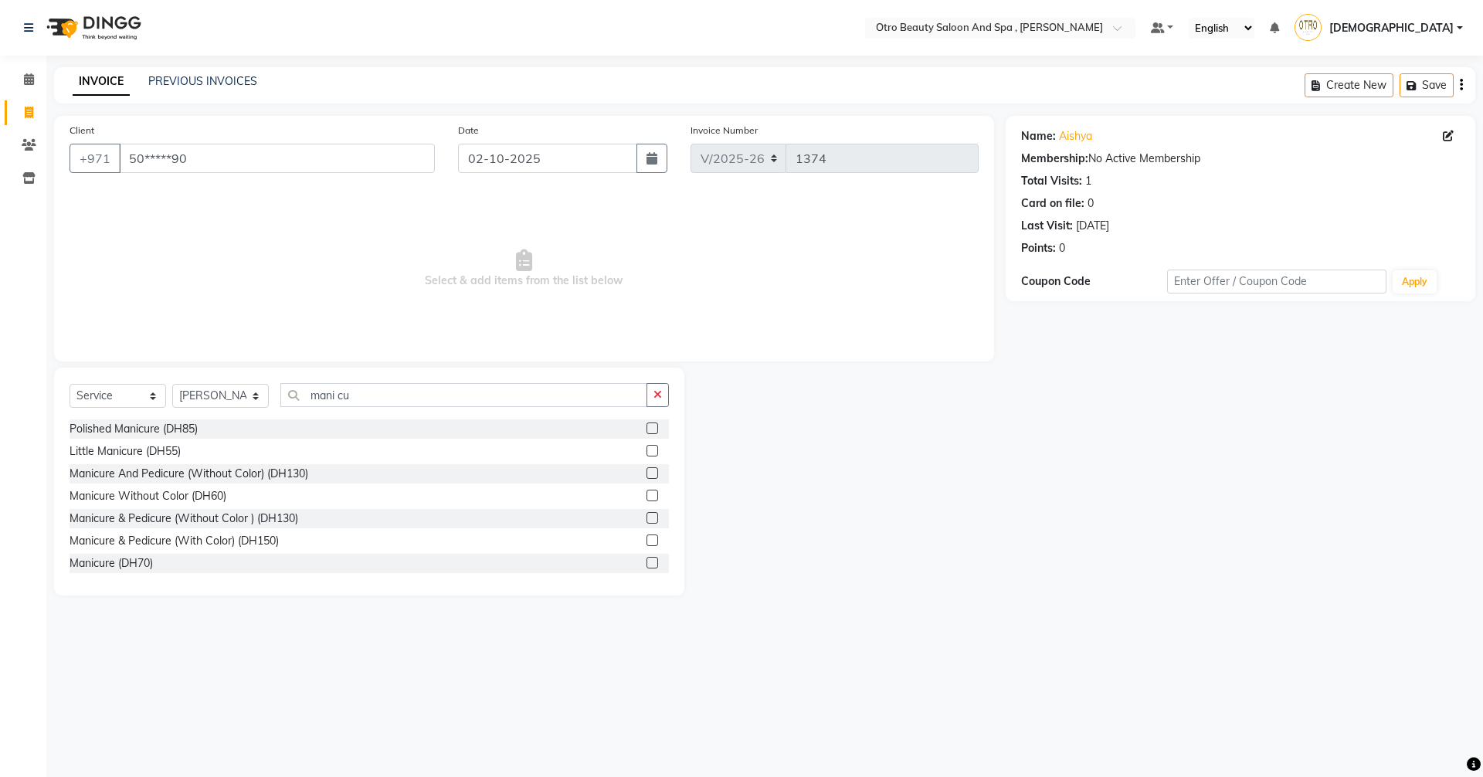
click at [646, 562] on label at bounding box center [652, 563] width 12 height 12
click at [646, 562] on input "checkbox" at bounding box center [651, 563] width 10 height 10
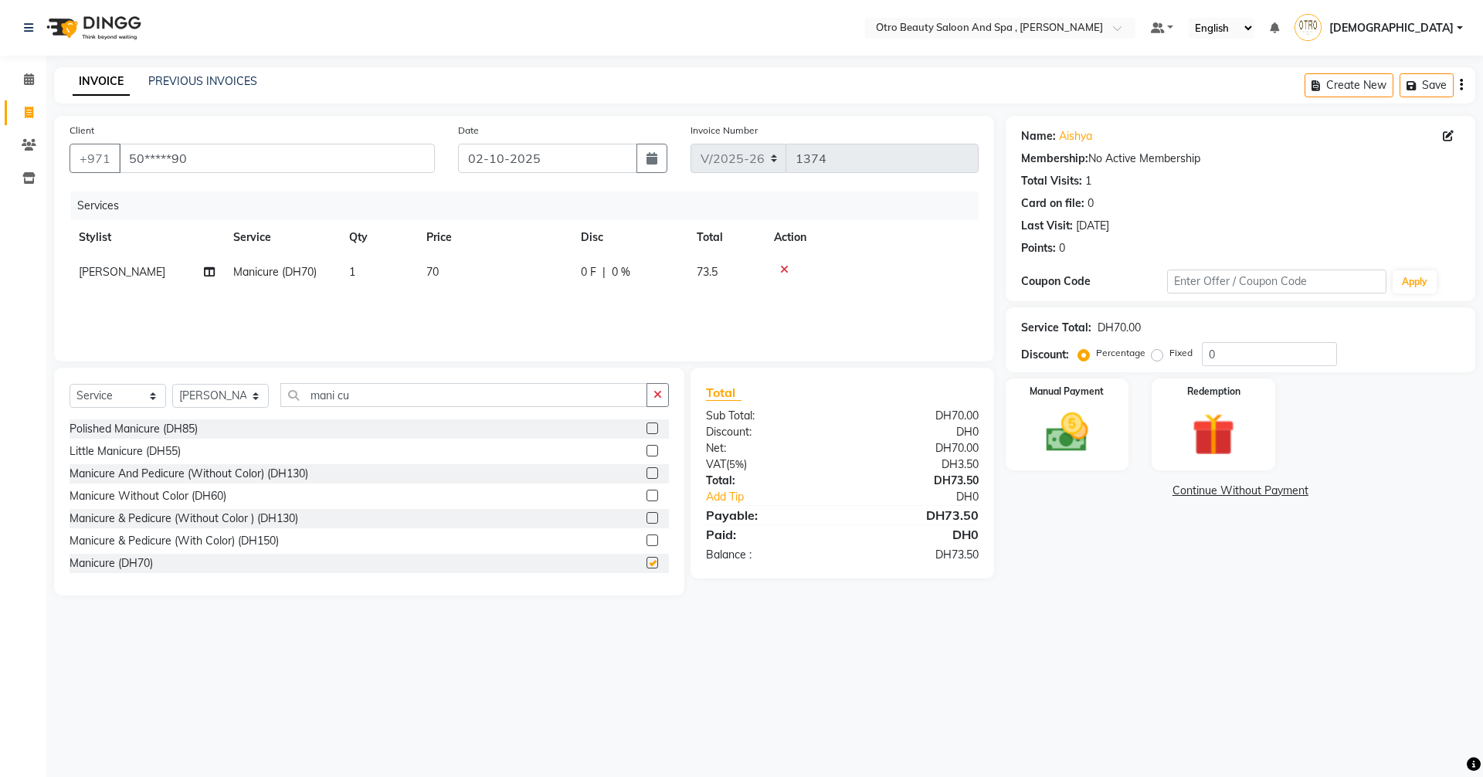
checkbox input "false"
click at [1072, 441] on img at bounding box center [1067, 432] width 72 height 51
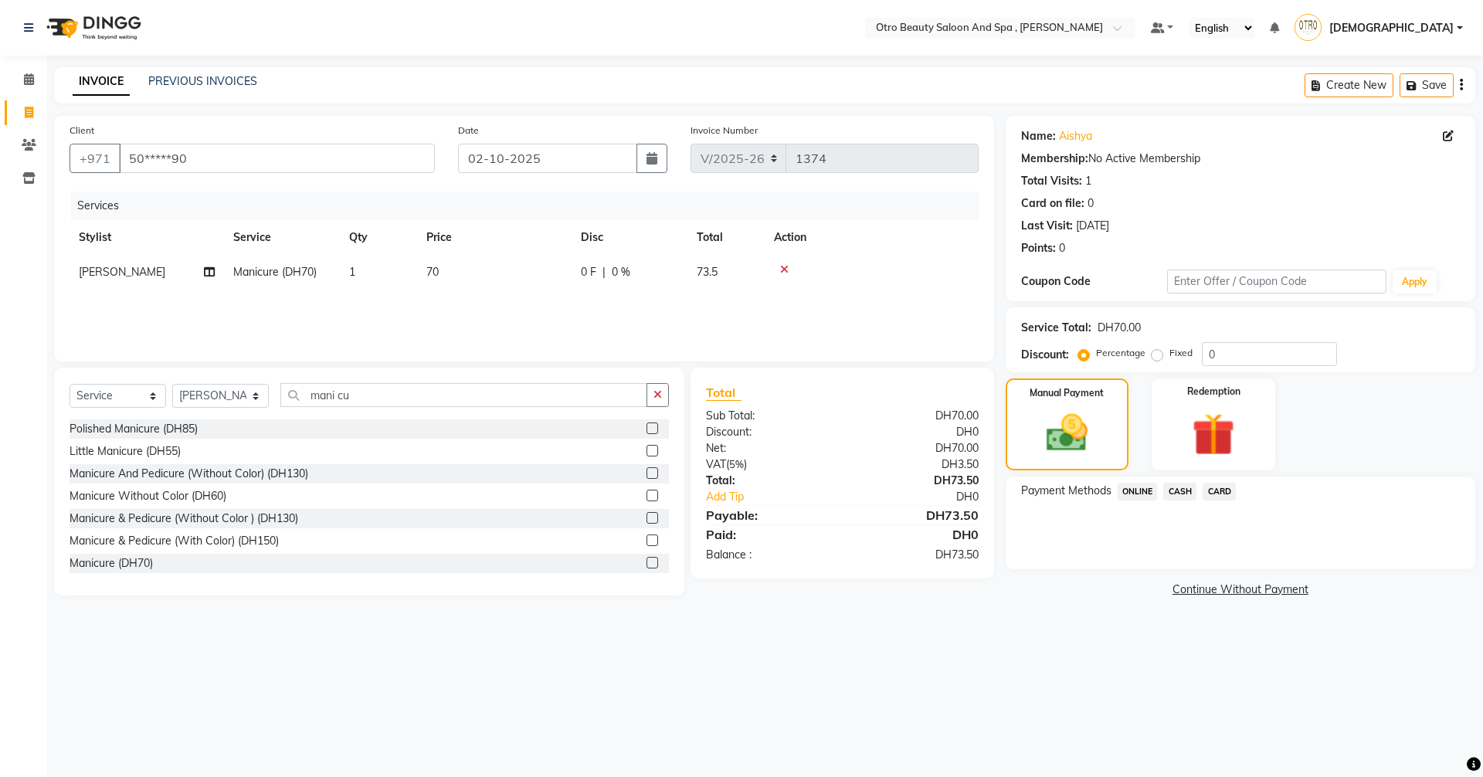
click at [1220, 495] on span "CARD" at bounding box center [1219, 492] width 33 height 18
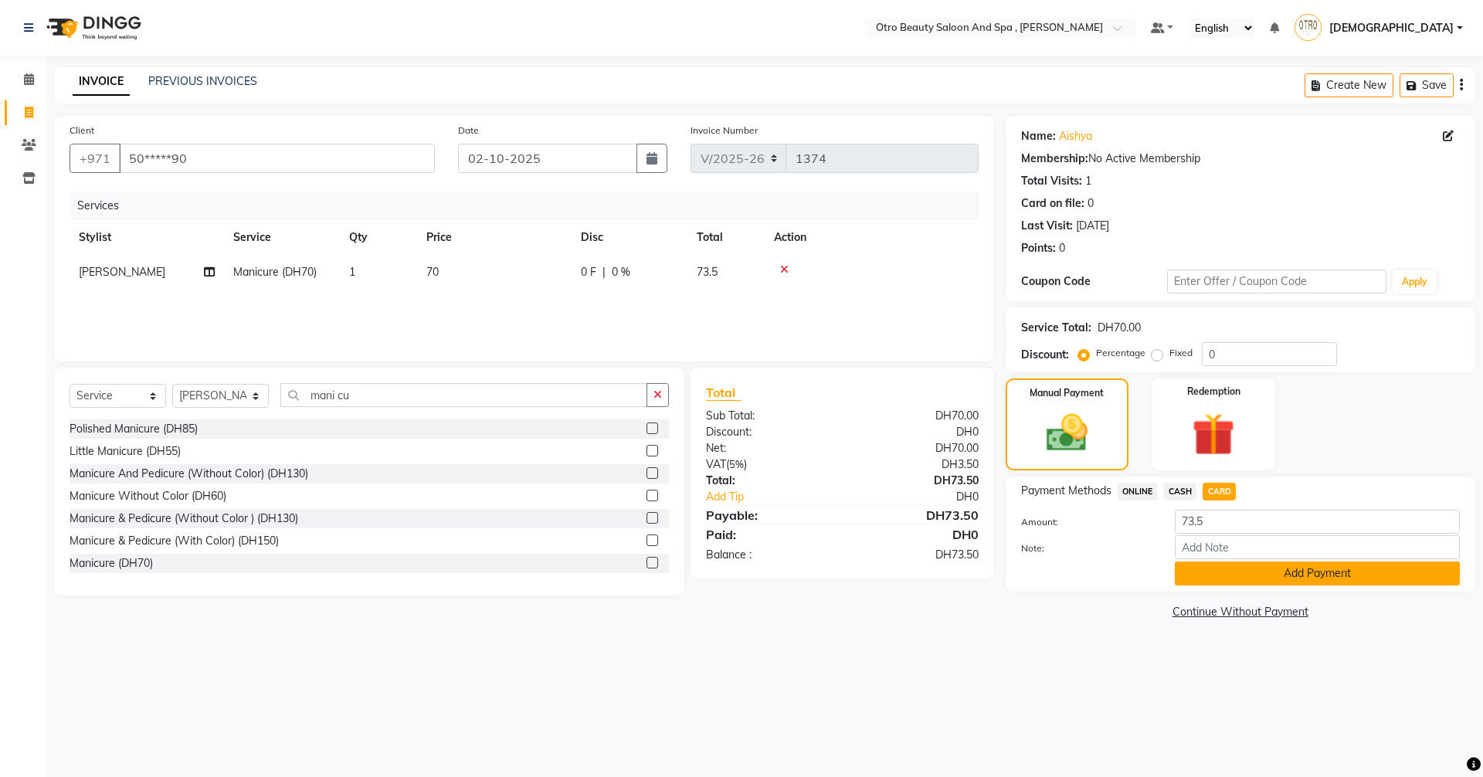
click at [1254, 574] on button "Add Payment" at bounding box center [1317, 574] width 285 height 24
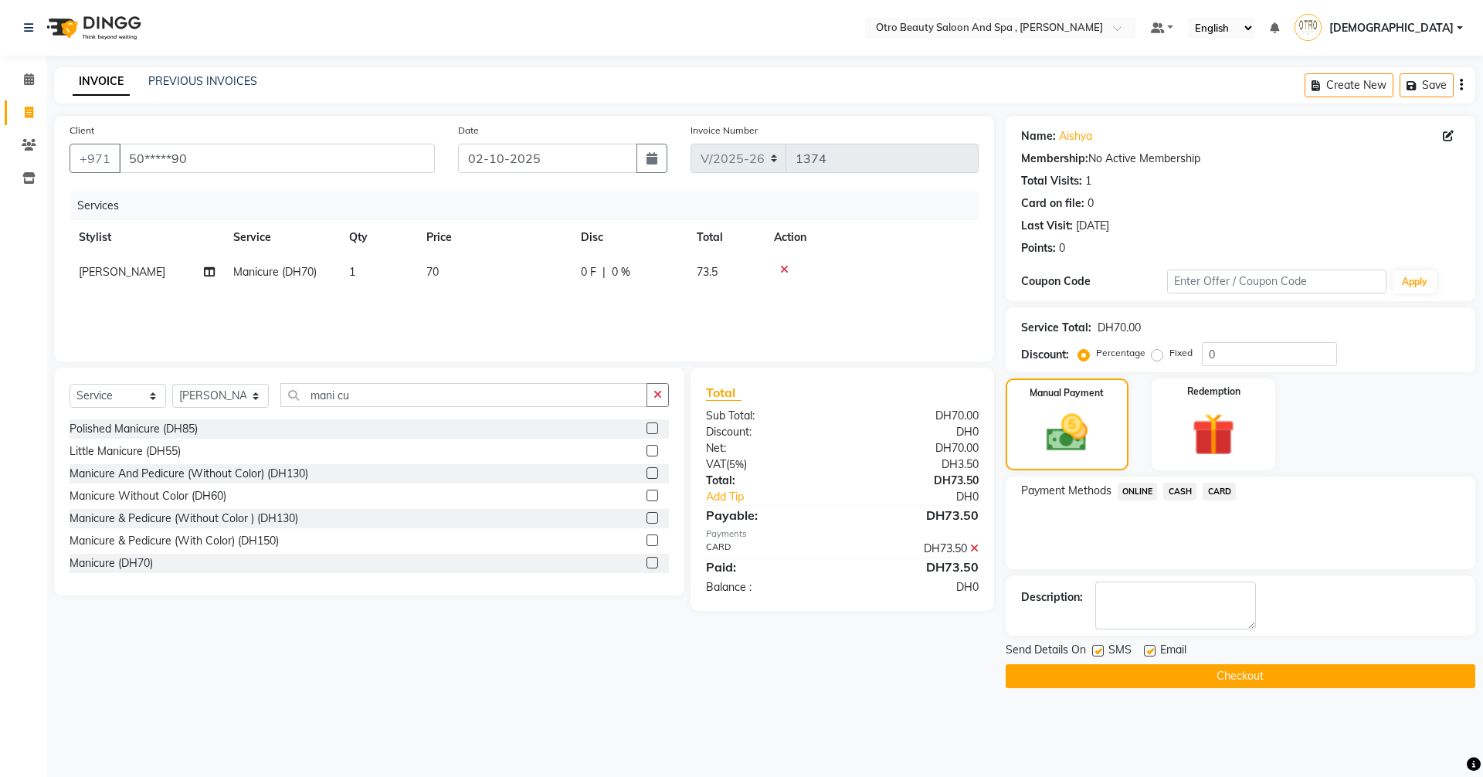
click at [1233, 677] on button "Checkout" at bounding box center [1241, 676] width 470 height 24
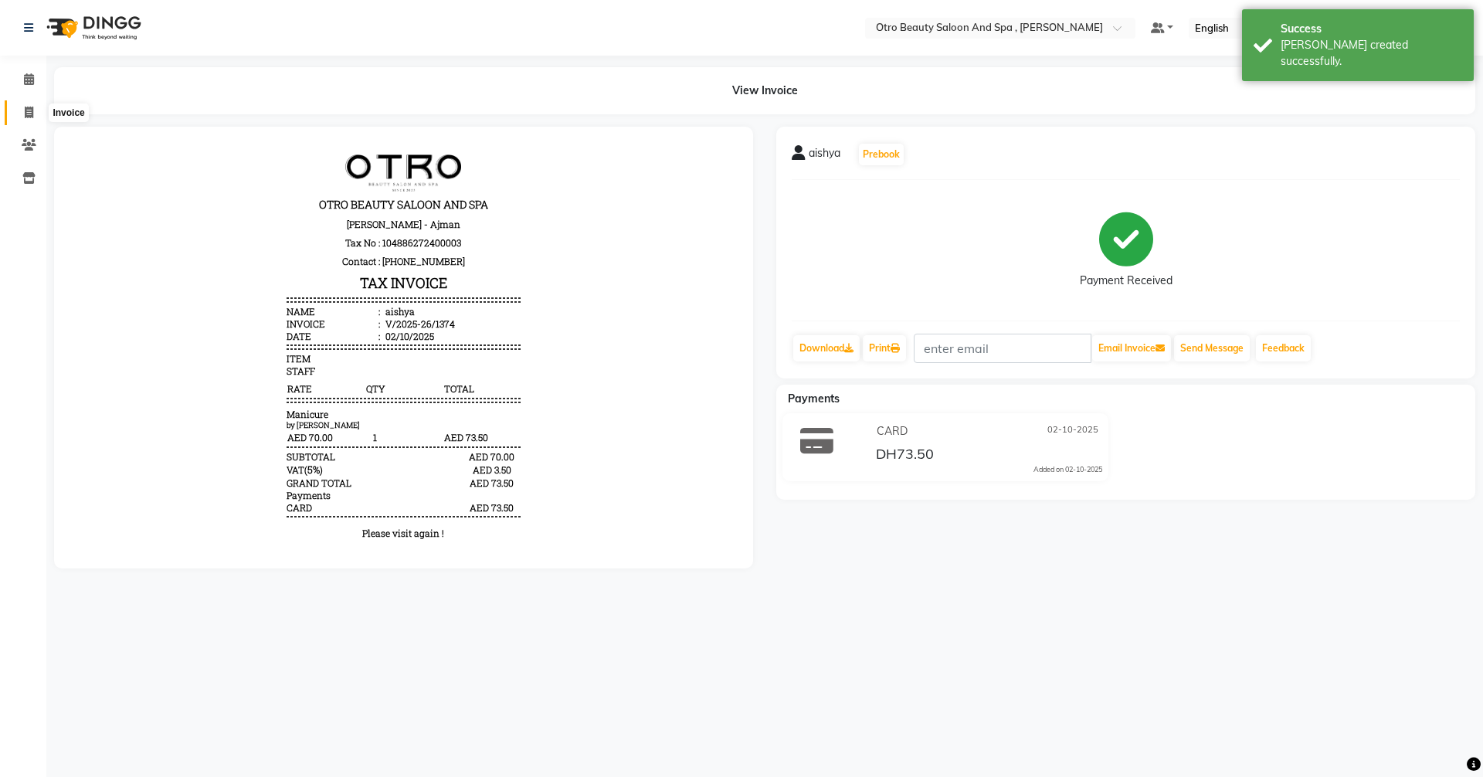
click at [32, 114] on icon at bounding box center [29, 113] width 8 height 12
select select "service"
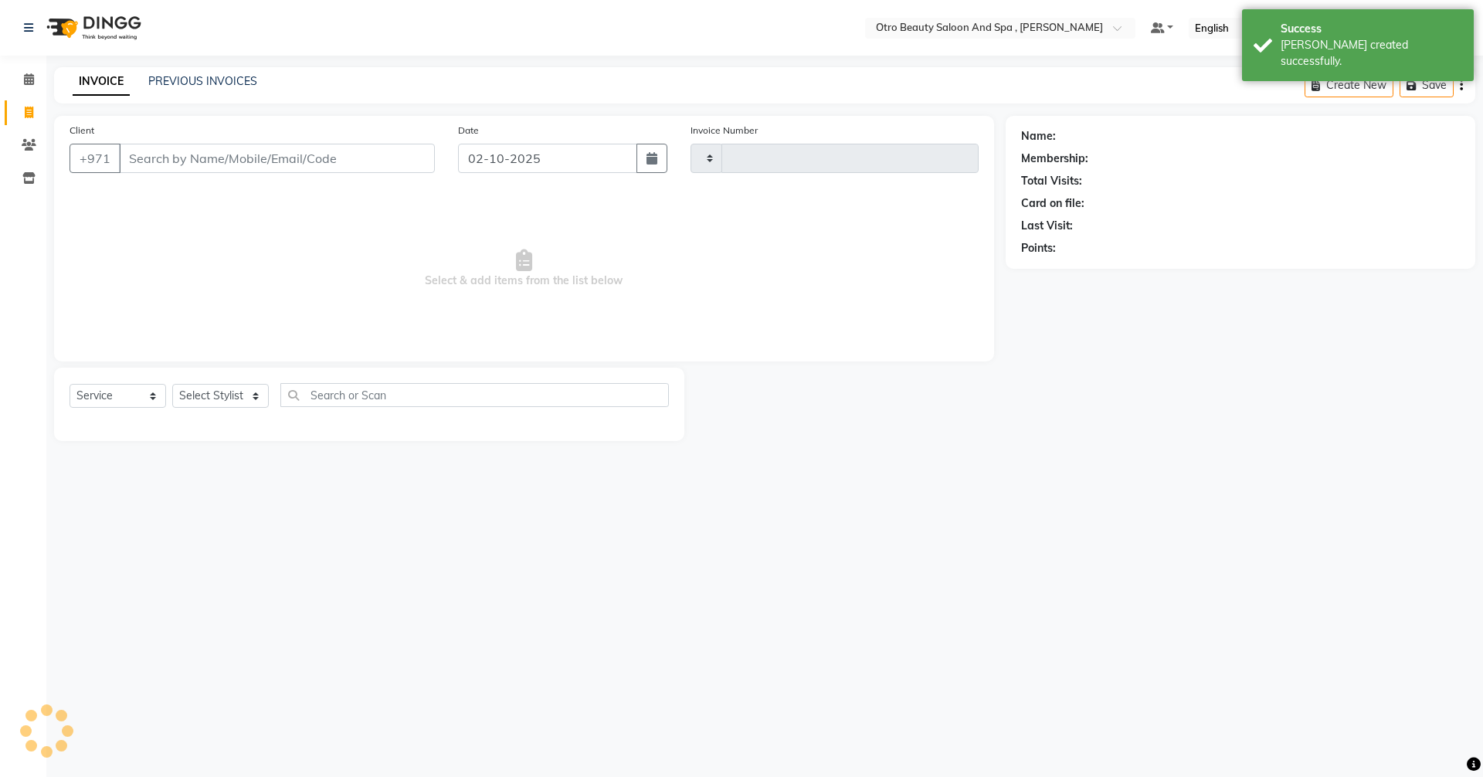
type input "1375"
select select "8622"
